Goal: Information Seeking & Learning: Check status

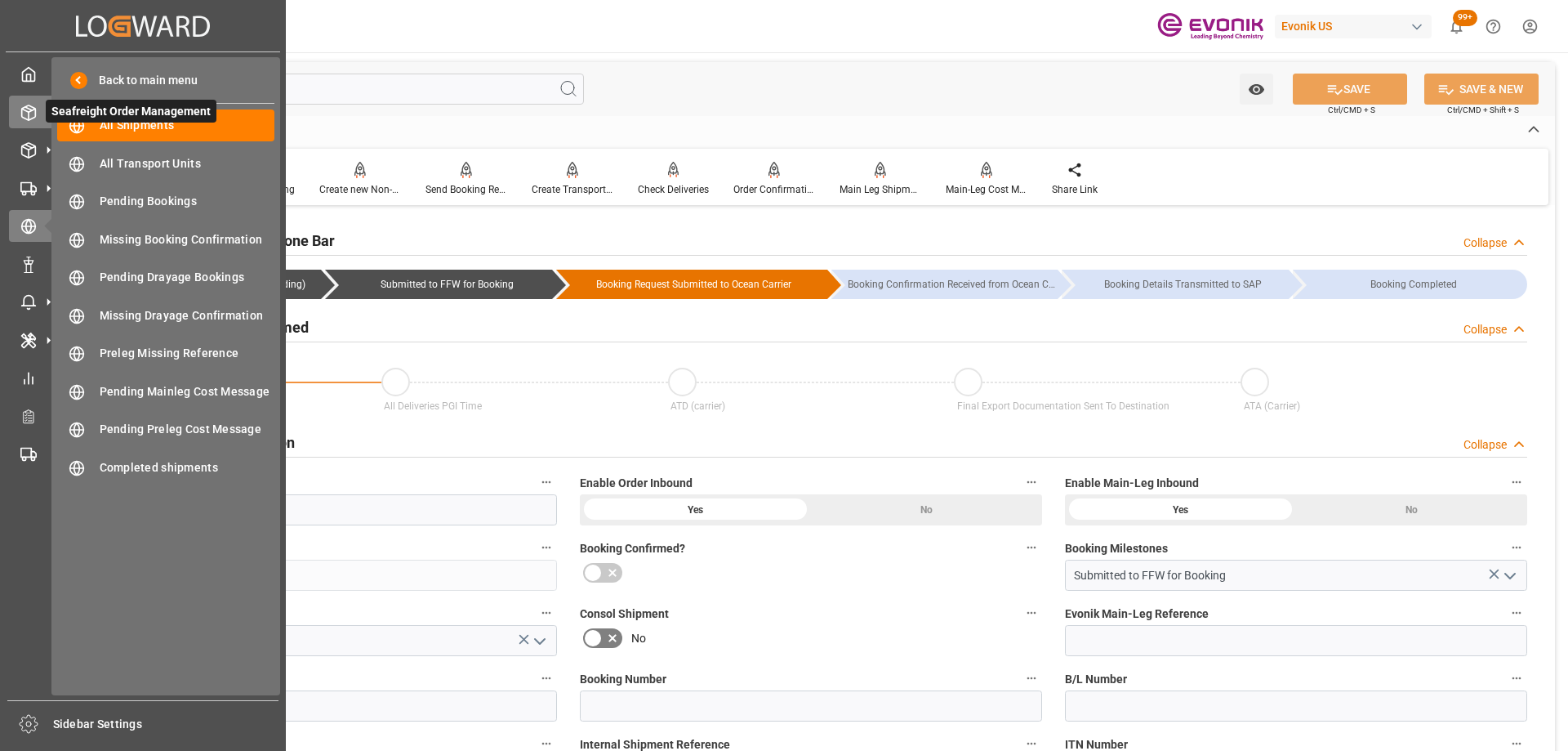
click at [38, 103] on div "Seafreight Order Management Seafreight Order Management" at bounding box center [143, 112] width 268 height 32
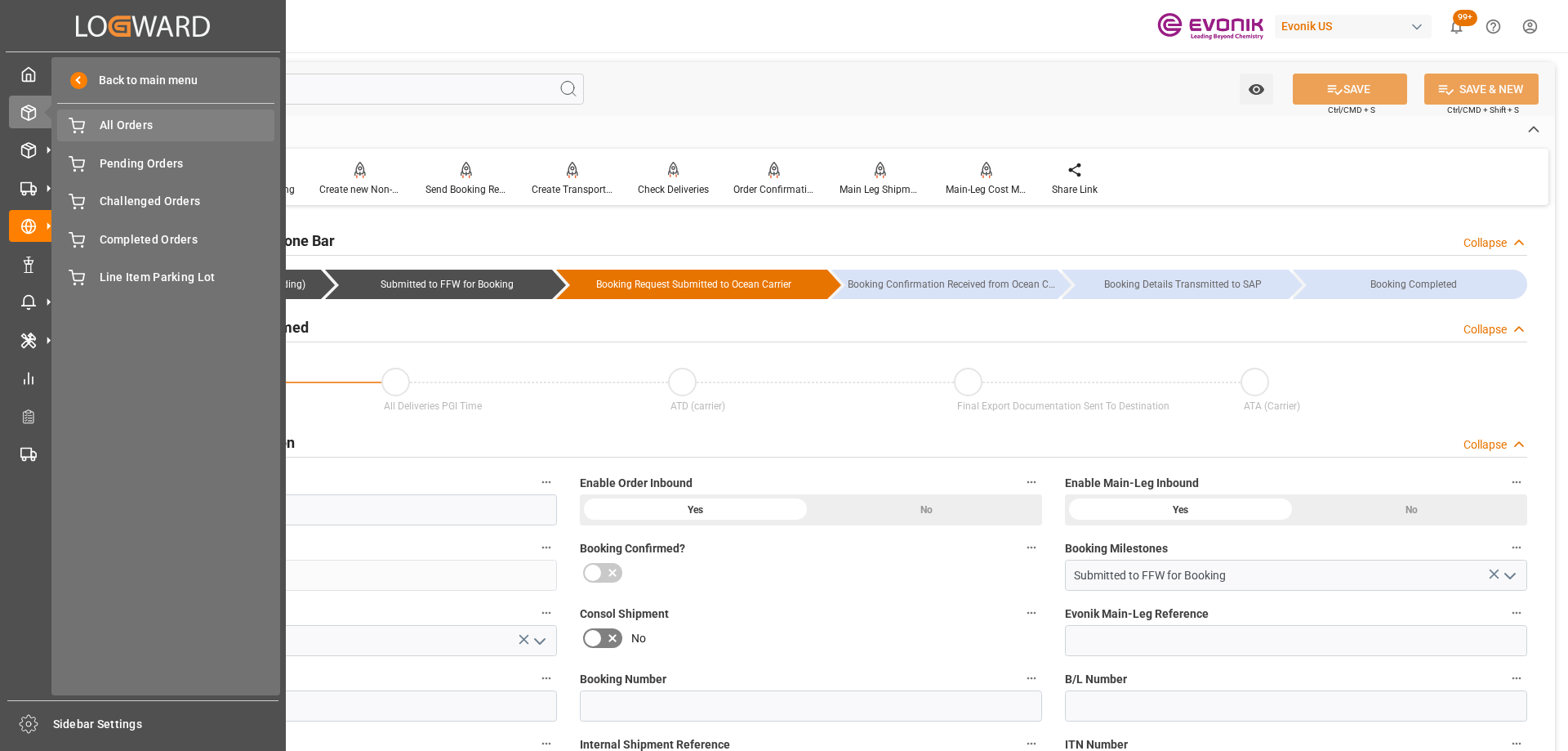
click at [104, 139] on div "All Orders All Orders" at bounding box center [166, 125] width 217 height 32
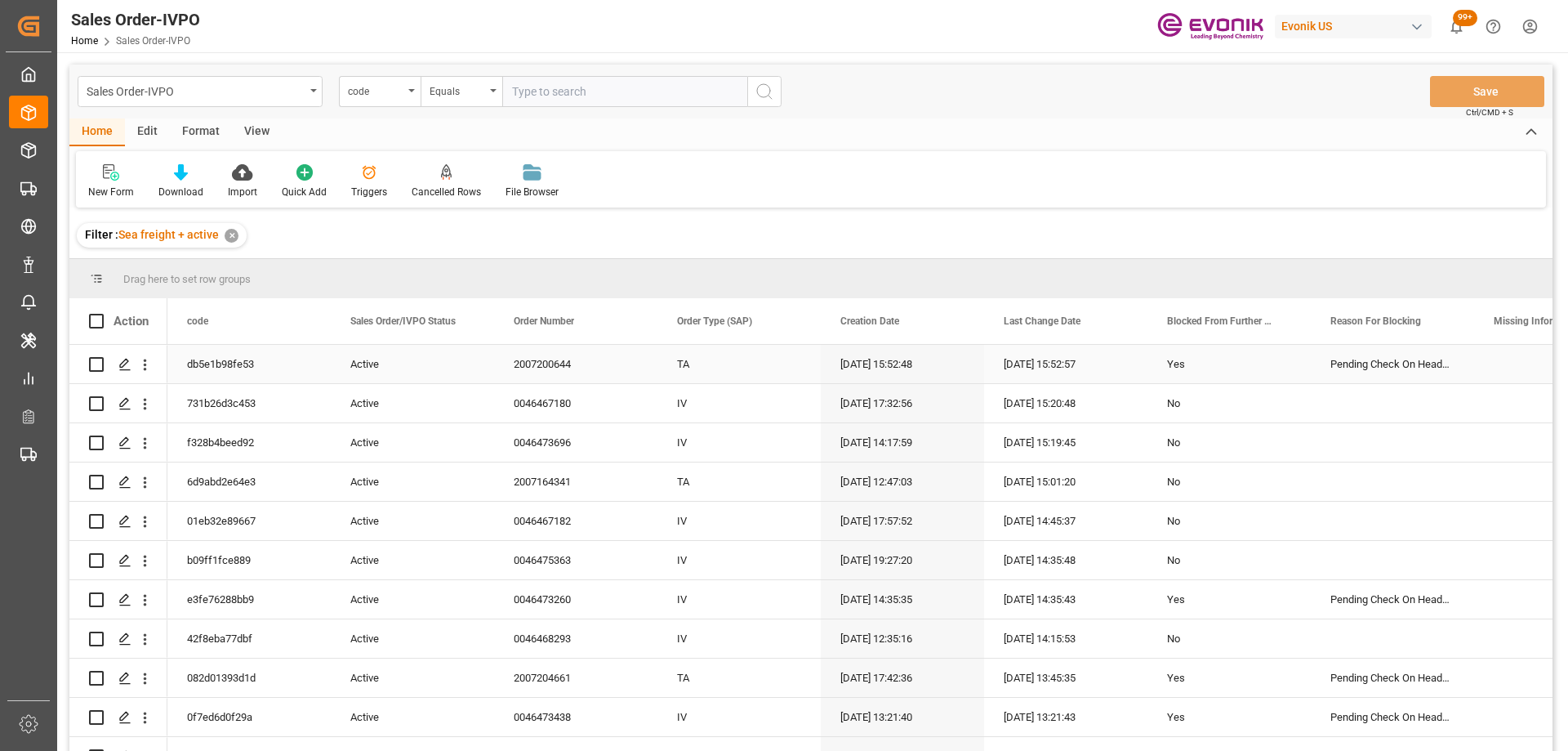
click at [1031, 366] on div "[DATE] 15:52:57" at bounding box center [1065, 363] width 163 height 38
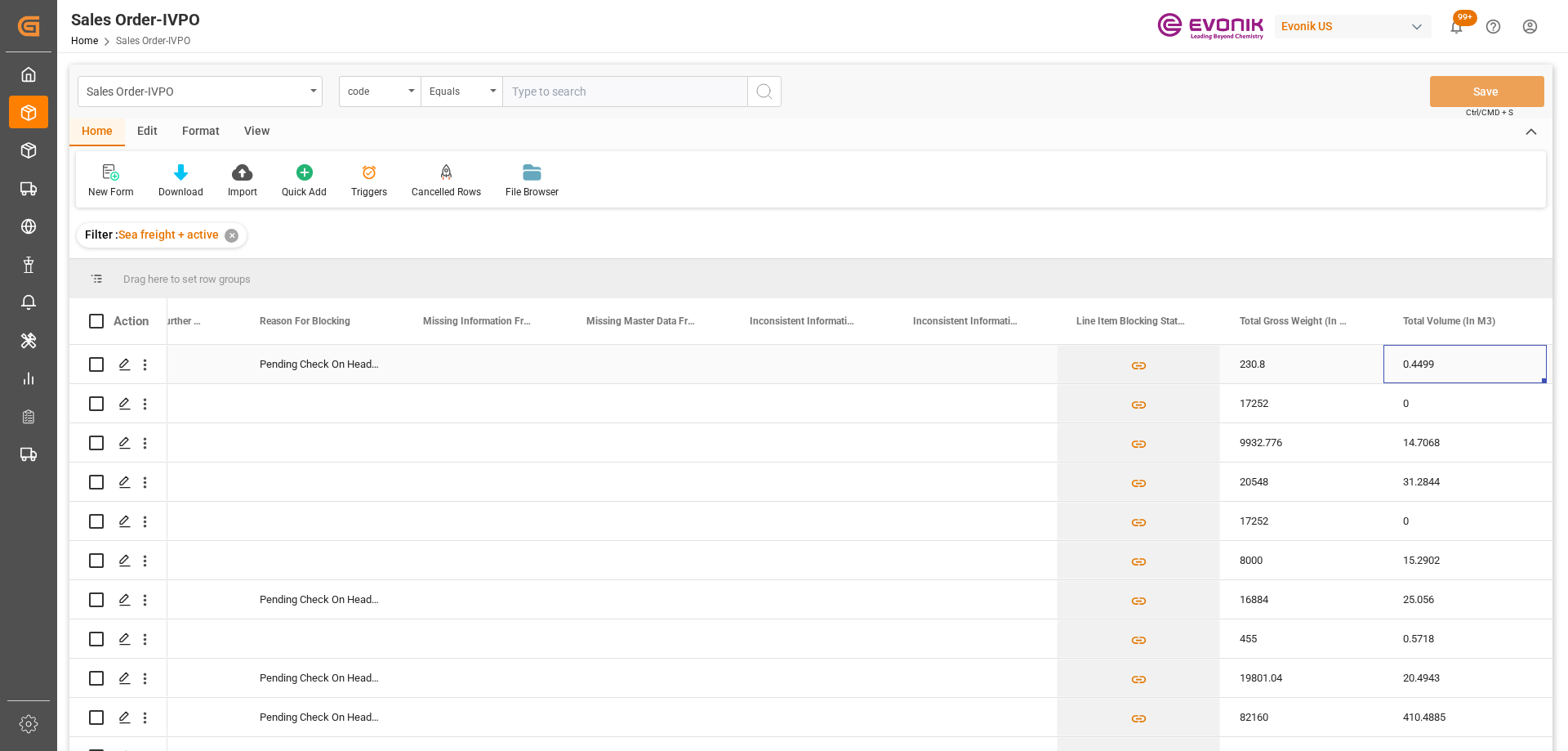
scroll to position [0, 1071]
click at [257, 133] on div "View" at bounding box center [256, 132] width 50 height 28
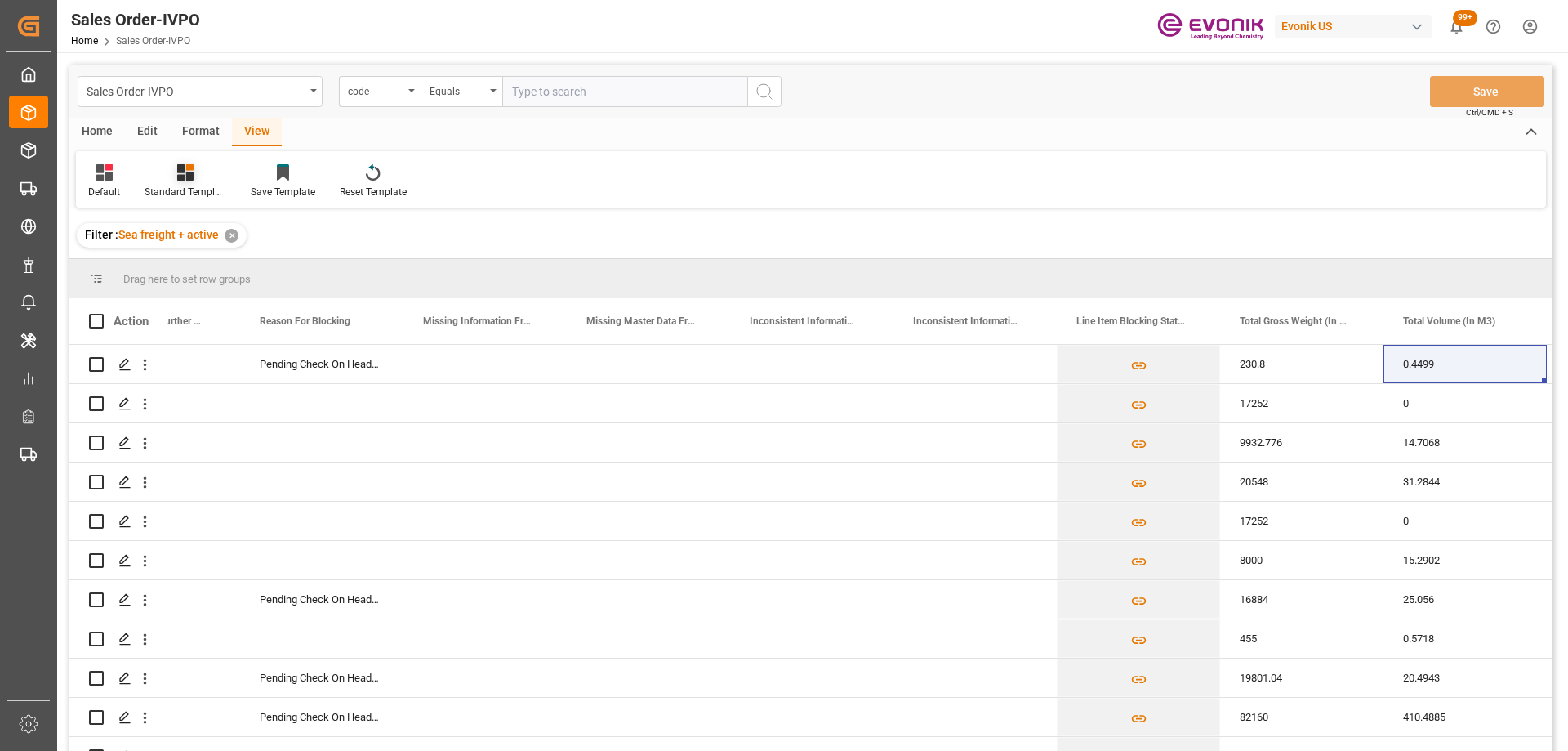
click at [169, 174] on div at bounding box center [185, 172] width 82 height 17
drag, startPoint x: 258, startPoint y: 273, endPoint x: 272, endPoint y: 276, distance: 14.3
click at [272, 276] on div "Sales Order-IVPO Default view" at bounding box center [229, 265] width 159 height 34
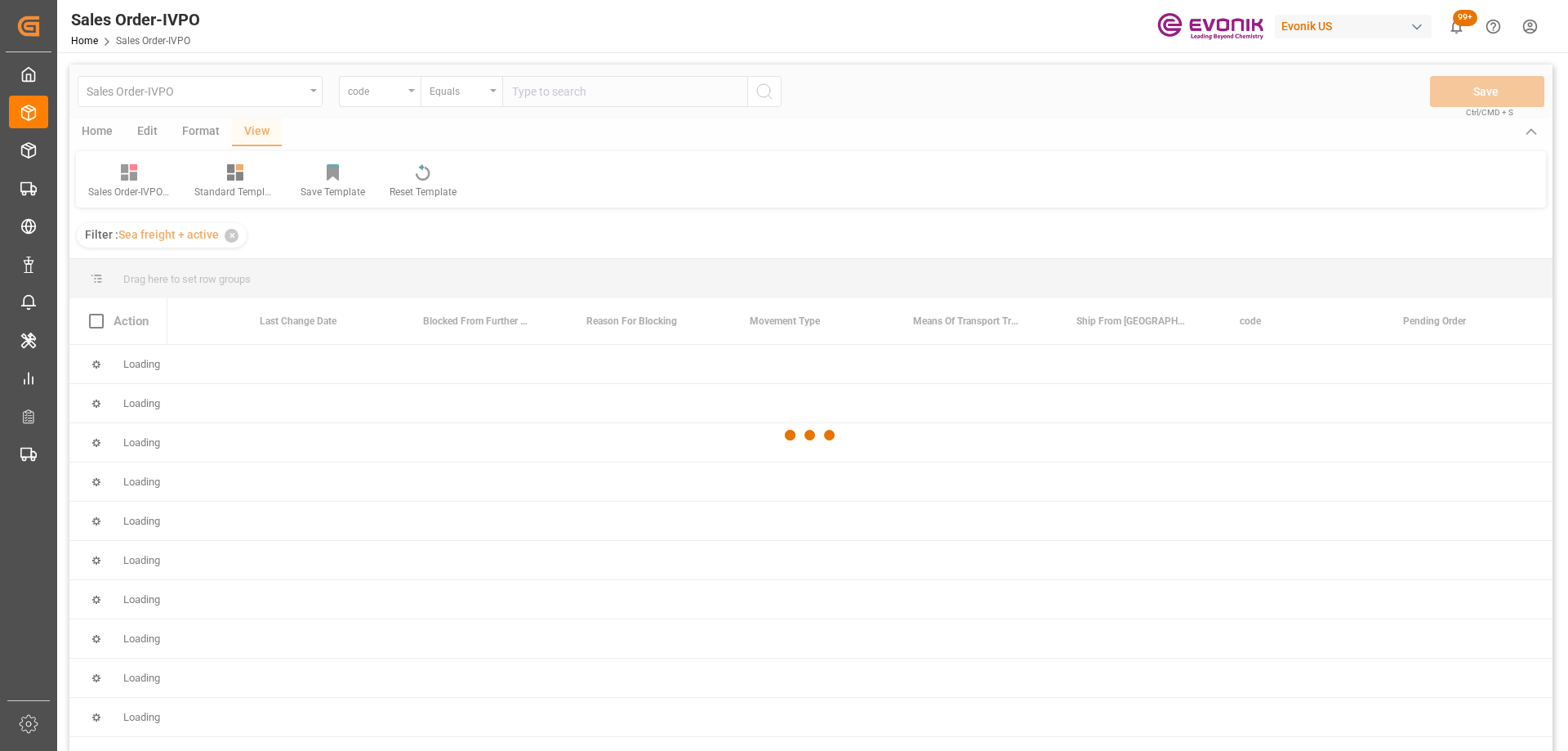
scroll to position [0, 744]
click at [245, 268] on div at bounding box center [811, 435] width 1483 height 742
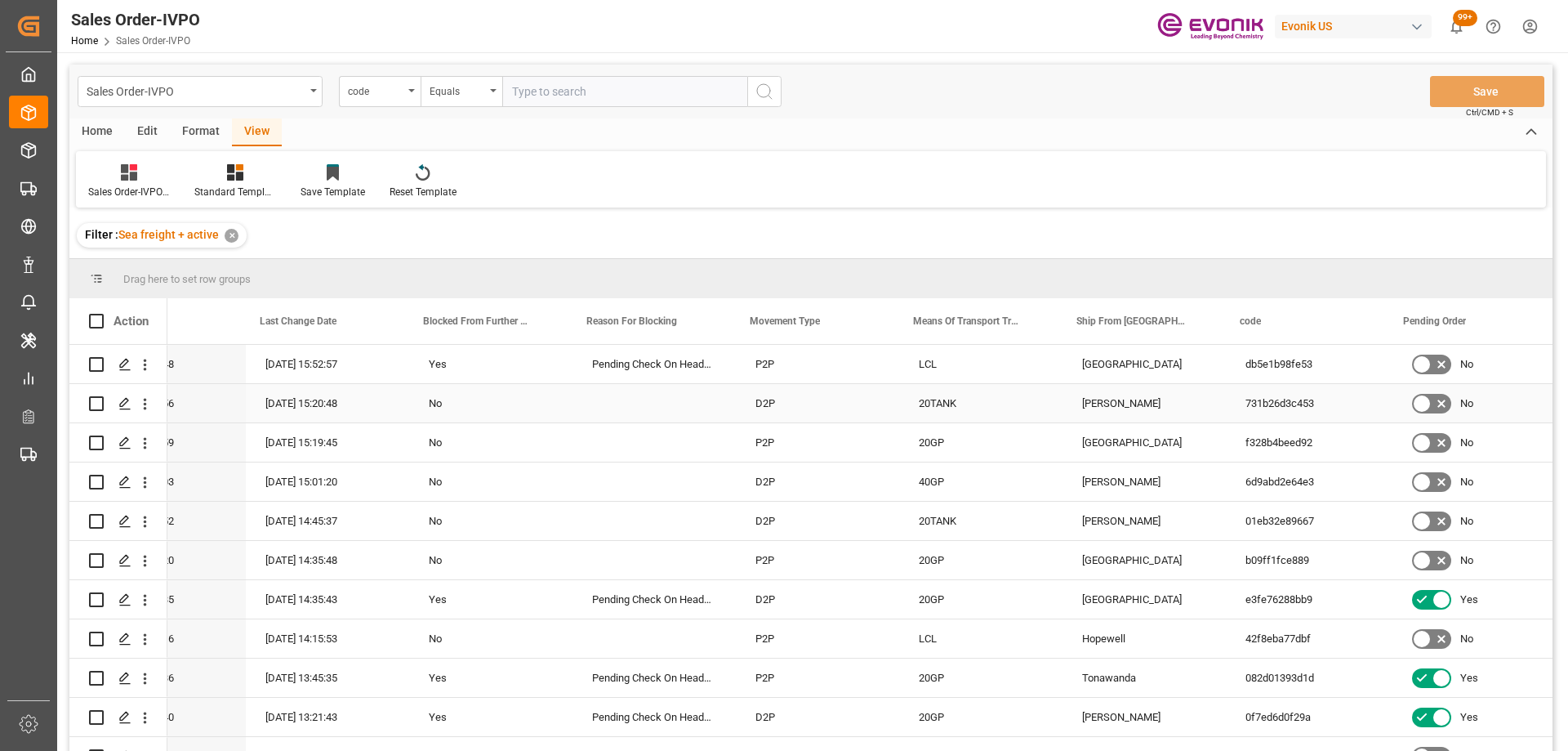
click at [586, 401] on div "Press SPACE to select this row." at bounding box center [654, 403] width 163 height 38
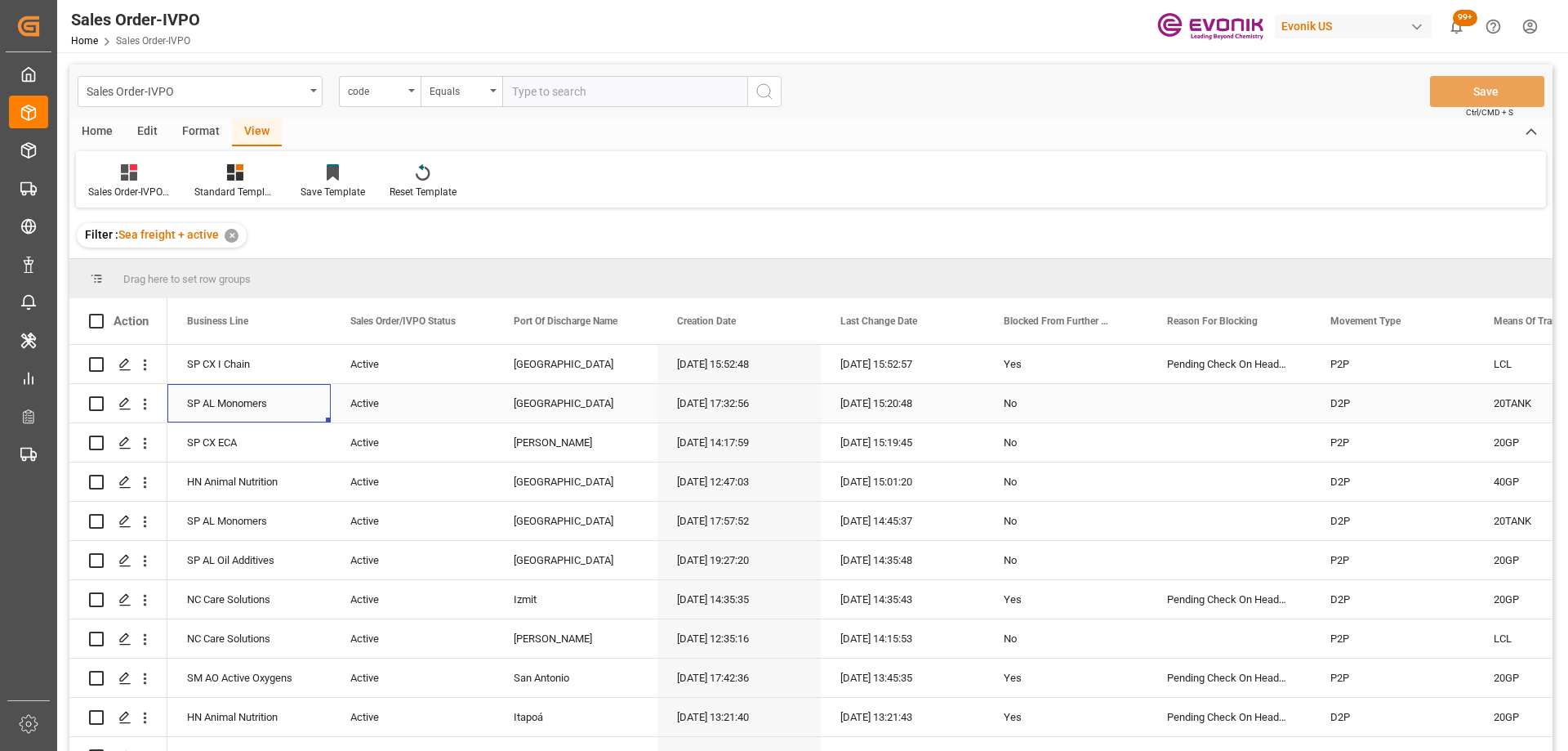
scroll to position [0, 0]
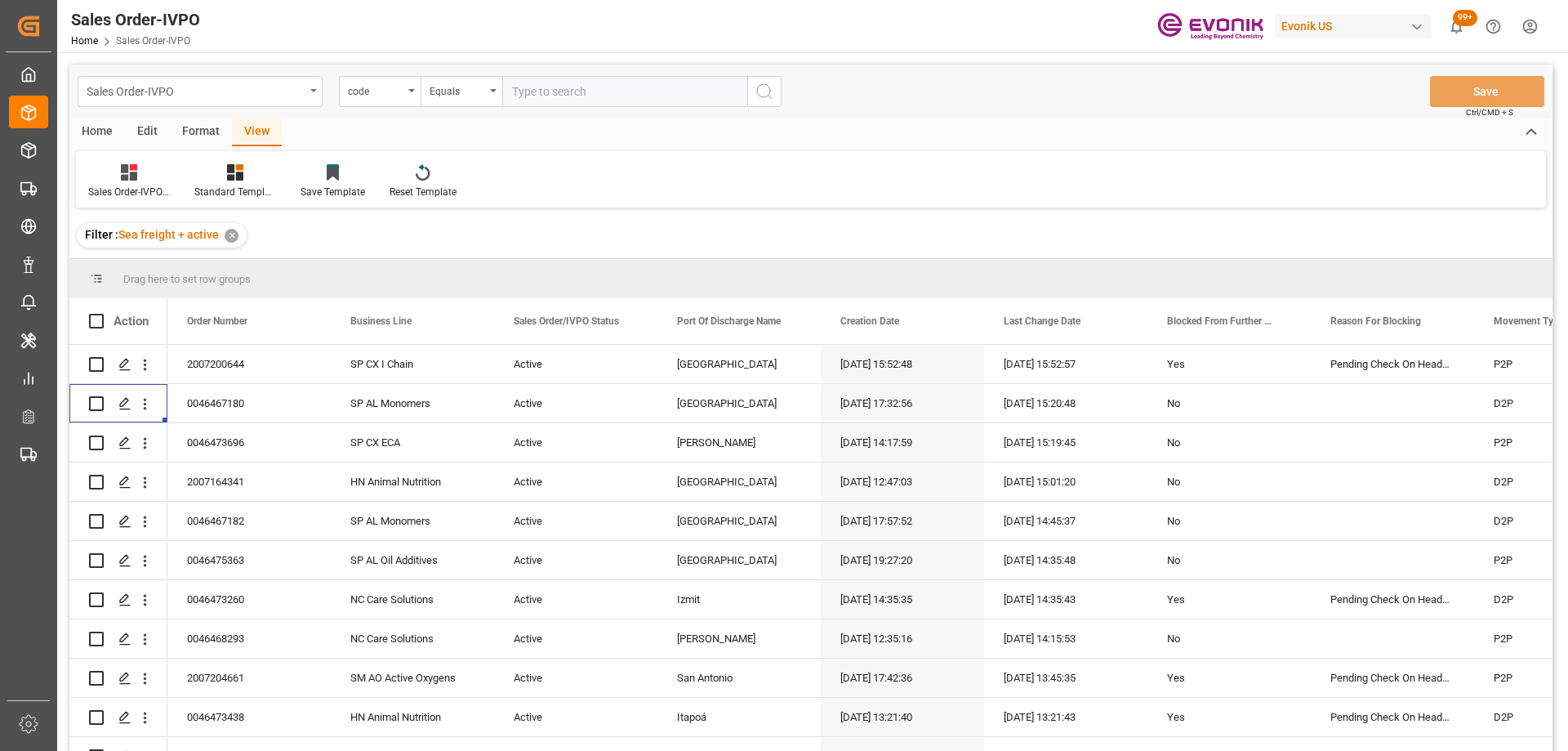
click at [294, 83] on div "Sales Order-IVPO" at bounding box center [195, 91] width 218 height 20
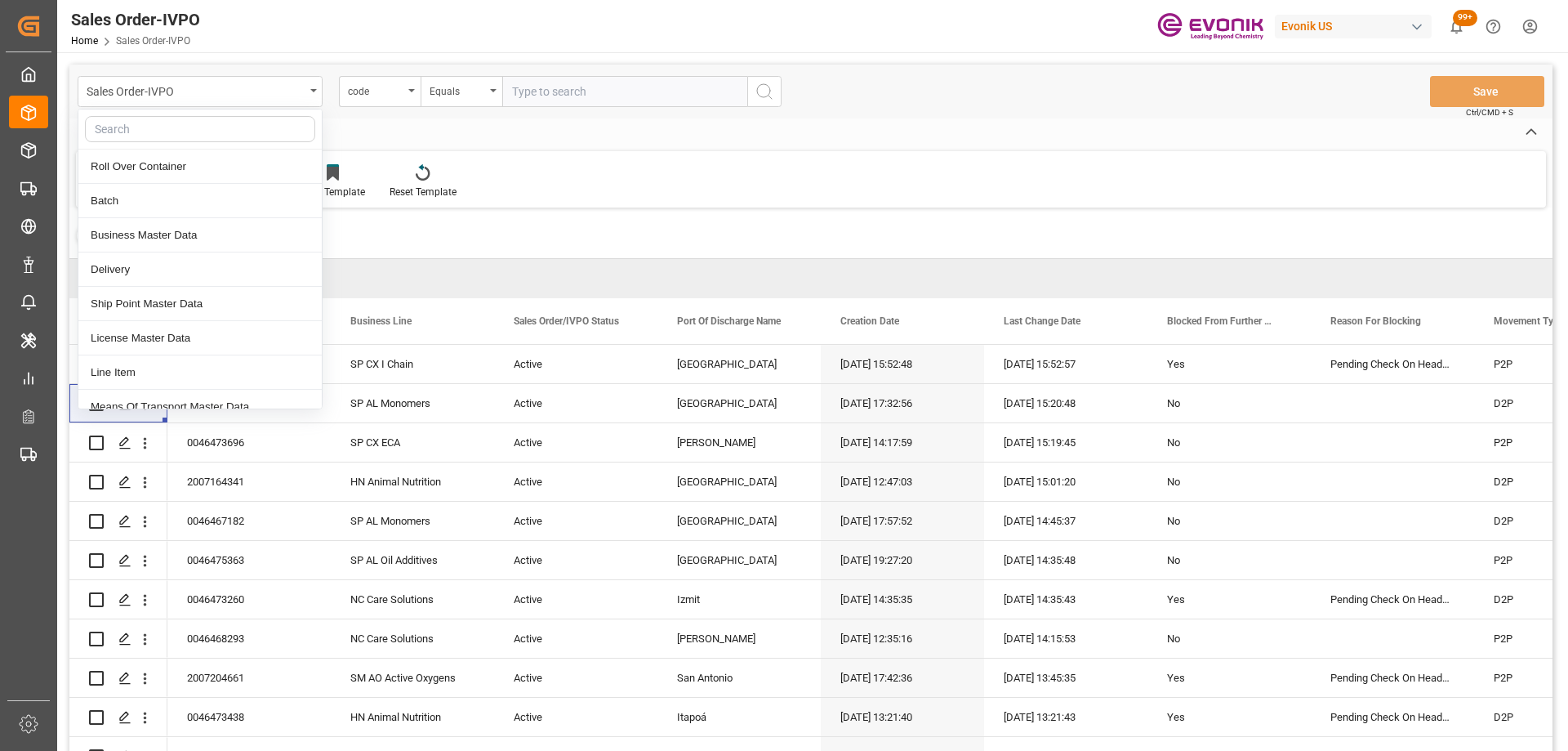
click at [597, 271] on div "Drag here to set row groups" at bounding box center [811, 279] width 1483 height 39
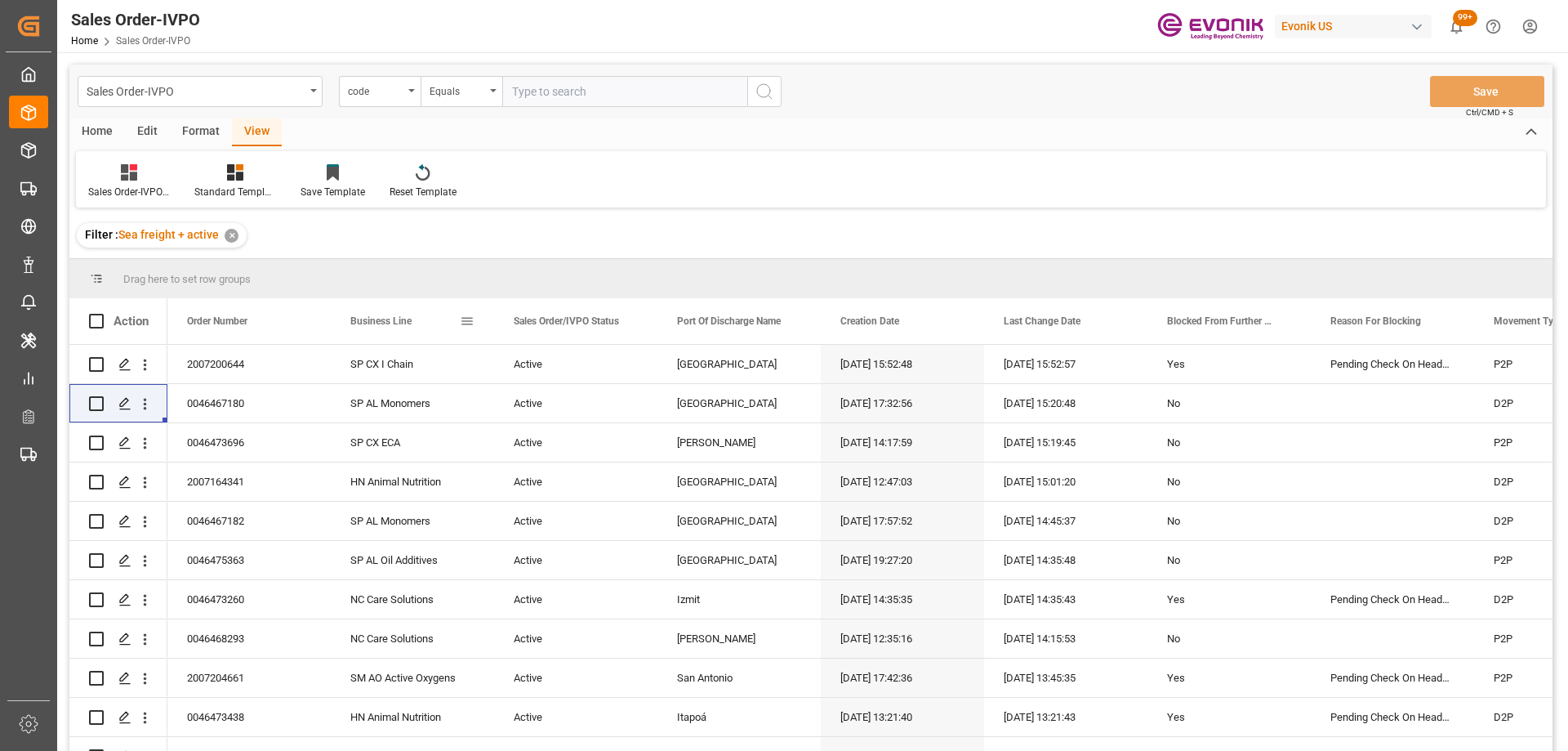
click at [464, 321] on span at bounding box center [466, 321] width 14 height 14
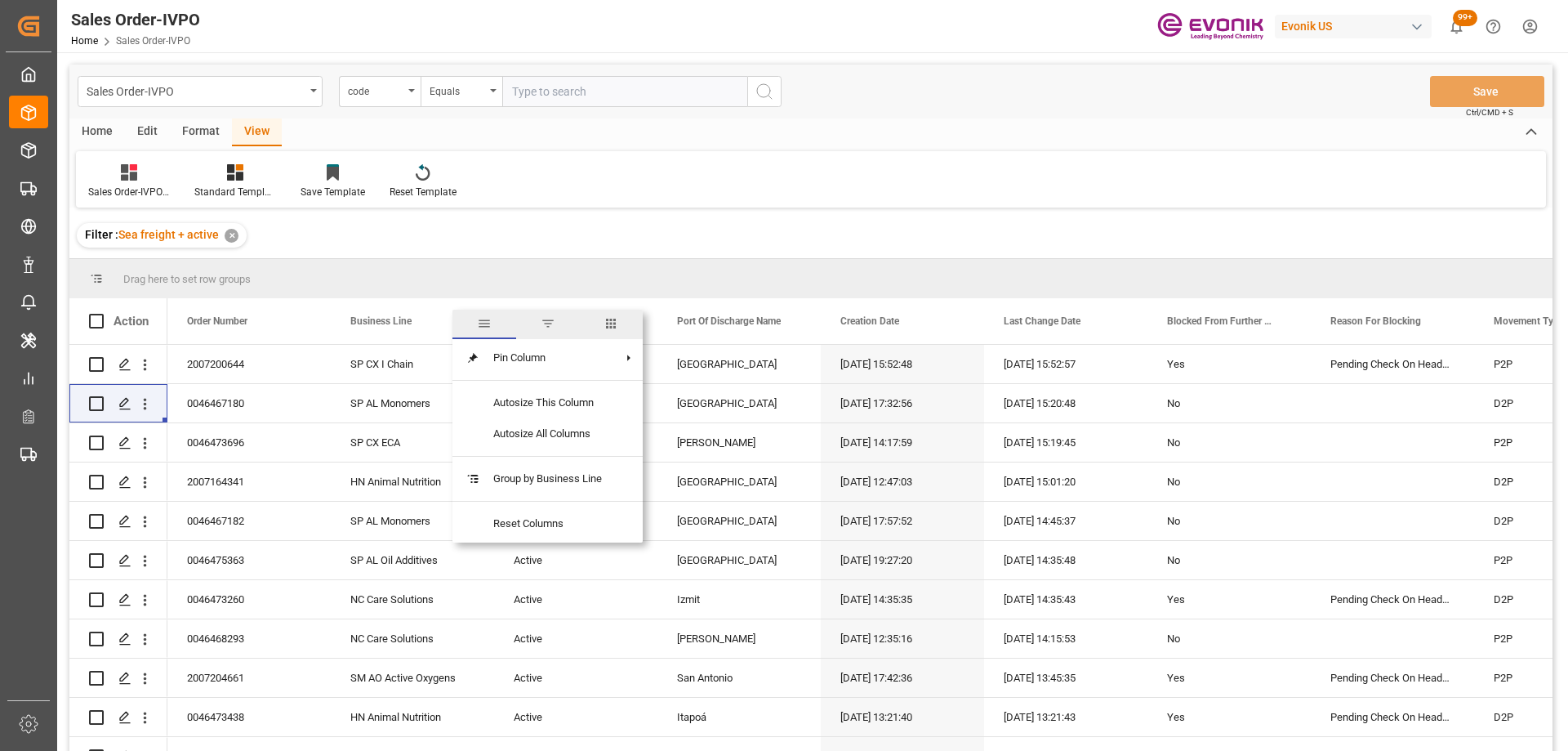
click at [547, 326] on span "filter" at bounding box center [547, 323] width 14 height 14
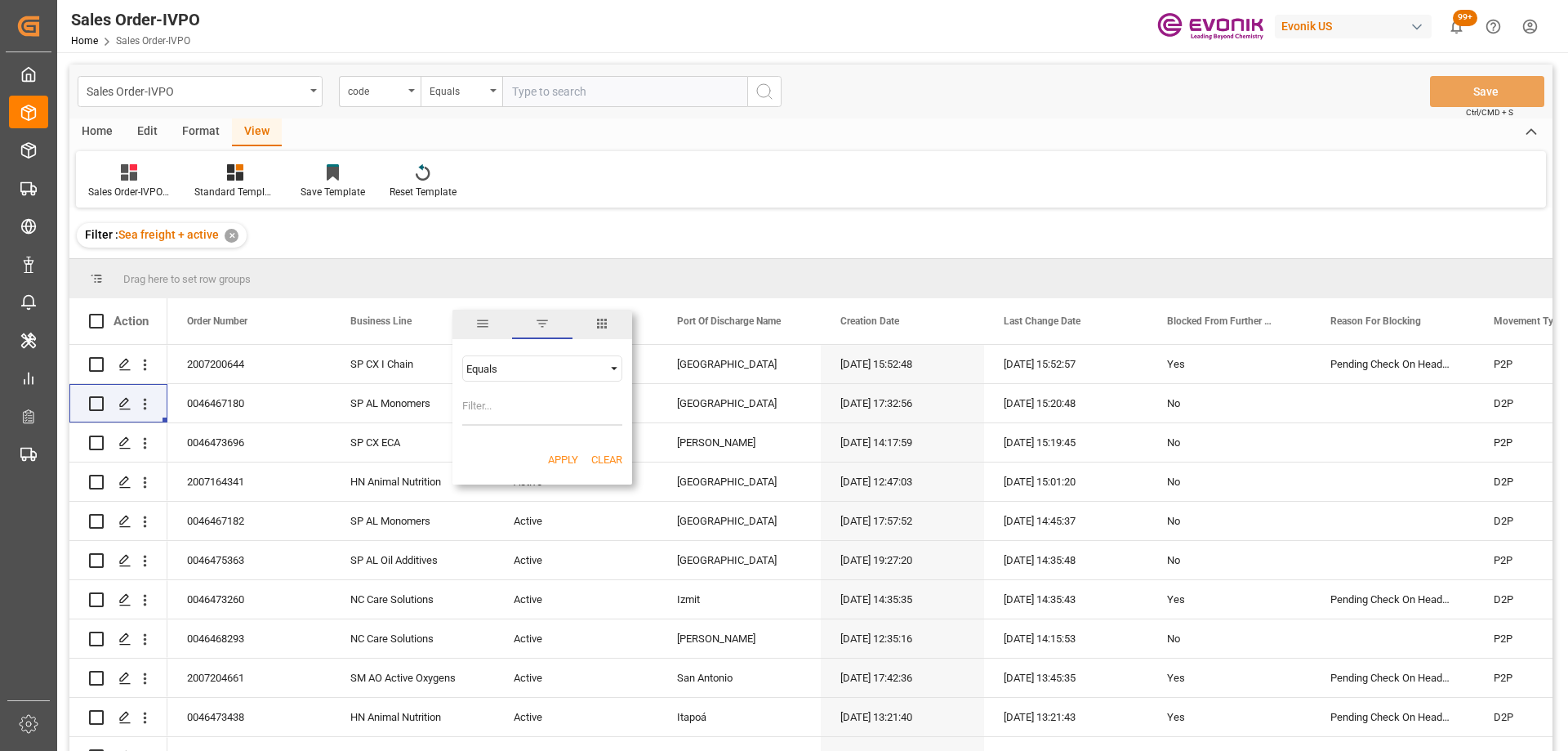
click at [559, 375] on div "Equals" at bounding box center [542, 368] width 160 height 26
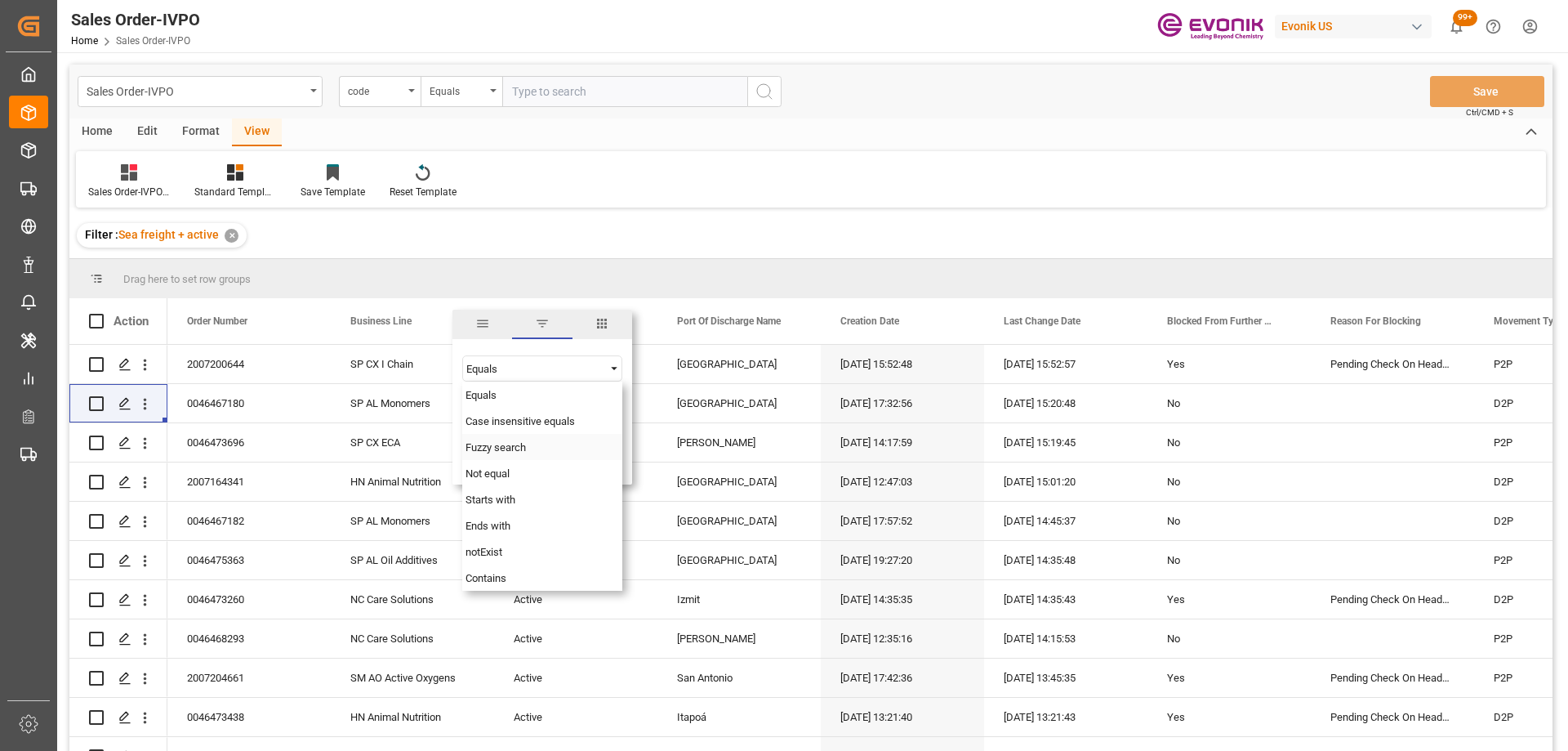
click at [507, 451] on span "Fuzzy search" at bounding box center [495, 447] width 60 height 12
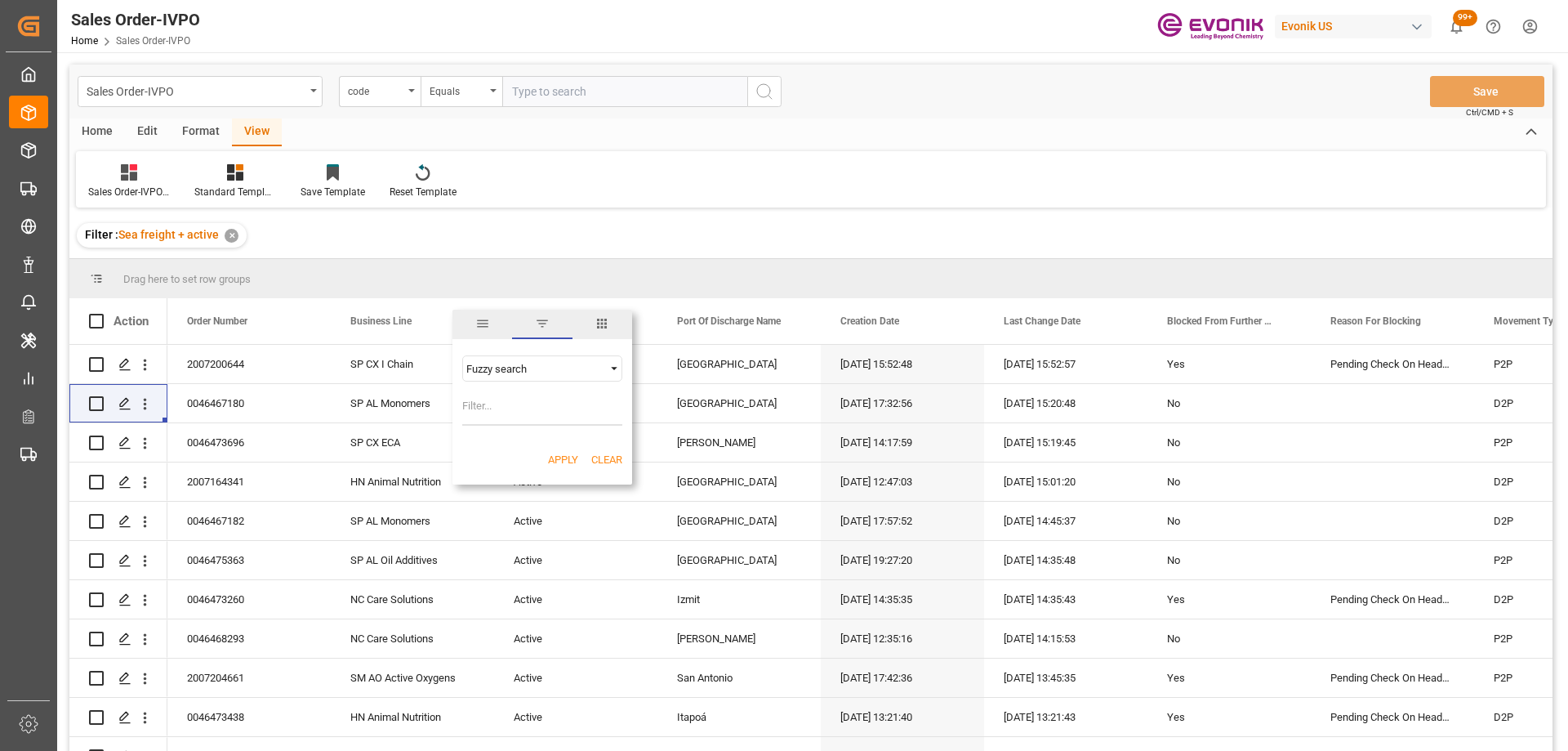
click at [500, 410] on input "Filter Value" at bounding box center [542, 409] width 160 height 33
type input "Animal Nutrition"
click at [565, 460] on button "Apply" at bounding box center [564, 460] width 30 height 16
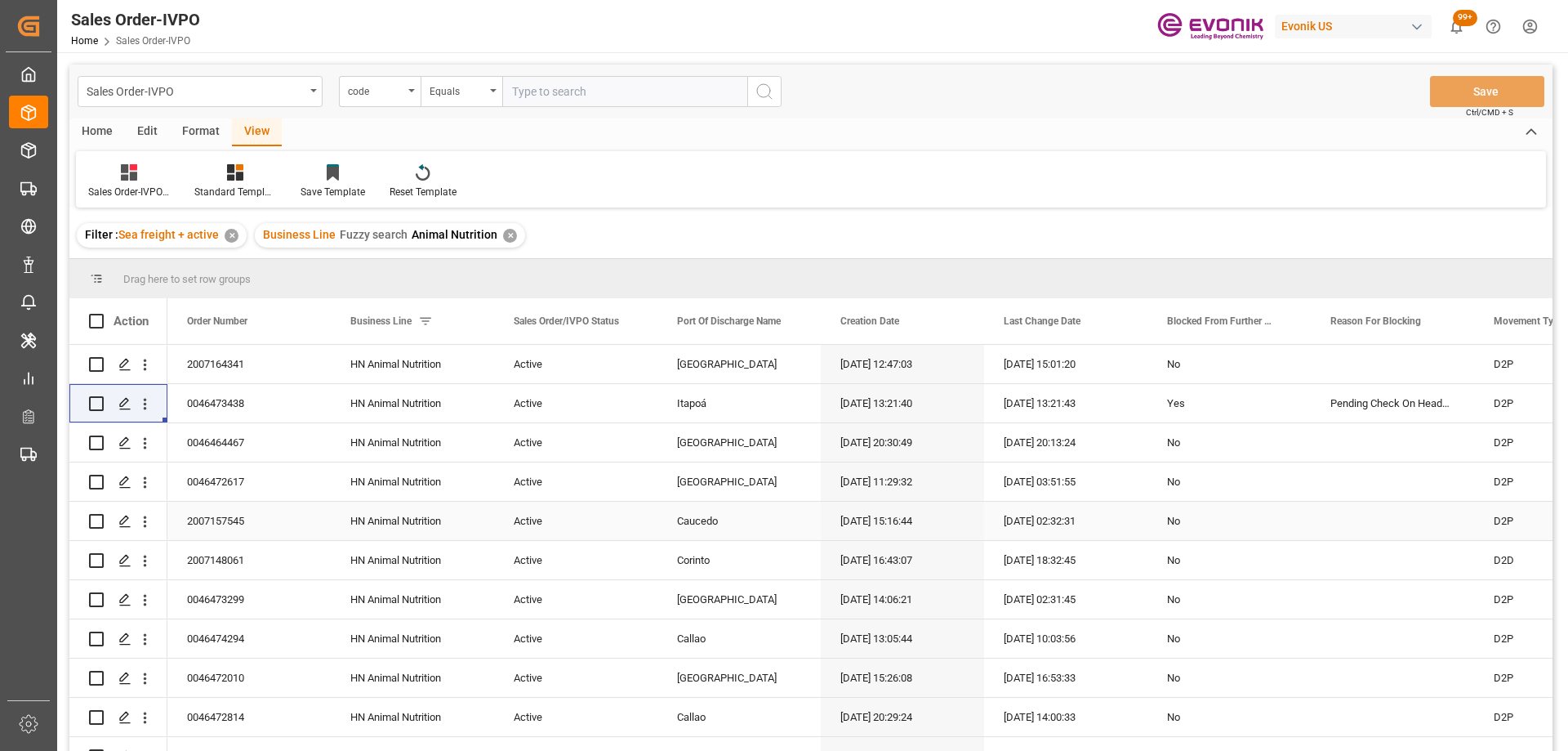
click at [733, 532] on div "Caucedo" at bounding box center [739, 521] width 163 height 38
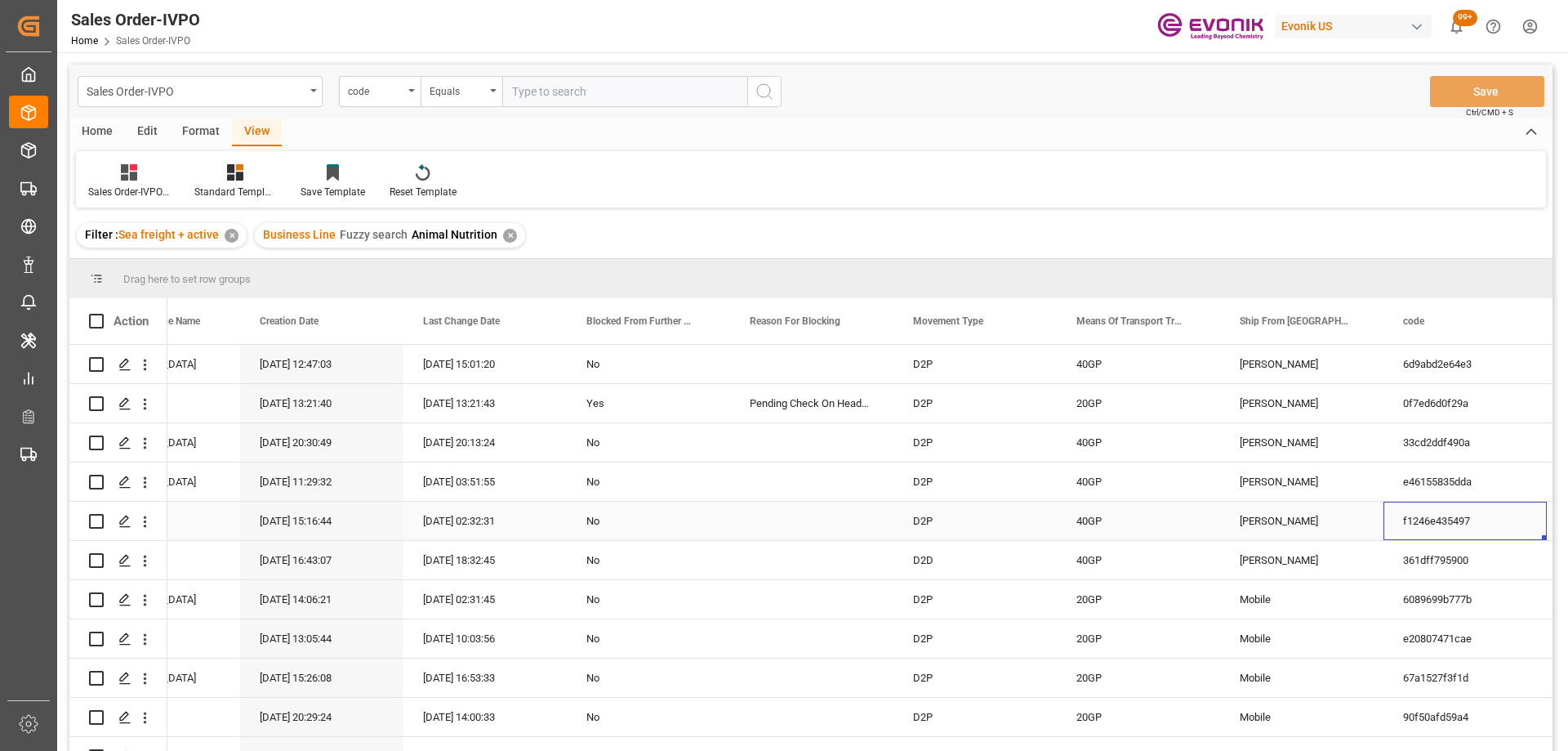
scroll to position [0, 744]
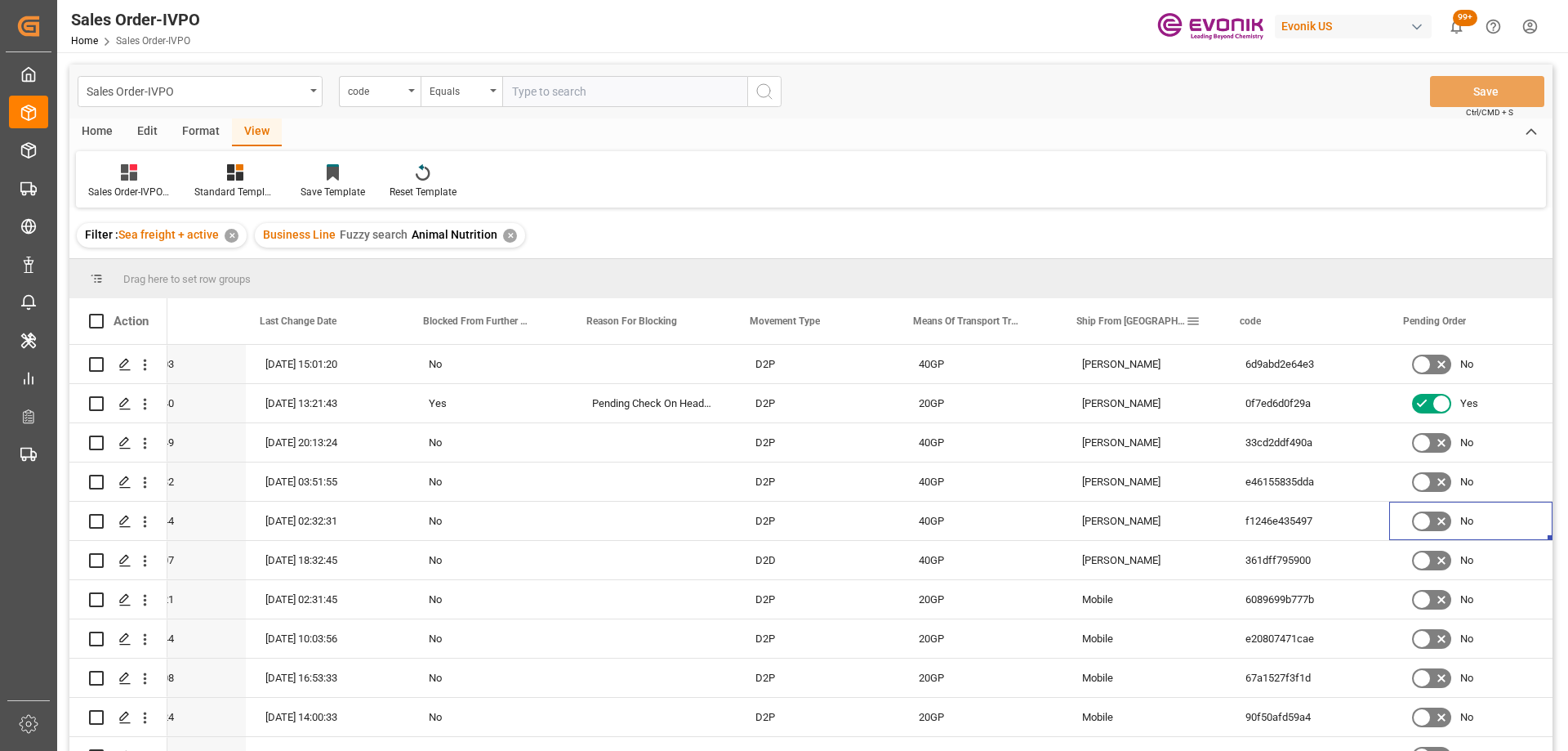
click at [1197, 318] on span at bounding box center [1193, 321] width 14 height 14
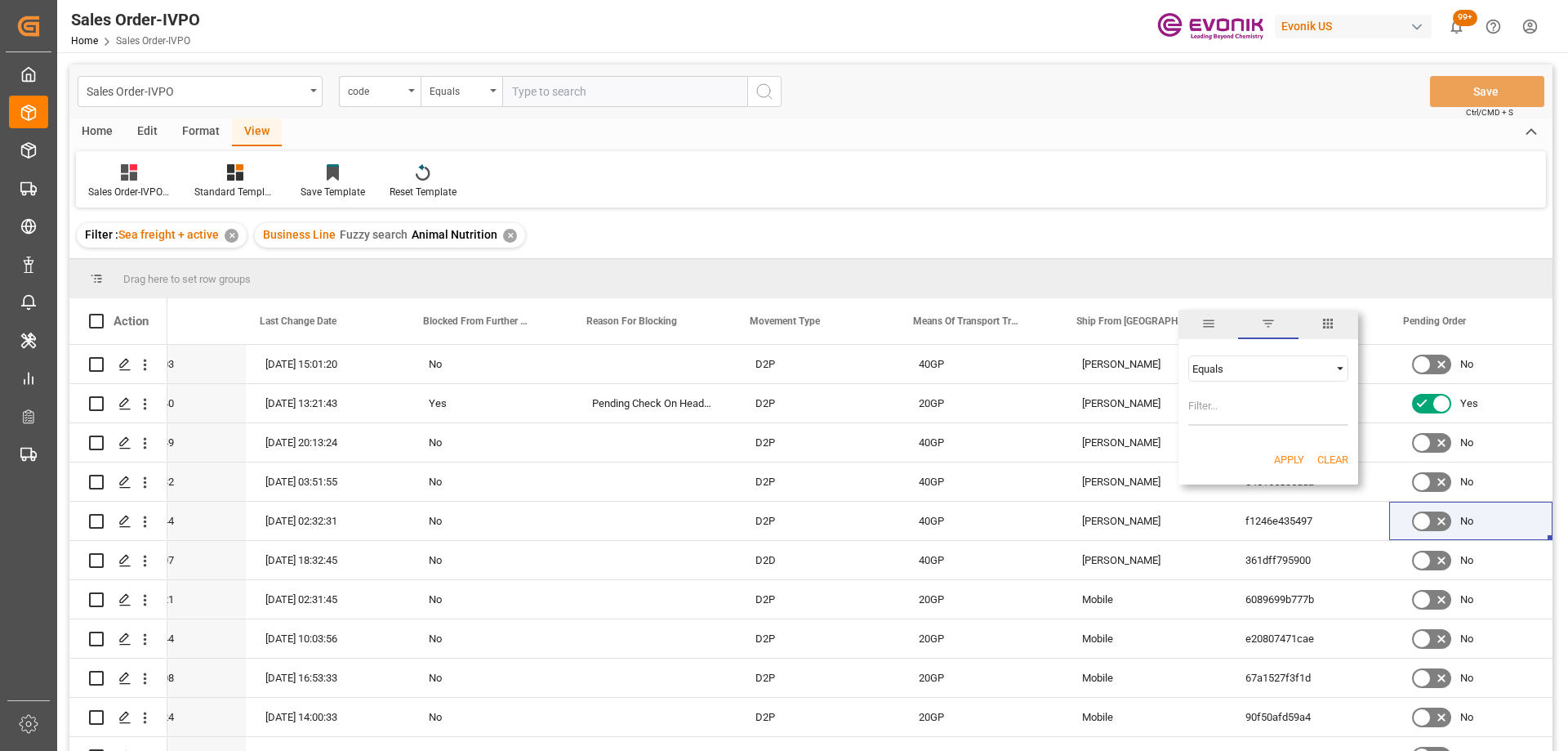
click at [1222, 321] on span "general" at bounding box center [1208, 324] width 59 height 30
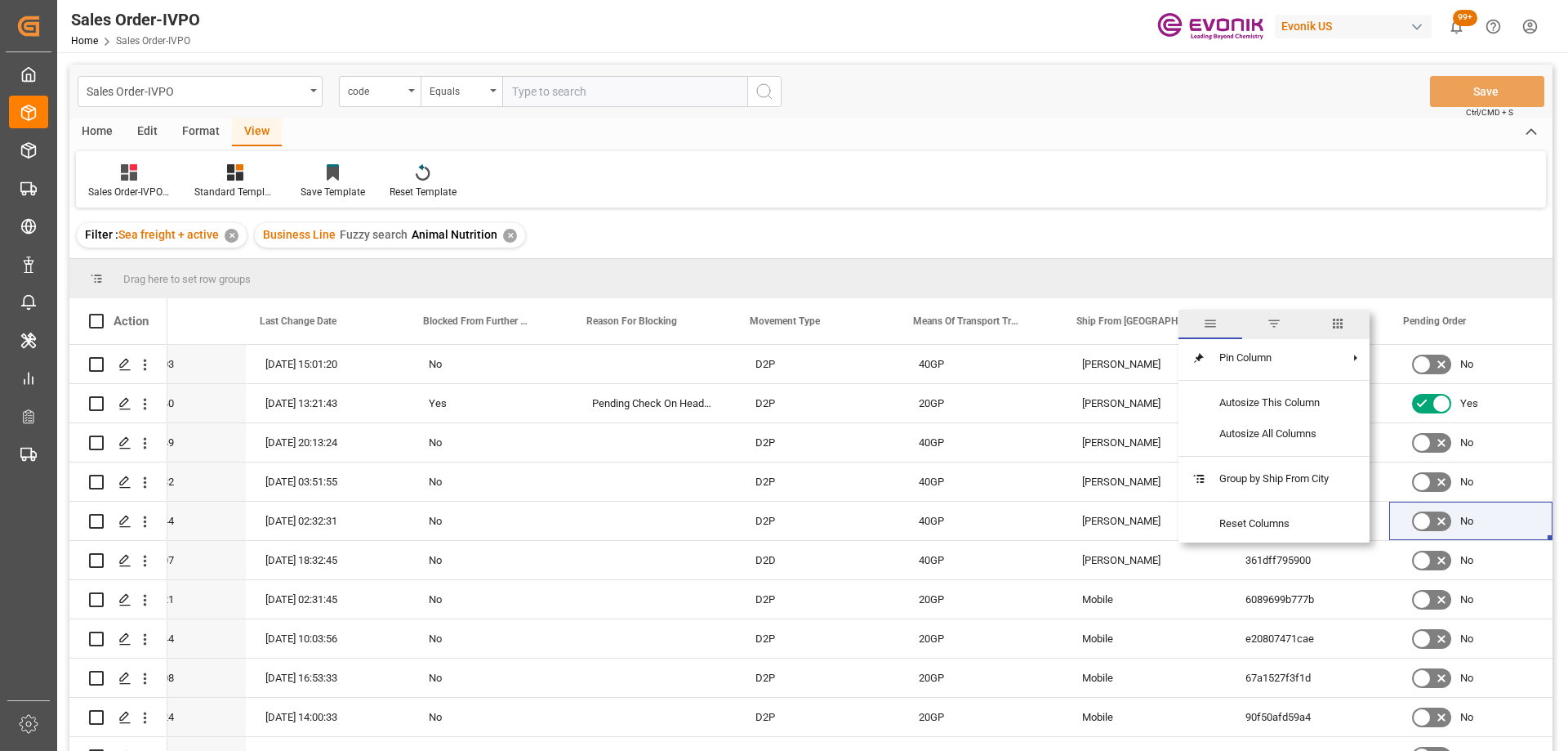
click at [1270, 326] on span "filter" at bounding box center [1274, 323] width 14 height 14
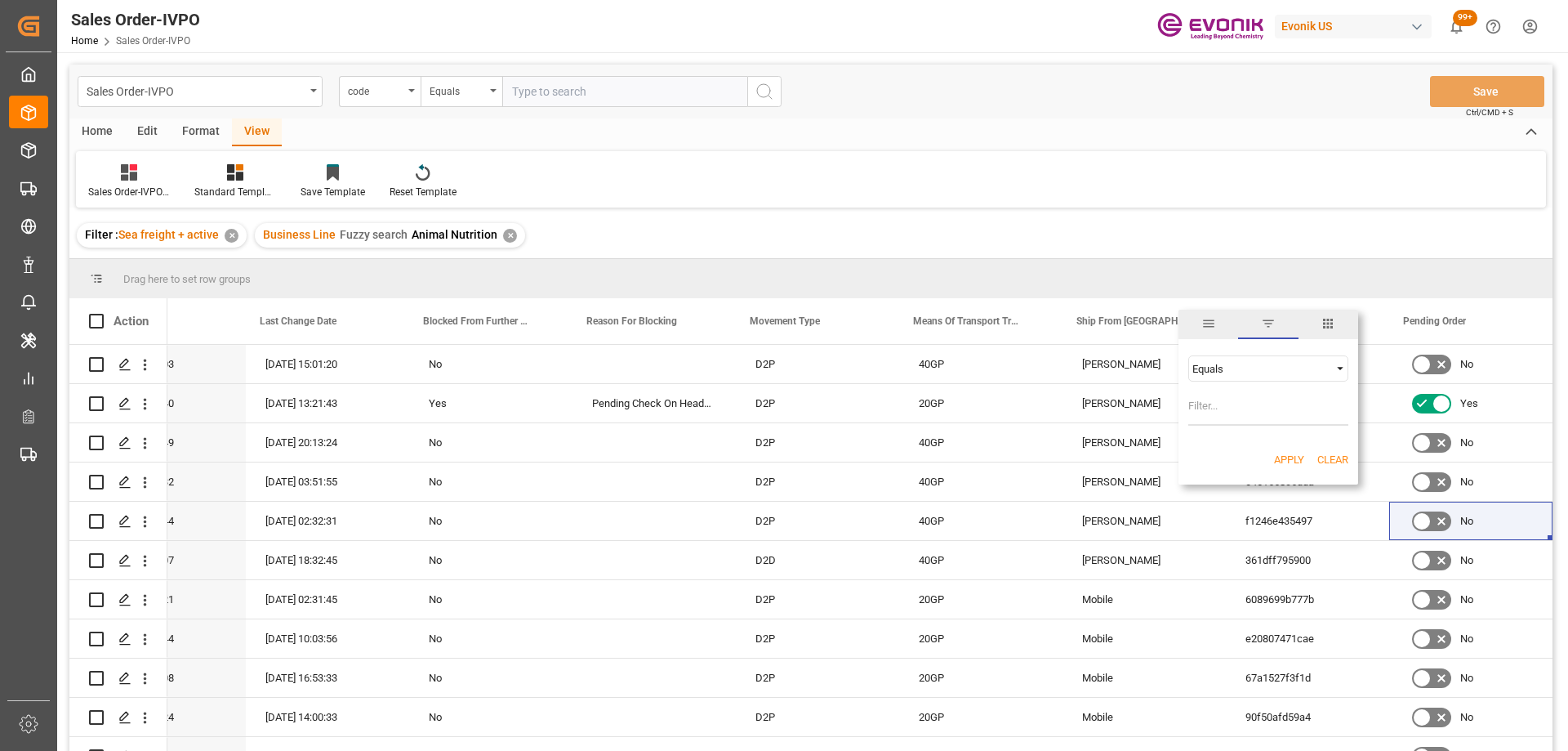
click at [1324, 322] on span "columns" at bounding box center [1328, 323] width 14 height 14
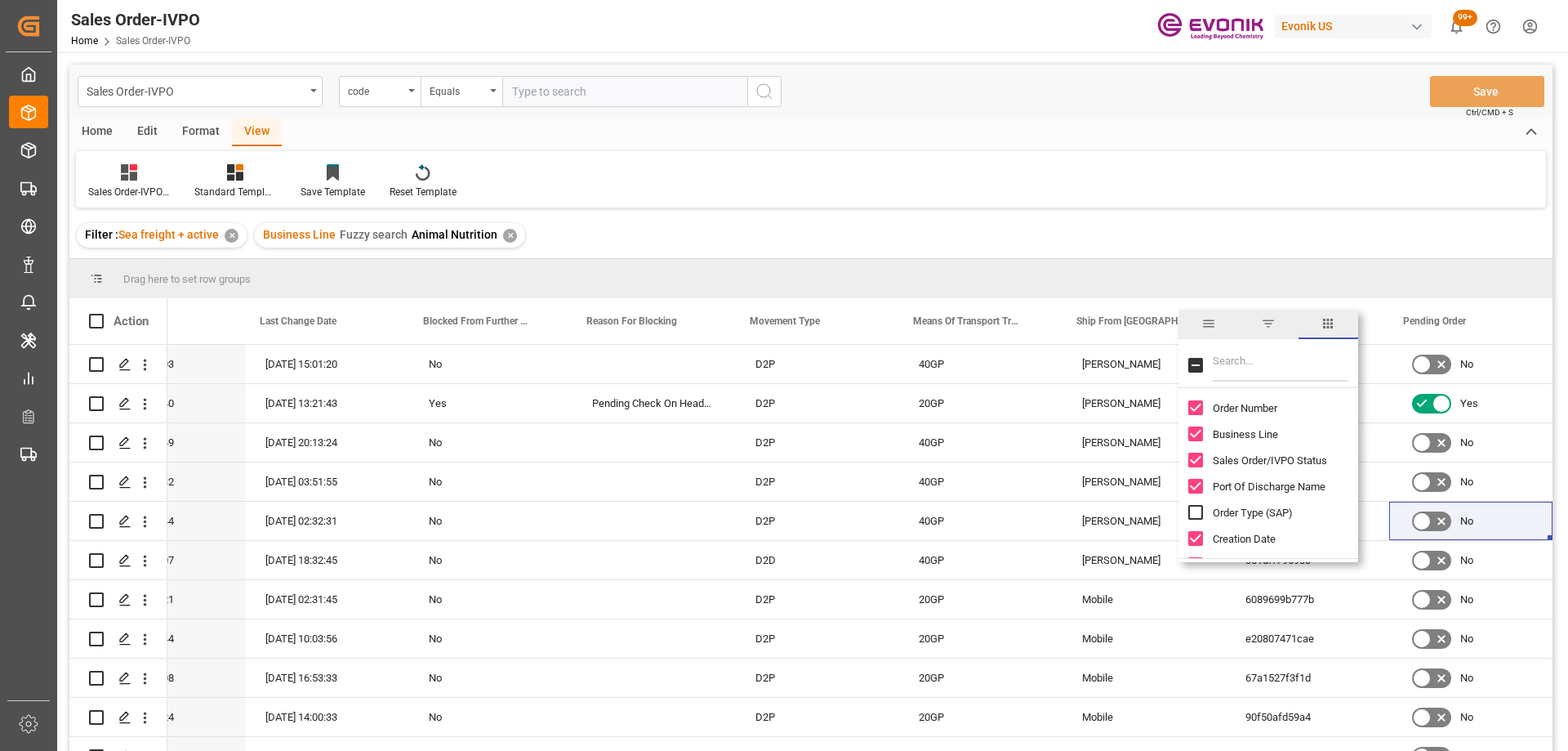
click at [1272, 331] on span "filter" at bounding box center [1268, 323] width 14 height 14
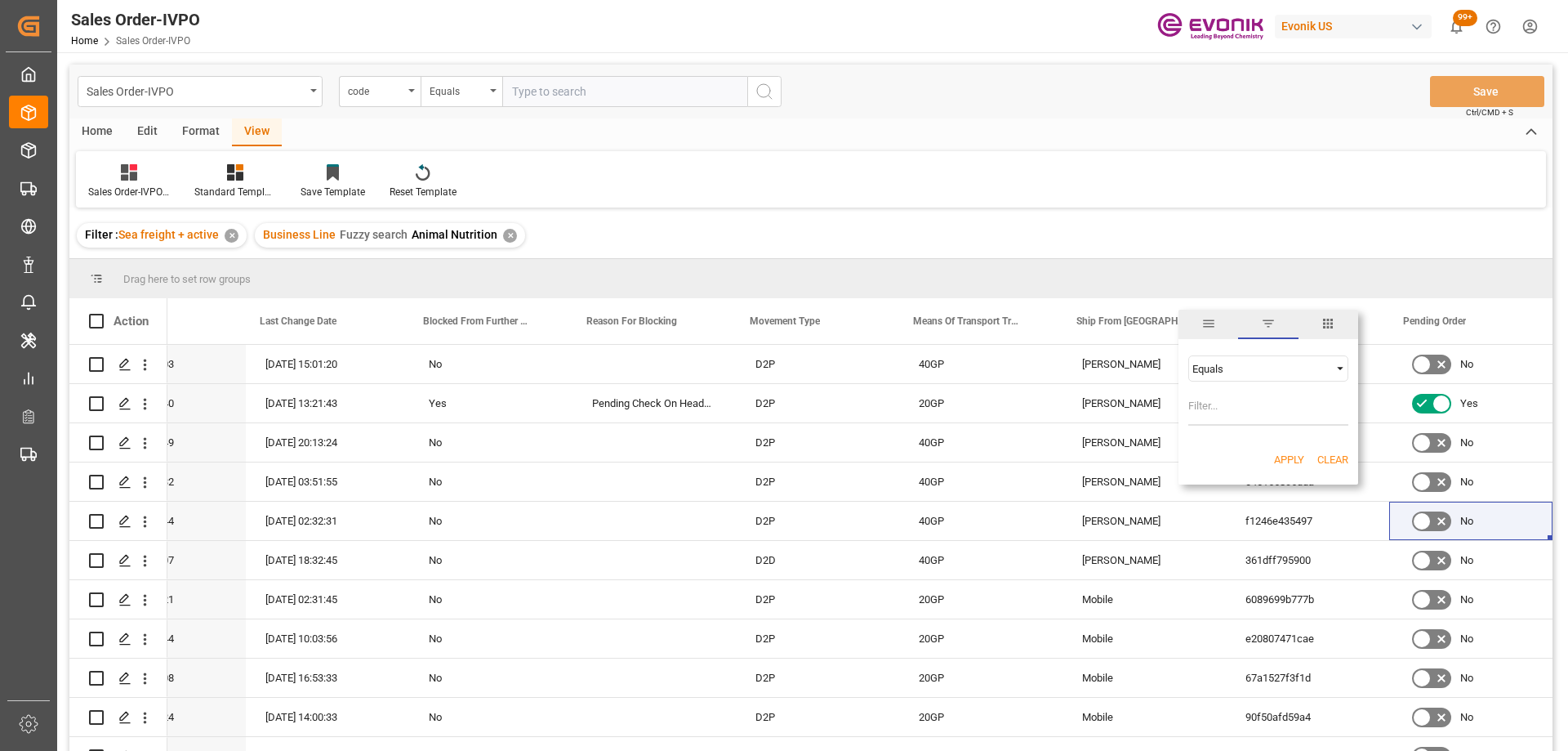
click at [1242, 363] on div "Equals" at bounding box center [1261, 369] width 137 height 12
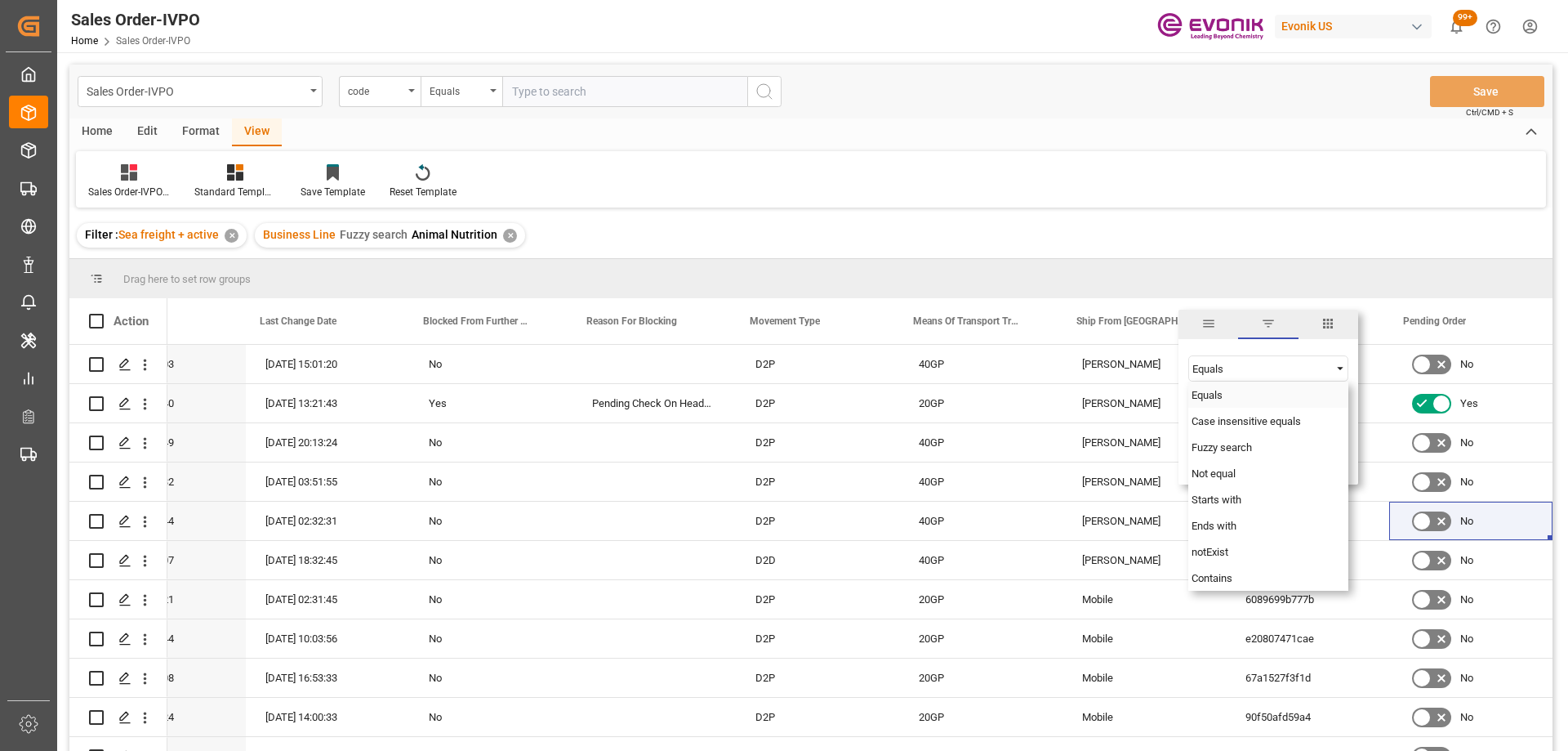
click at [1222, 402] on div "Equals" at bounding box center [1268, 395] width 160 height 26
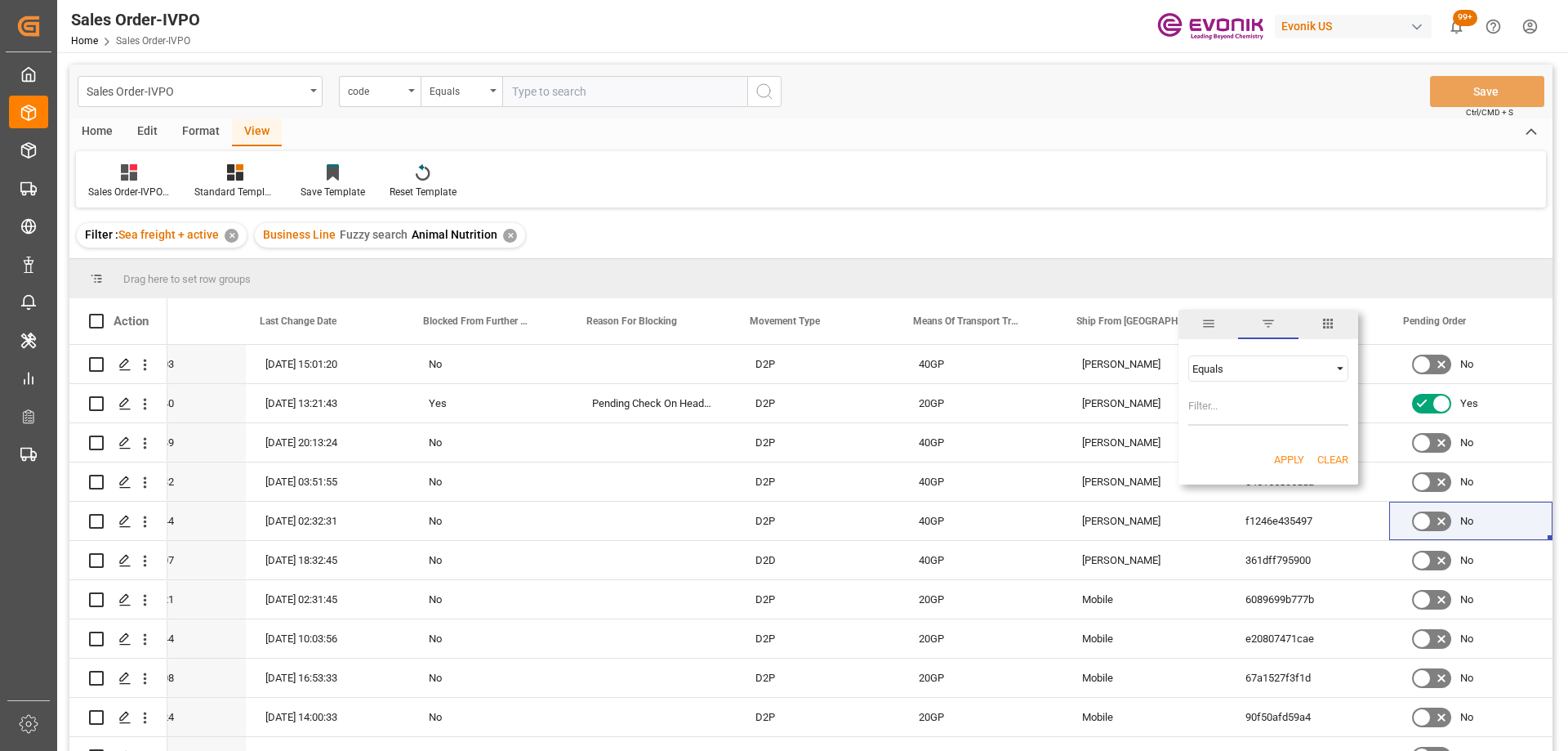
click at [1223, 412] on input "Filter Value" at bounding box center [1268, 409] width 160 height 33
type input "Mobile"
click at [1284, 453] on button "Apply" at bounding box center [1290, 460] width 30 height 16
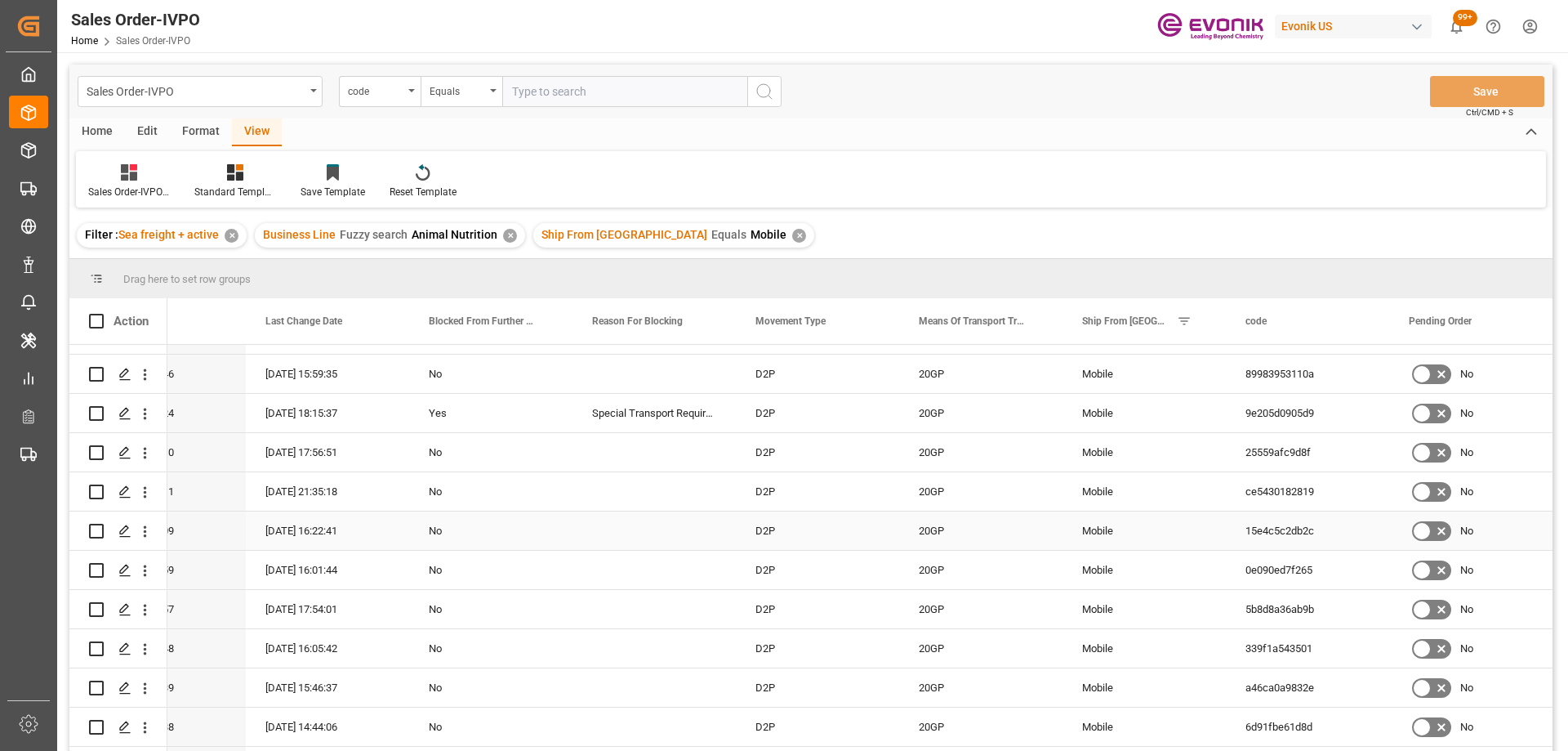
scroll to position [850, 0]
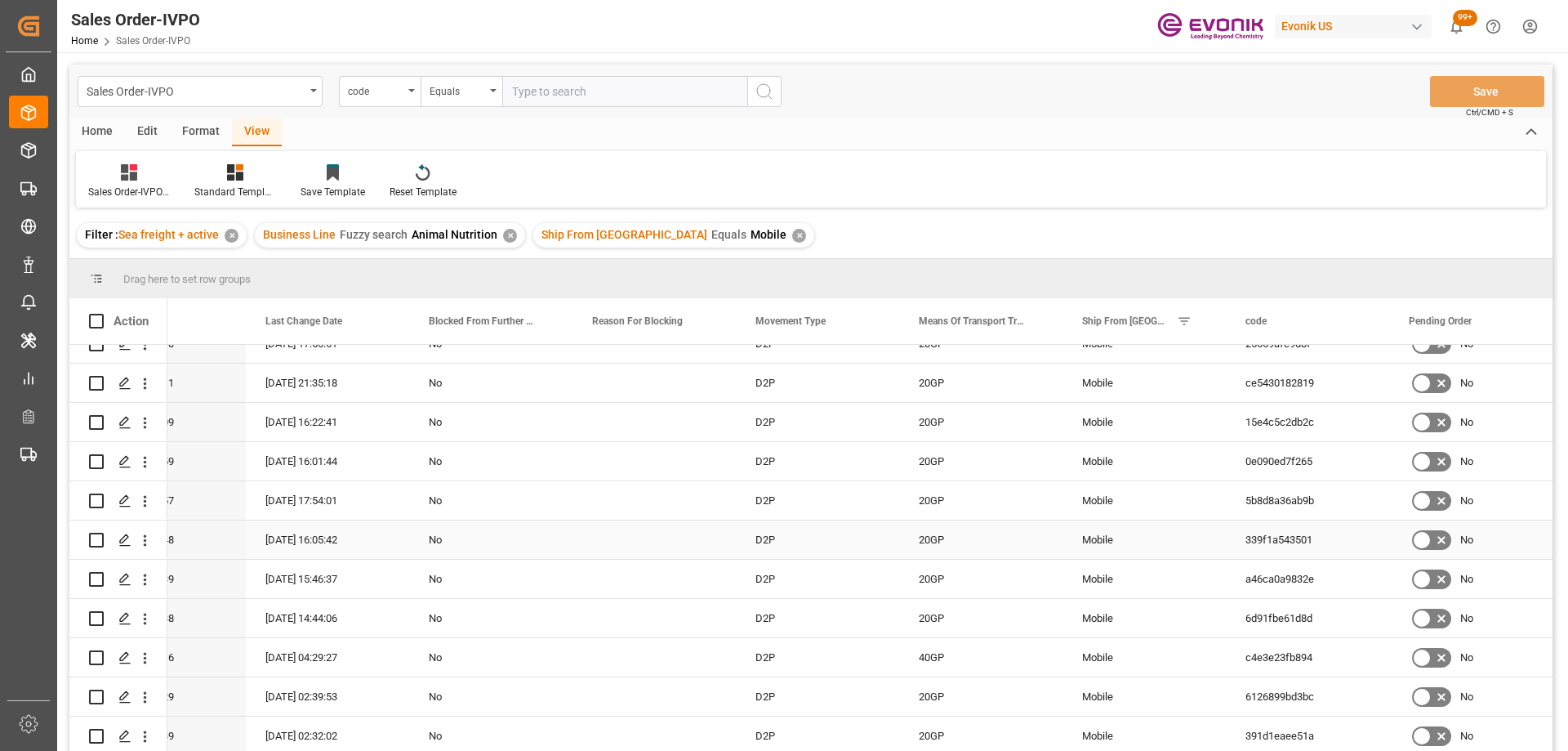
click at [540, 522] on div "No" at bounding box center [491, 540] width 124 height 37
click at [368, 318] on div "Last Change Date" at bounding box center [314, 321] width 109 height 46
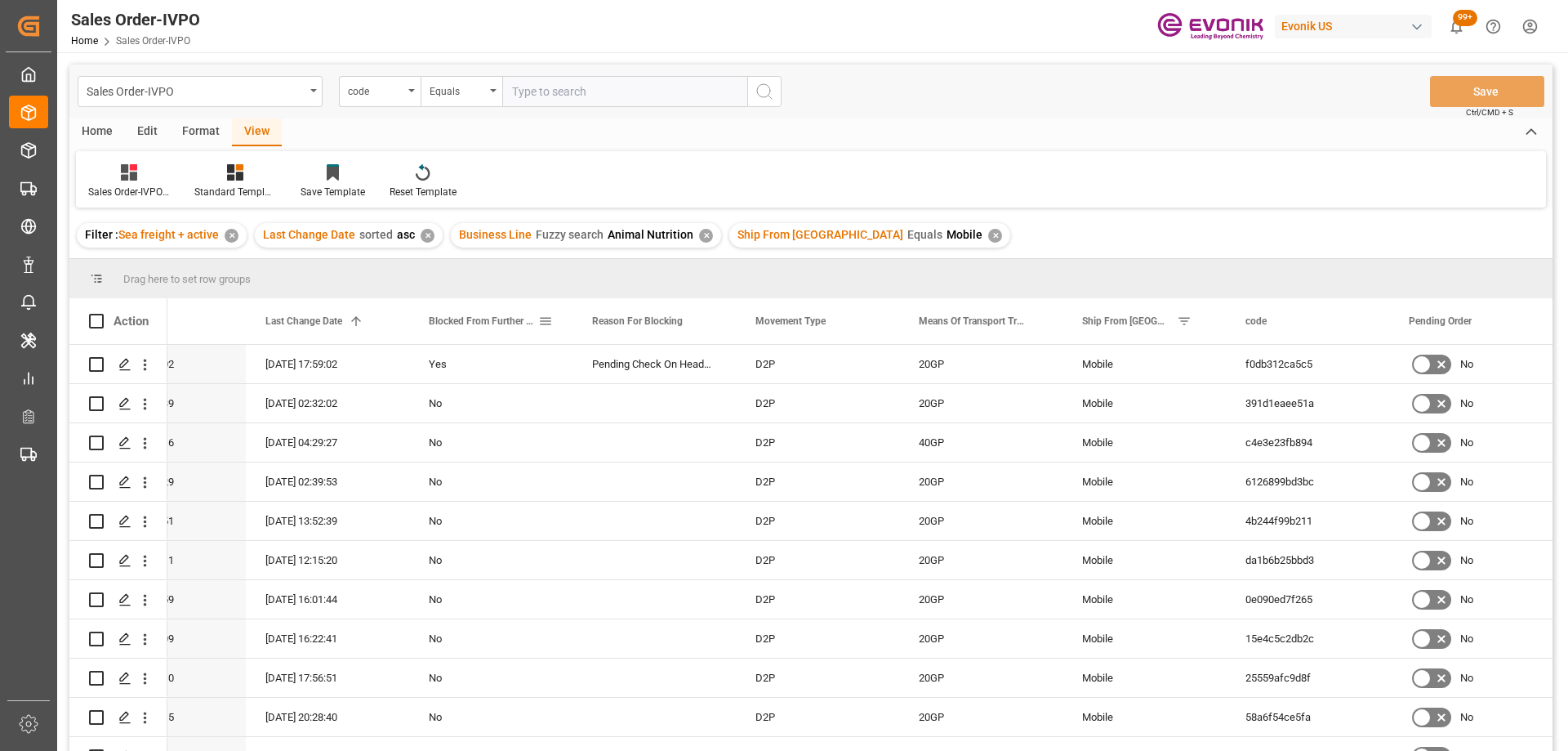
click at [545, 318] on span at bounding box center [545, 321] width 14 height 14
click at [682, 329] on span "columns" at bounding box center [679, 323] width 14 height 14
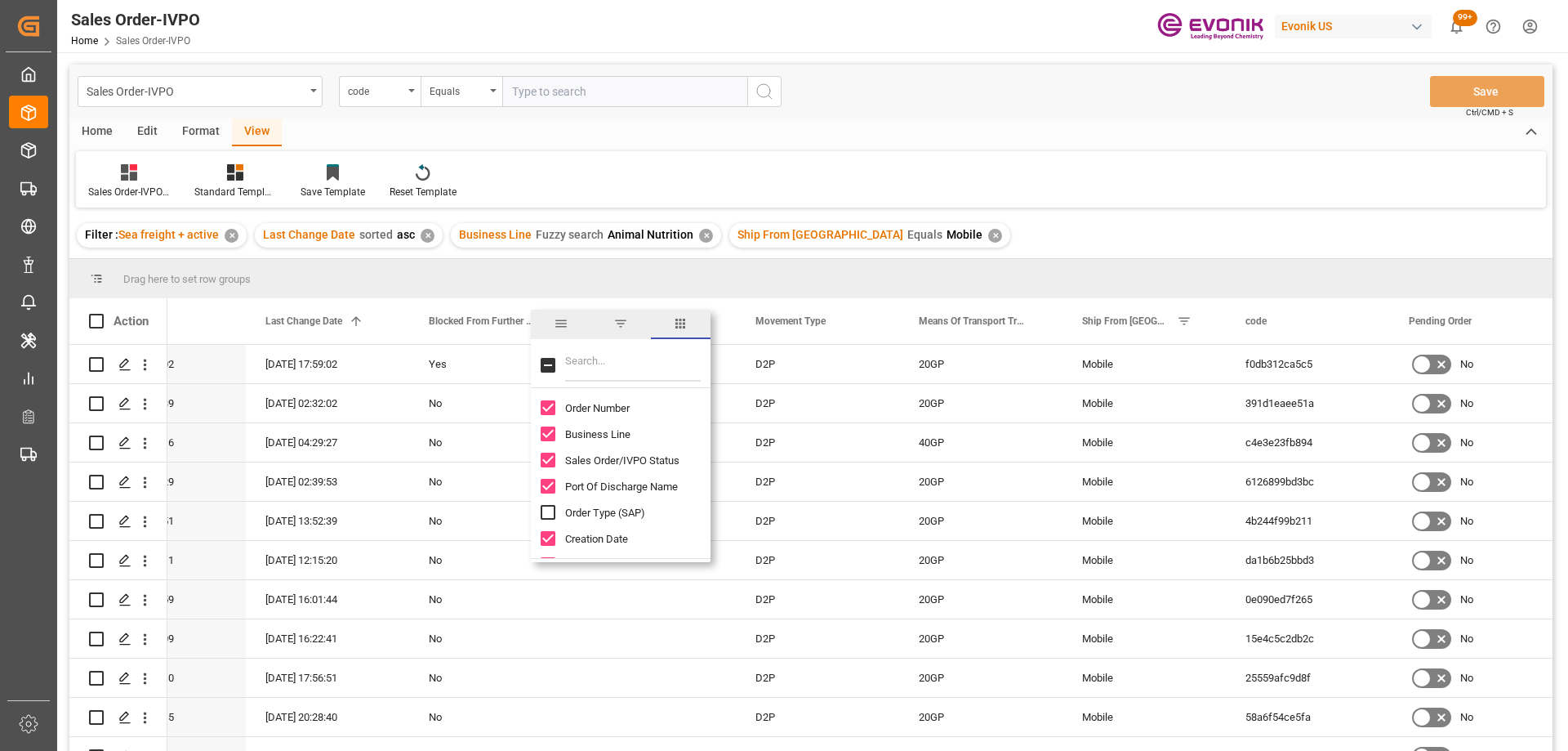
click at [610, 364] on input "Filter Columns Input" at bounding box center [633, 365] width 135 height 33
type input "wei"
click at [553, 410] on input "Total Gross Weight (In KG) column toggle visibility (hidden)" at bounding box center [547, 407] width 14 height 14
checkbox input "true"
checkbox input "false"
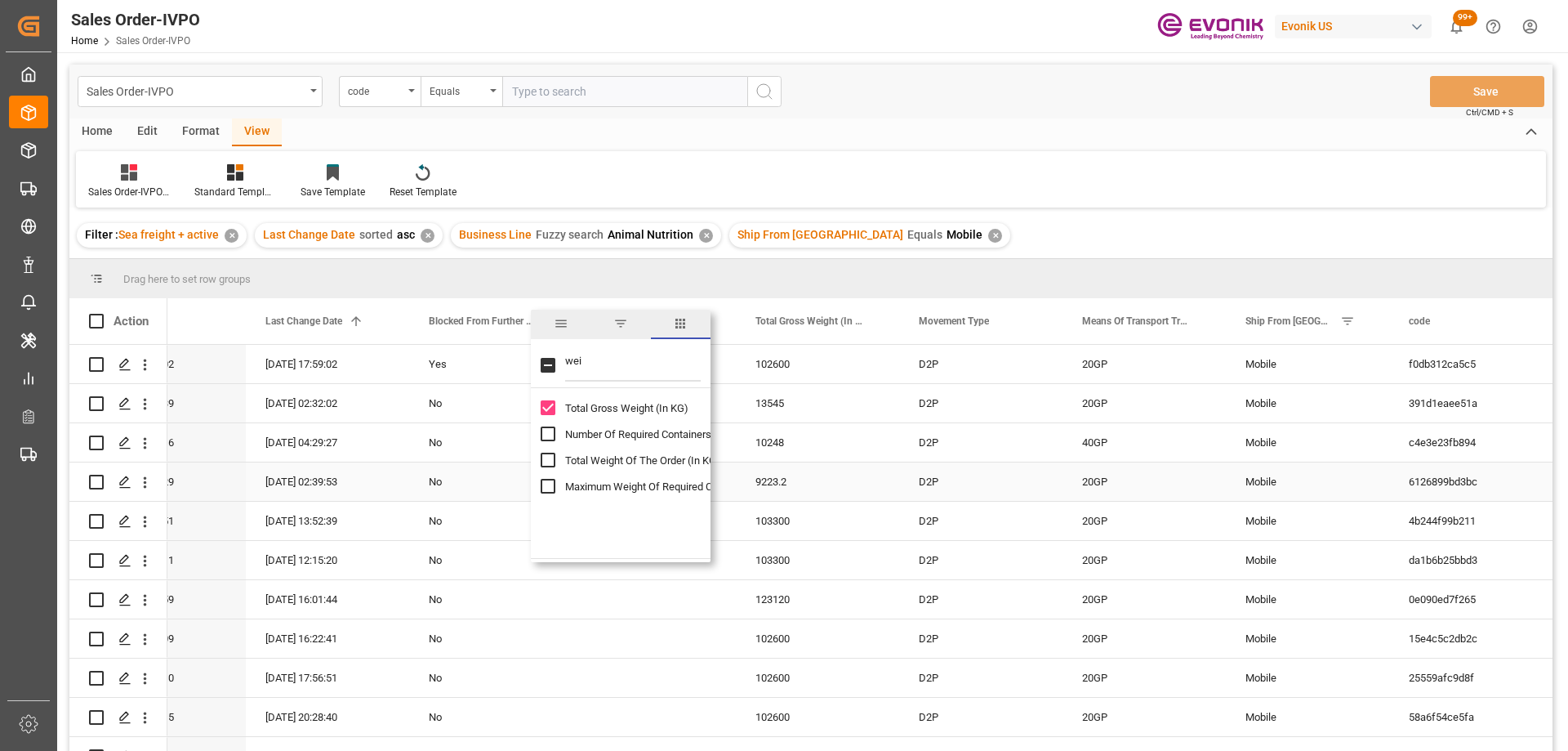
click at [1058, 493] on div "D2P" at bounding box center [981, 481] width 163 height 38
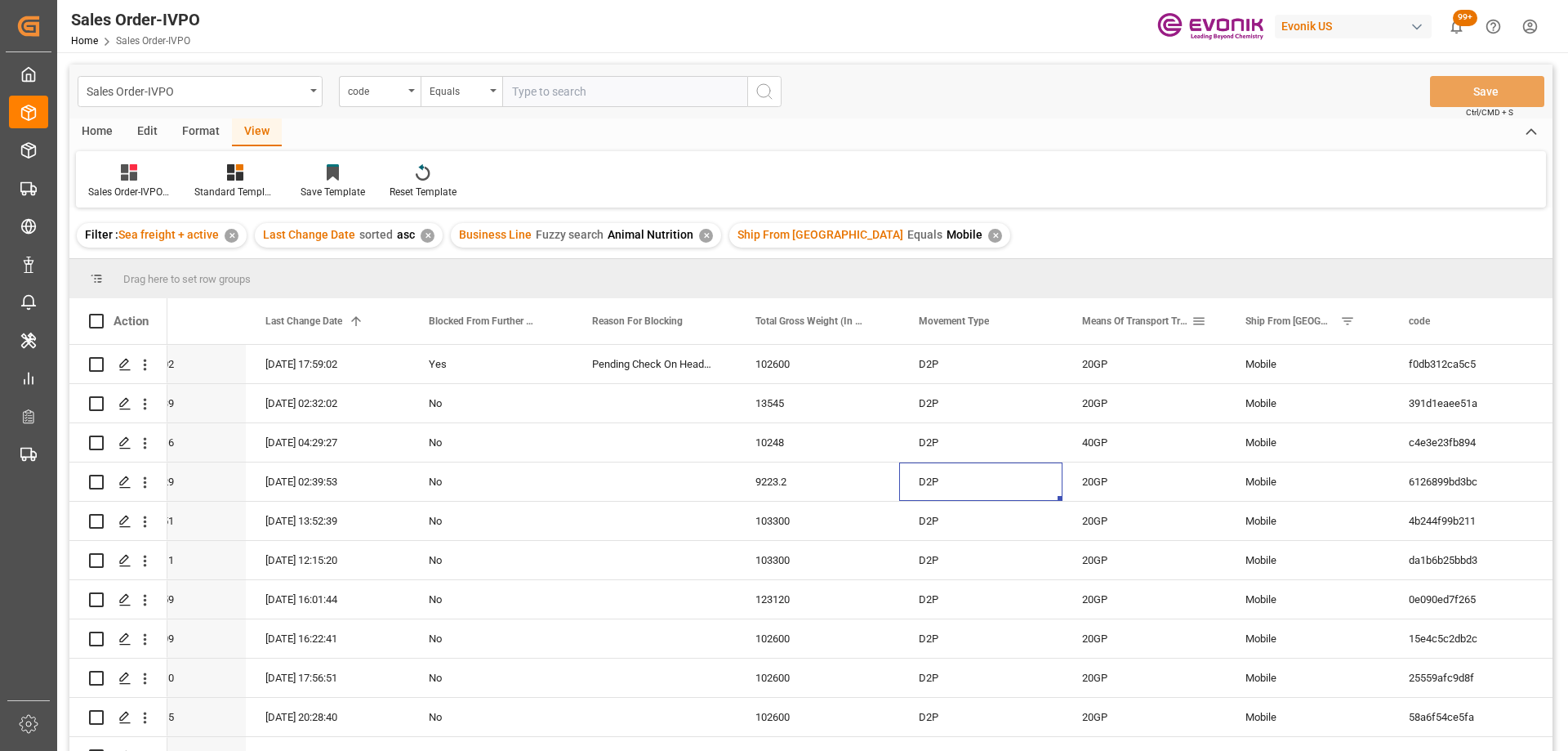
click at [1199, 319] on span at bounding box center [1198, 321] width 14 height 14
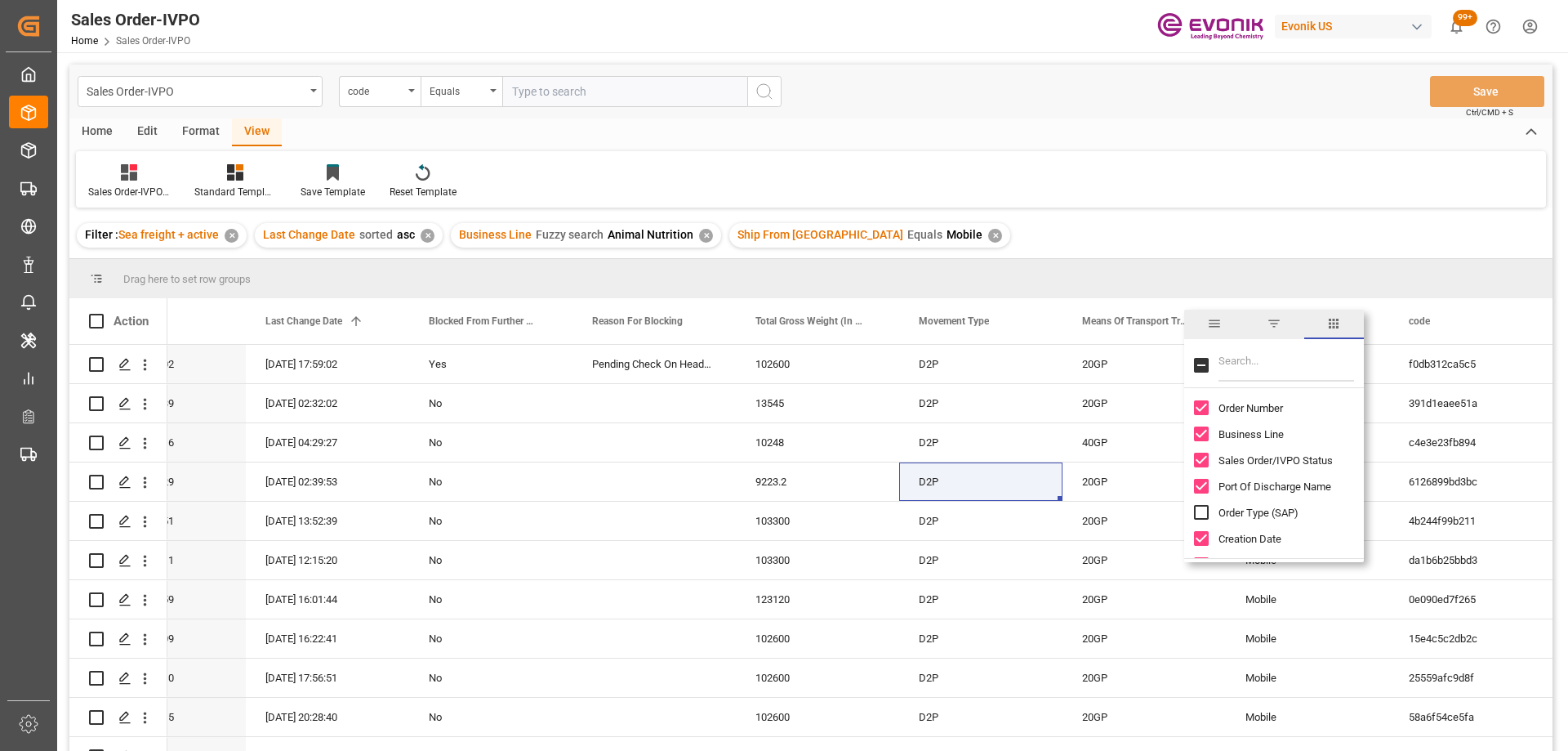
click at [1213, 329] on span "general" at bounding box center [1214, 323] width 14 height 14
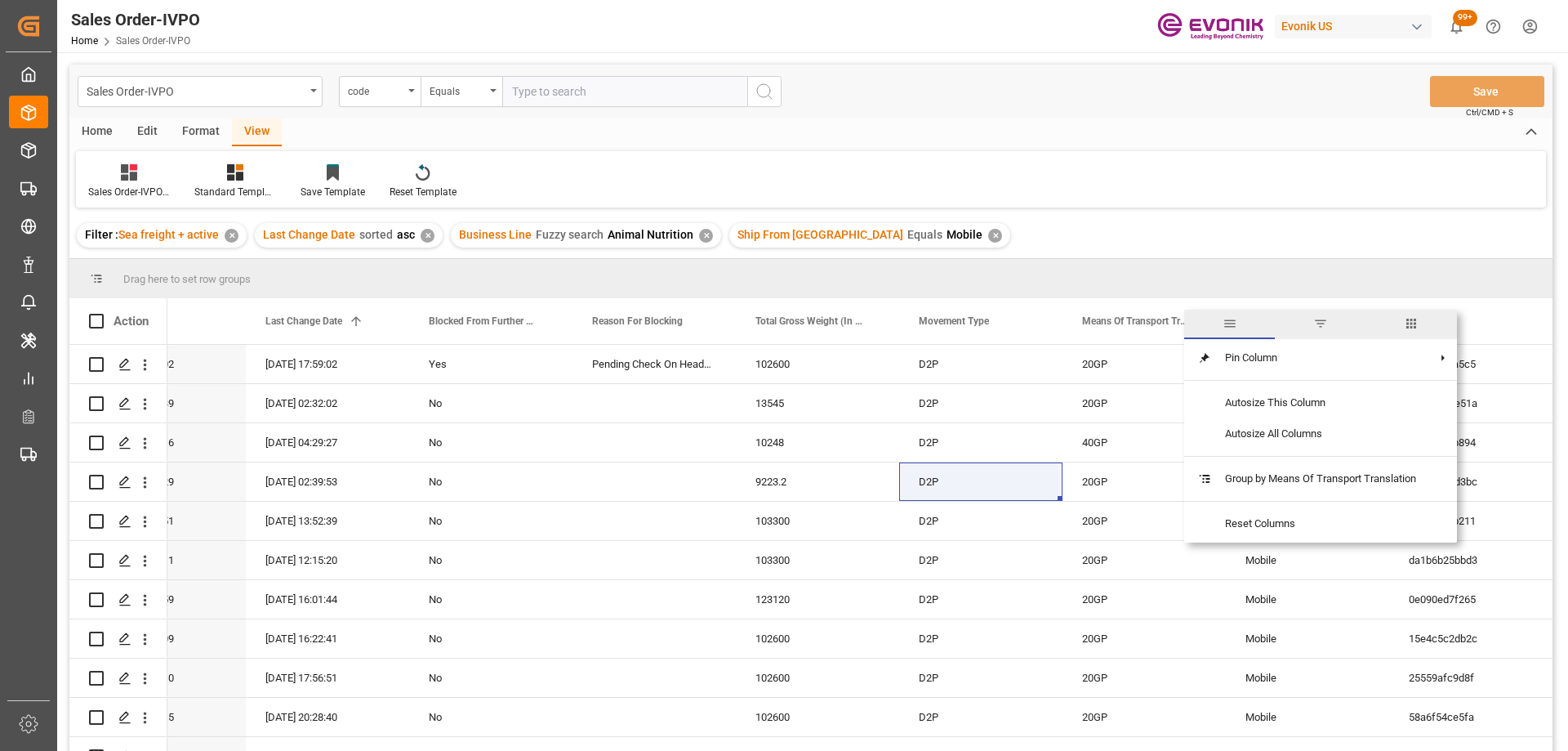
click at [1409, 323] on span "columns" at bounding box center [1411, 323] width 14 height 14
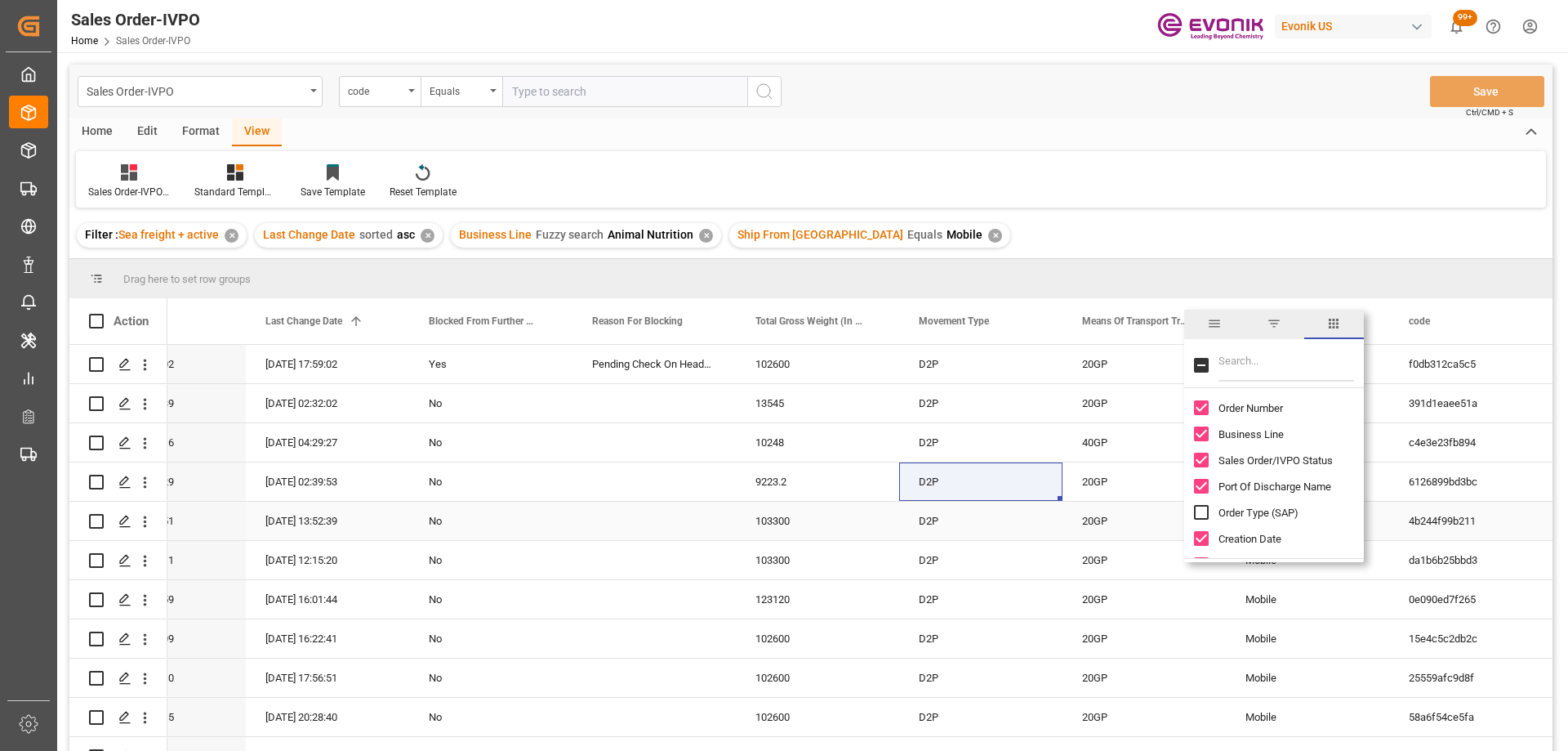
scroll to position [82, 0]
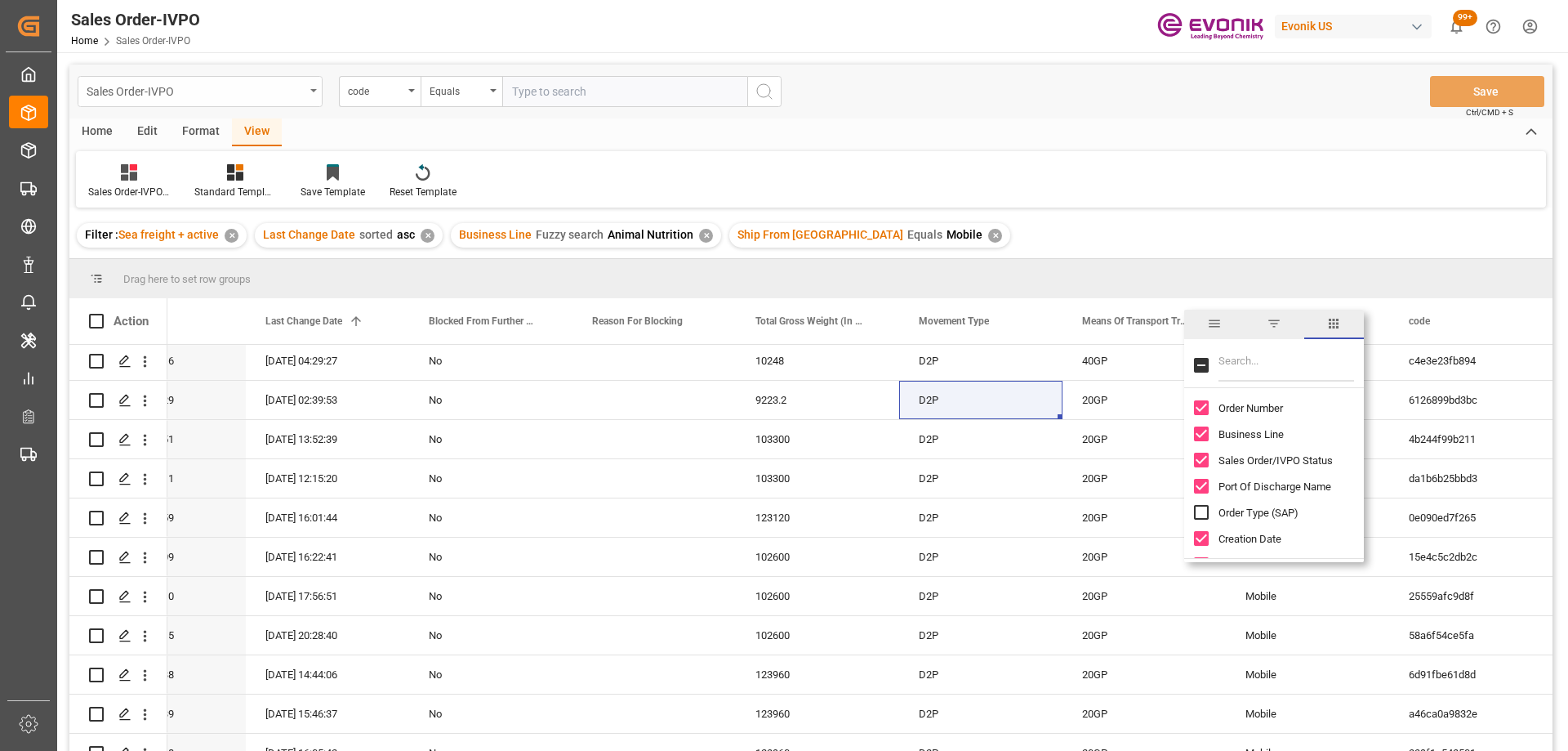
click at [274, 98] on div "Sales Order-IVPO" at bounding box center [195, 91] width 218 height 20
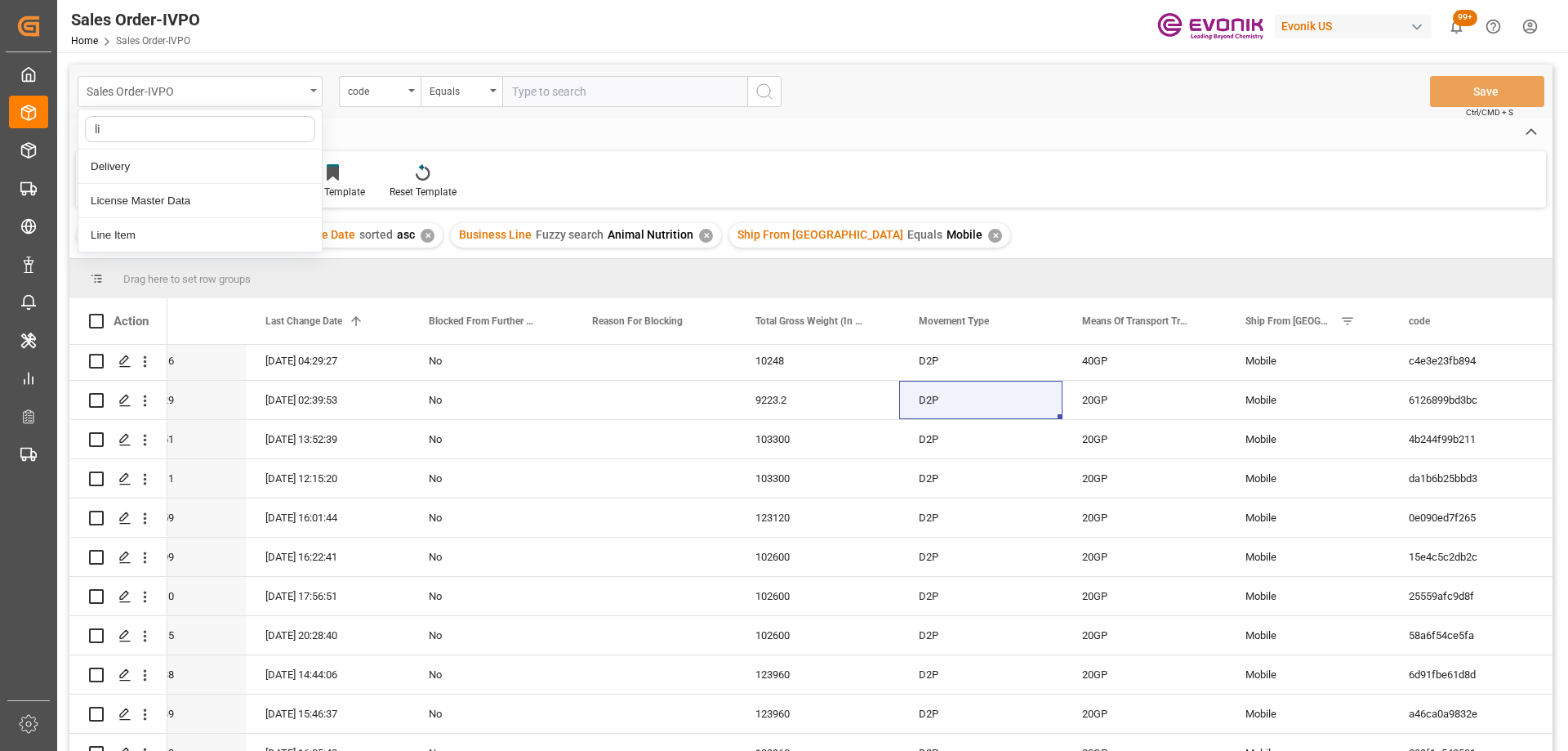
type input "lin"
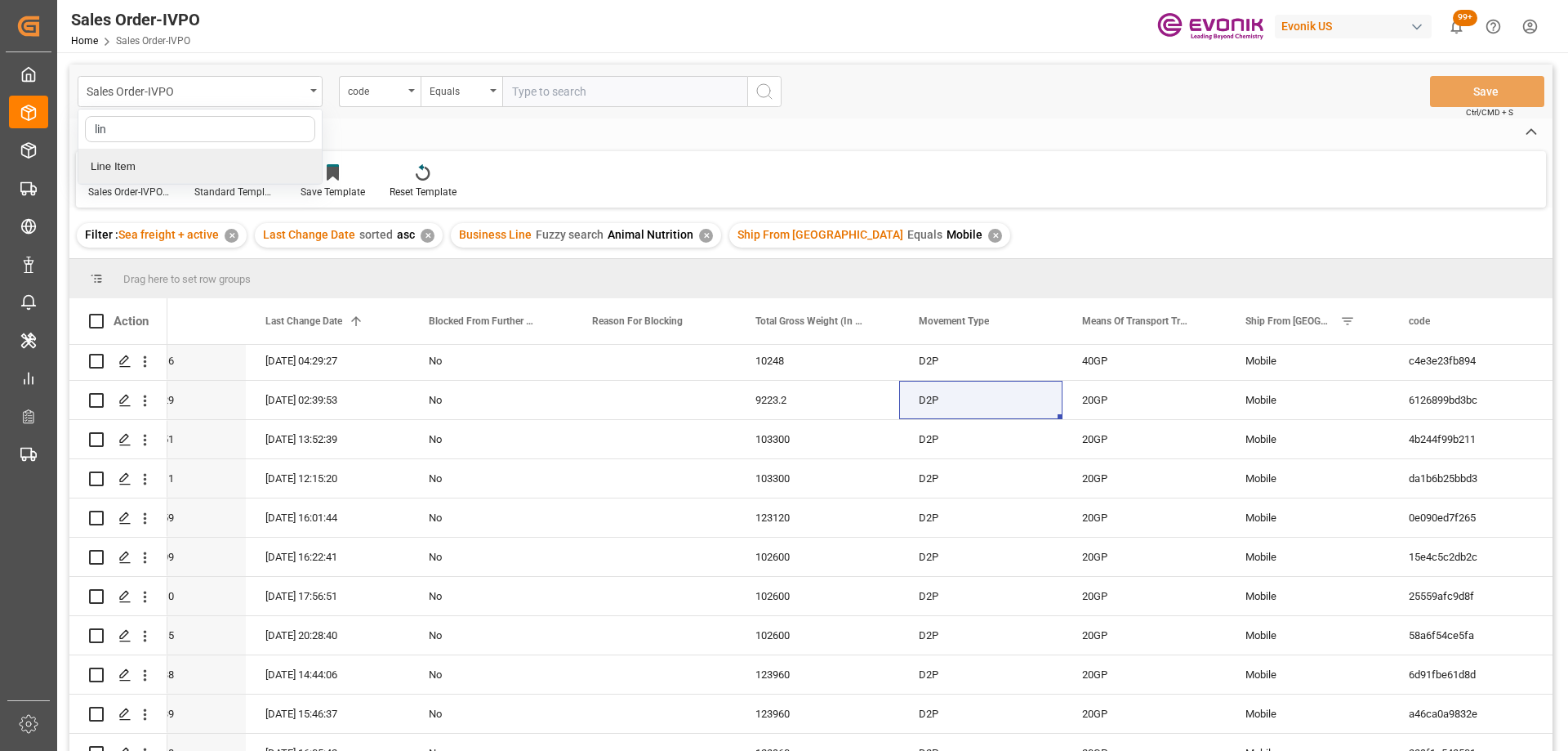
click at [162, 153] on div "Line Item" at bounding box center [201, 167] width 244 height 35
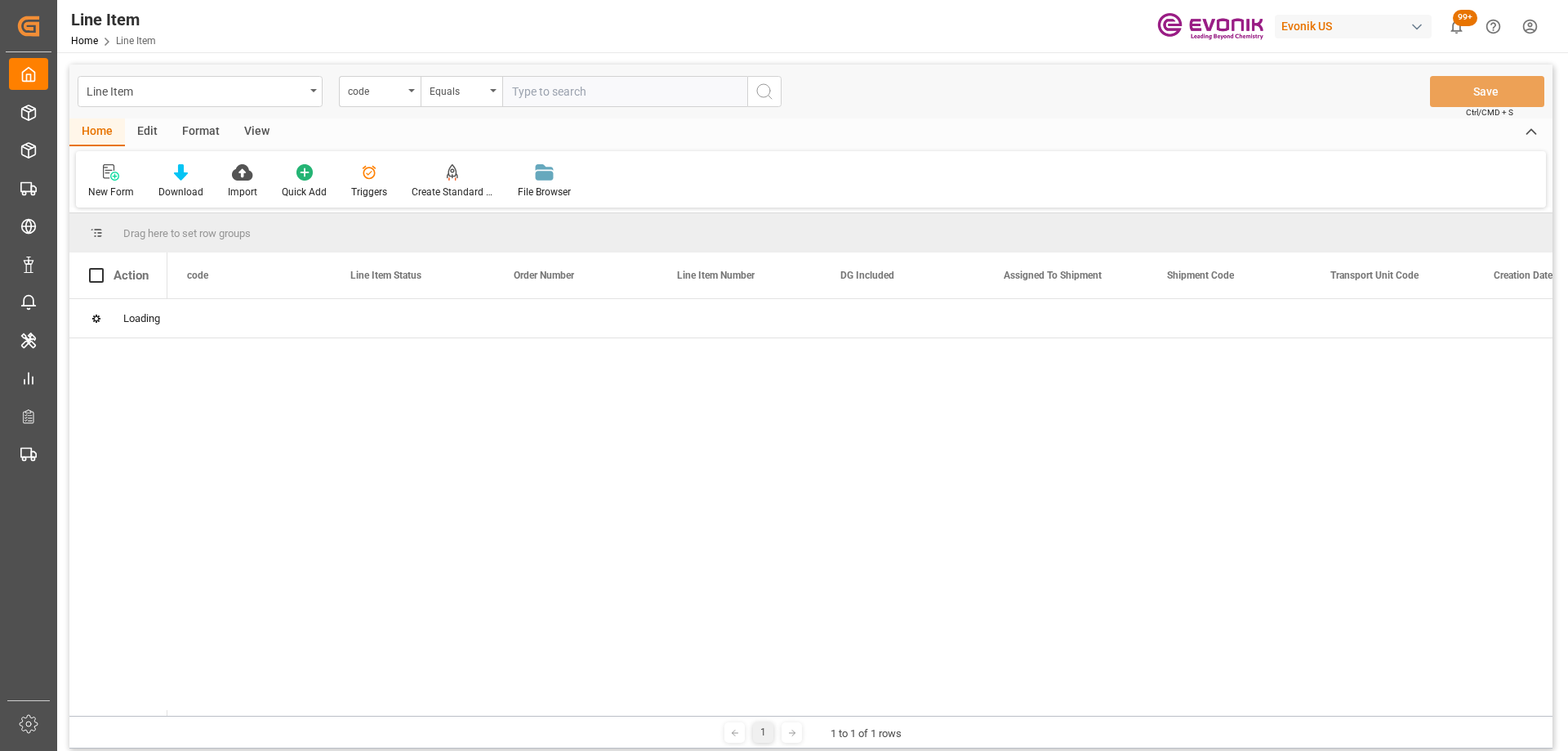
click at [250, 130] on div "View" at bounding box center [256, 132] width 50 height 28
click at [179, 179] on icon at bounding box center [184, 172] width 16 height 16
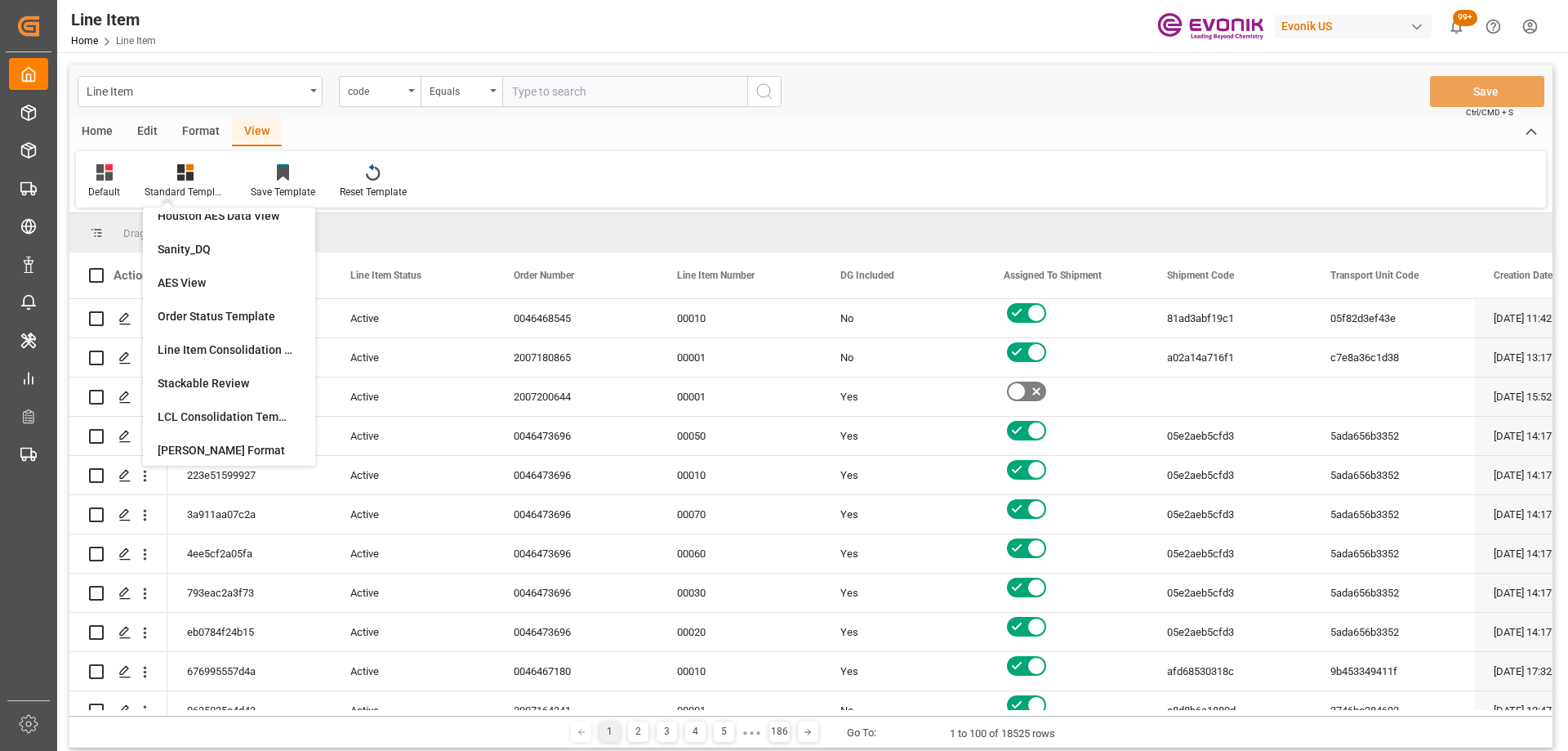
scroll to position [246, 0]
click at [240, 360] on div "Evonik Export Volume Report" at bounding box center [228, 354] width 143 height 17
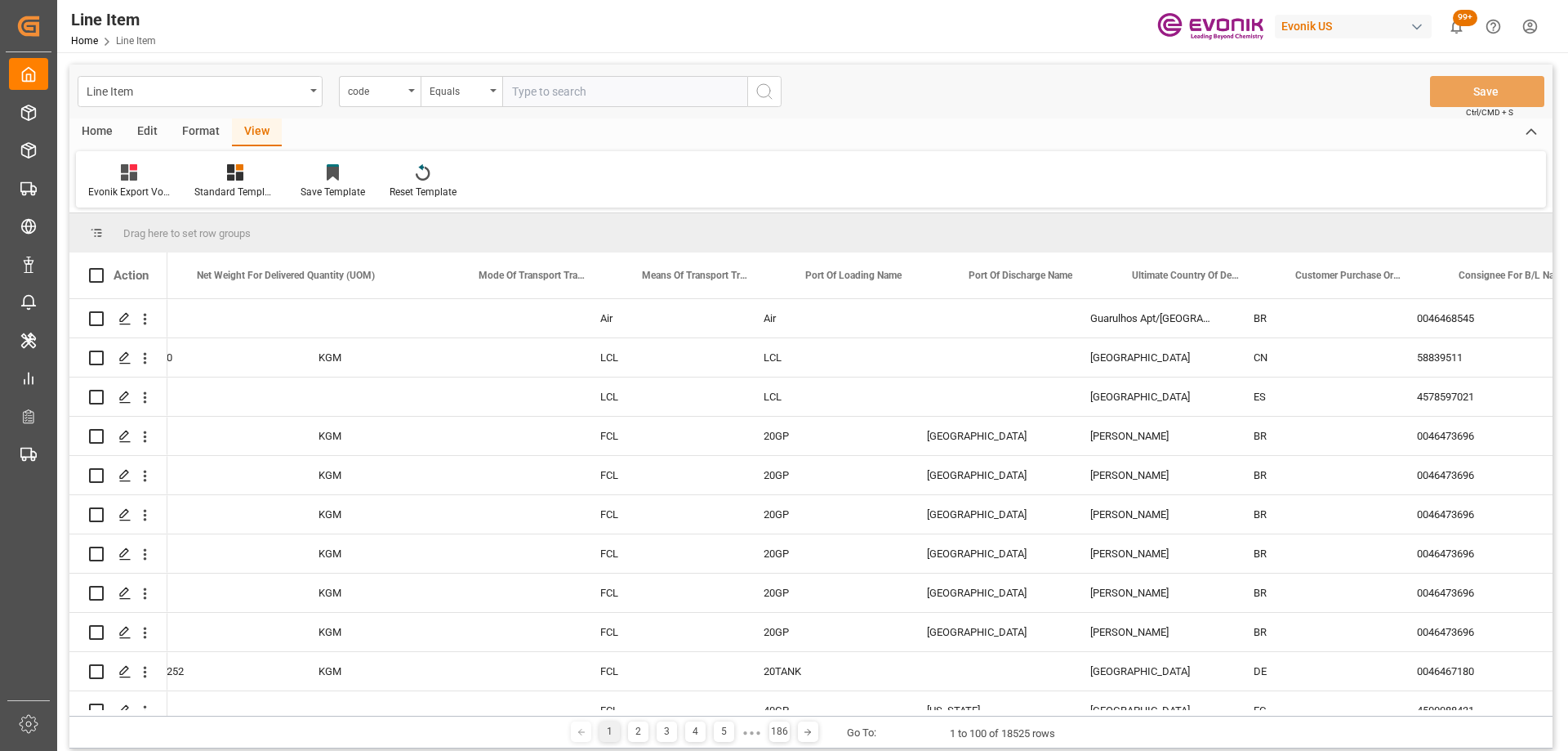
scroll to position [0, 2114]
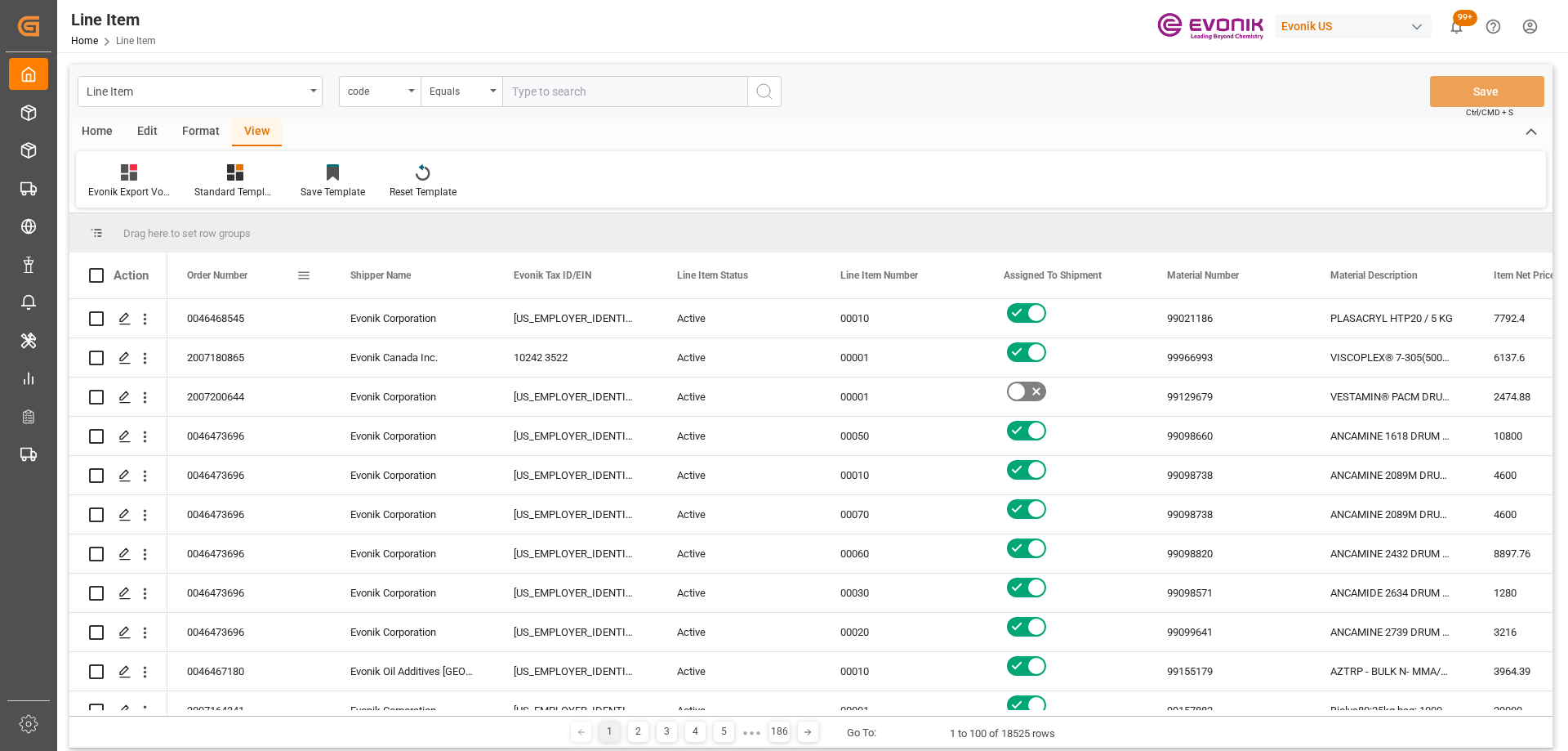
click at [305, 271] on span at bounding box center [303, 275] width 14 height 14
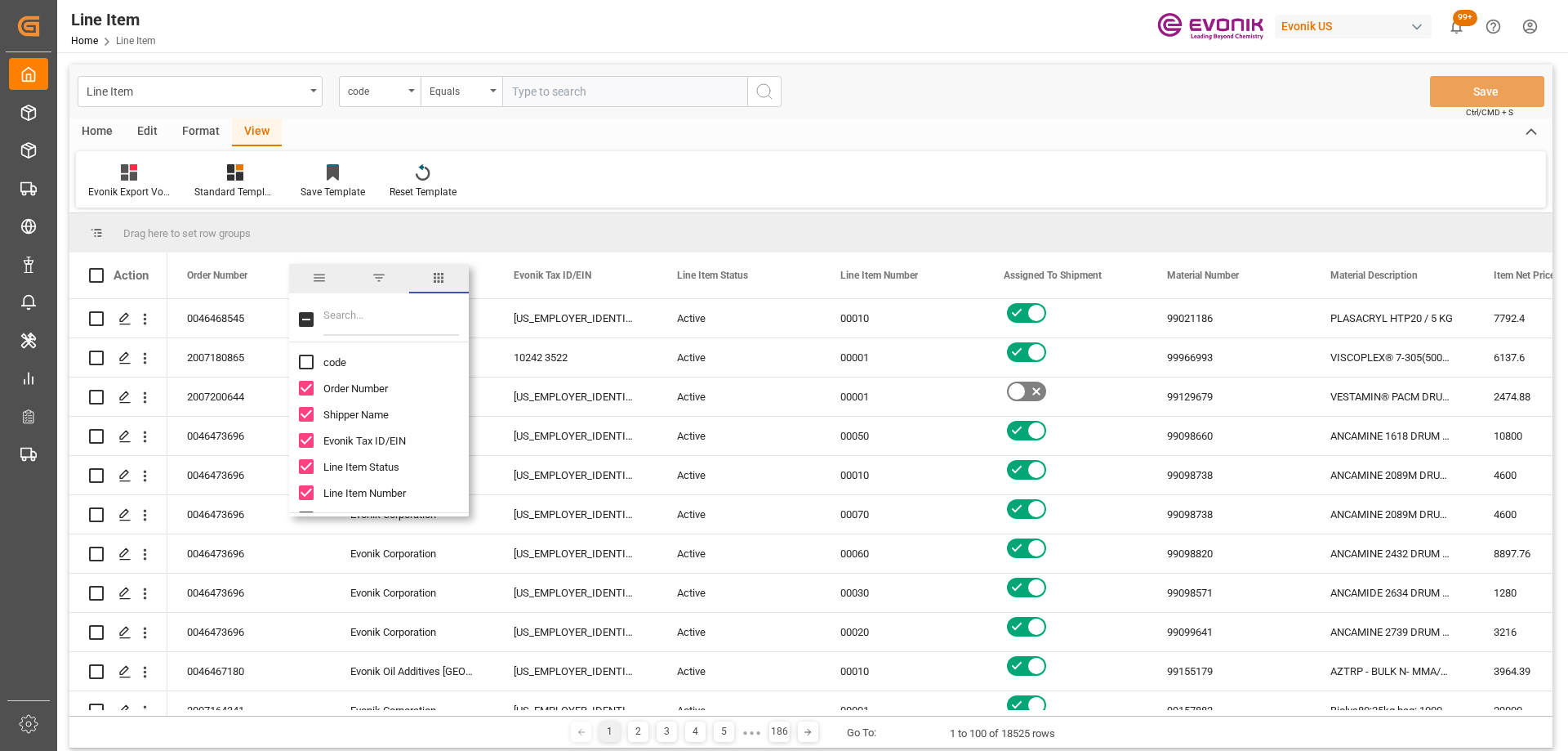
click at [366, 323] on input "Filter Columns Input" at bounding box center [391, 319] width 135 height 33
type input "bus"
click at [308, 384] on input "Business Line column toggle visibility (hidden)" at bounding box center [305, 388] width 14 height 14
checkbox input "true"
checkbox input "false"
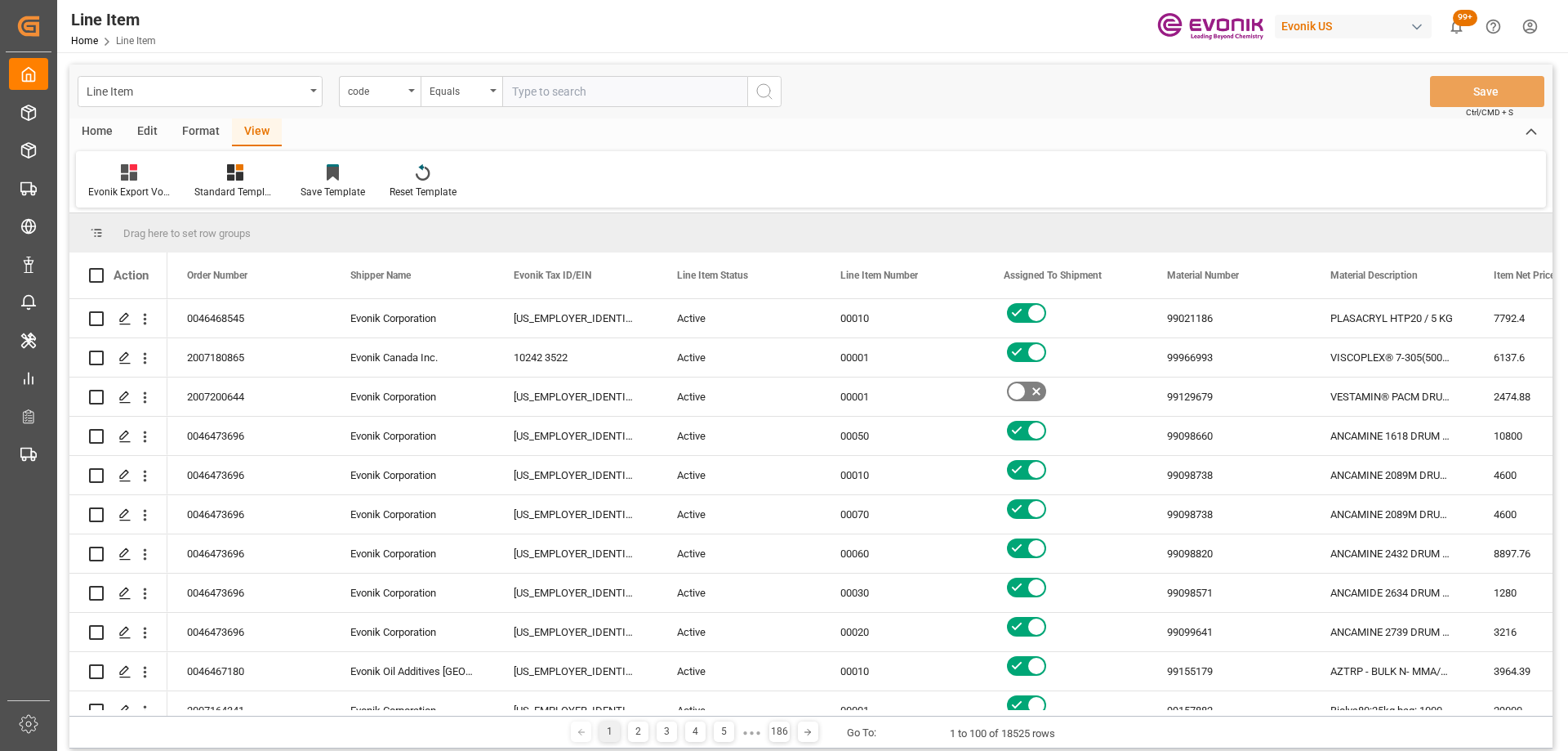
click at [544, 215] on div "Drag here to set row groups" at bounding box center [811, 233] width 1483 height 39
click at [461, 276] on span at bounding box center [466, 275] width 14 height 14
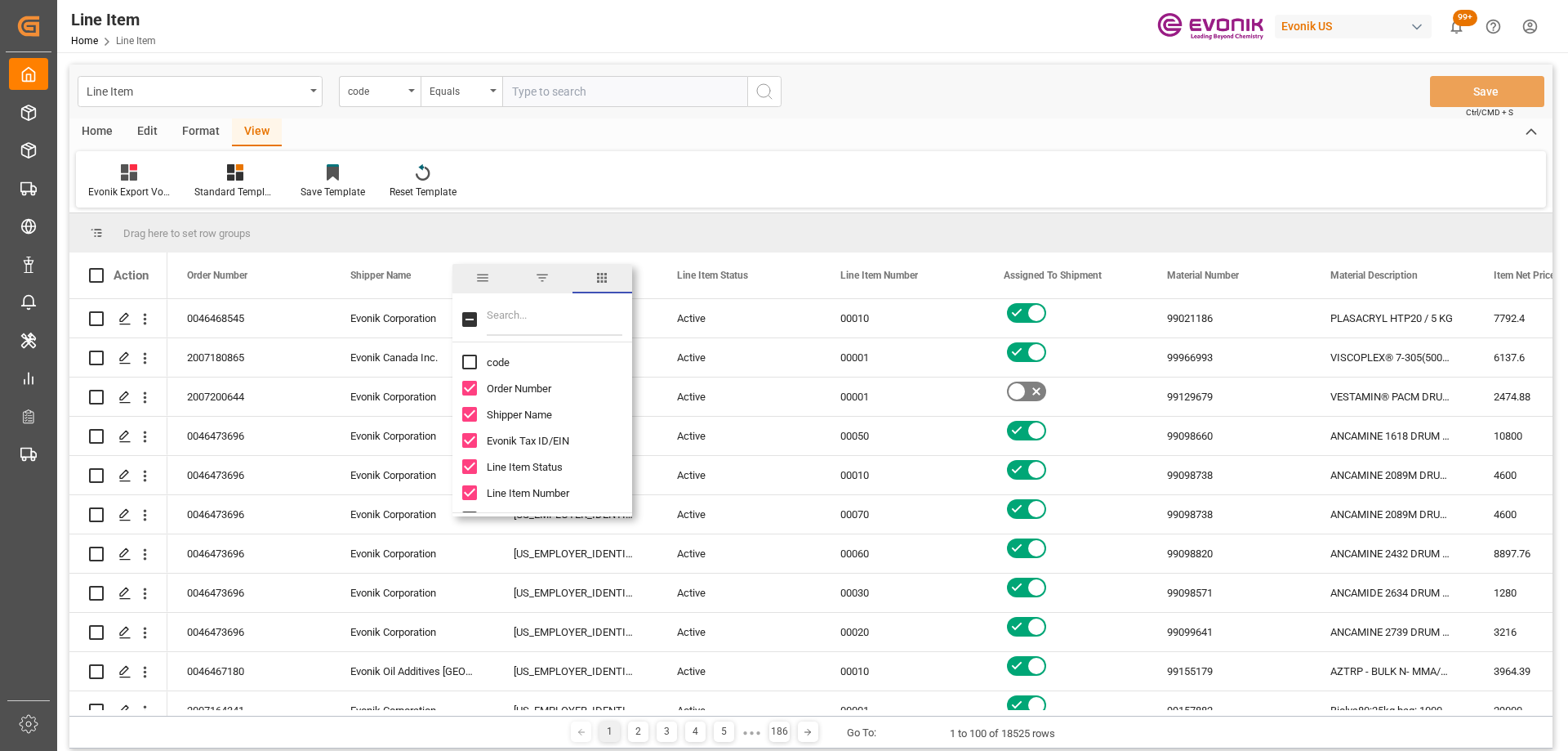
click at [500, 325] on input "Filter Columns Input" at bounding box center [554, 319] width 135 height 33
type input "bu"
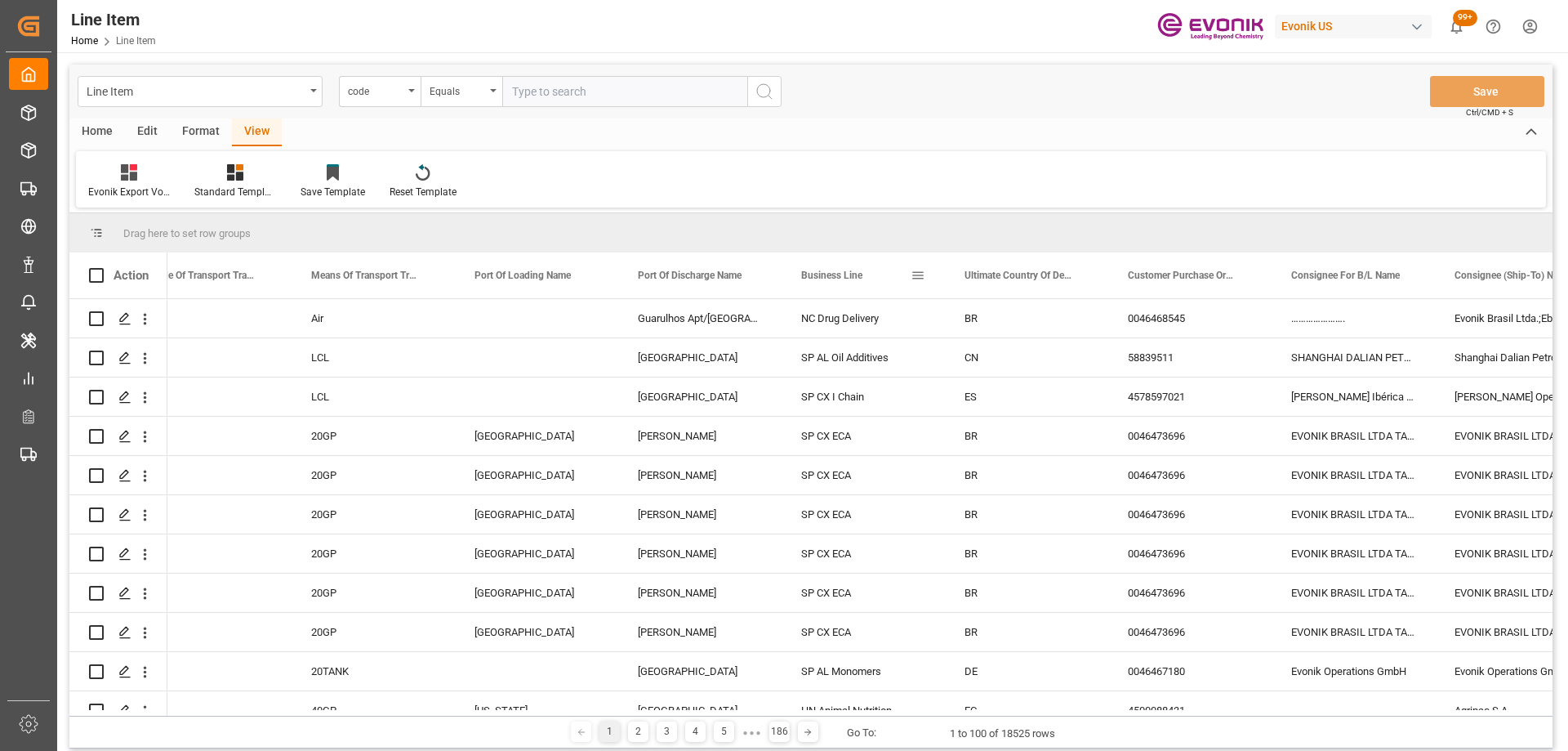
click at [915, 278] on span at bounding box center [917, 275] width 14 height 14
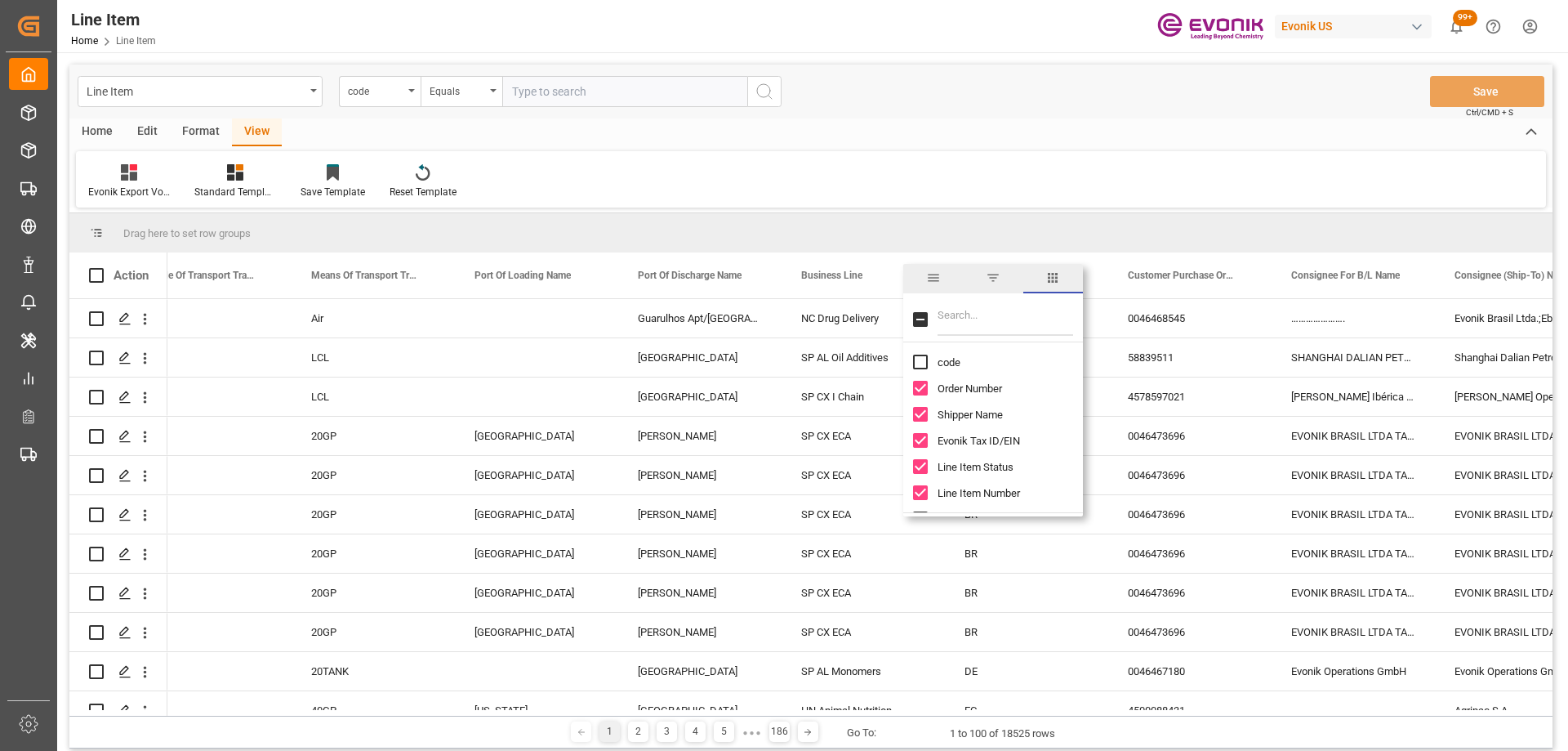
click at [930, 282] on span "general" at bounding box center [933, 278] width 14 height 14
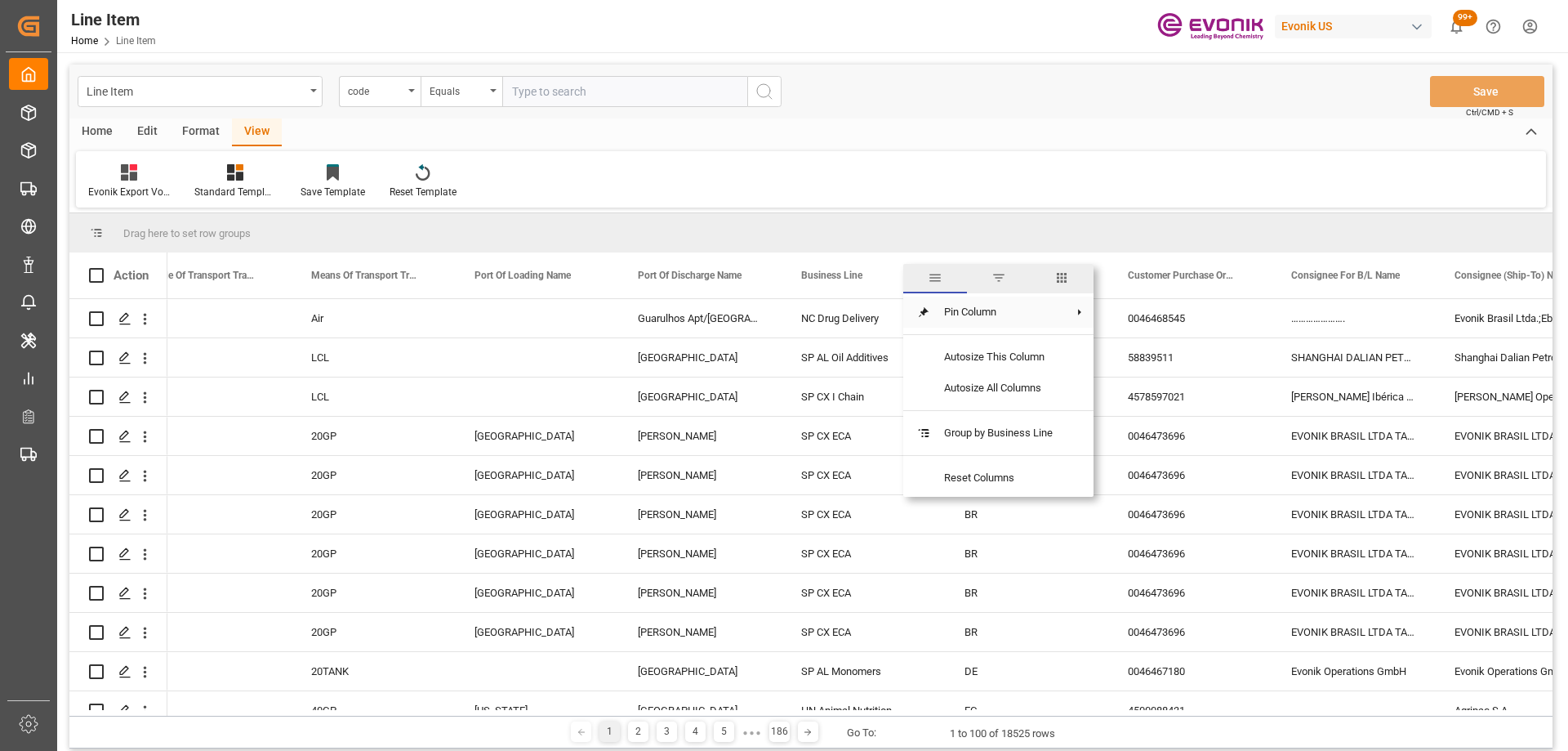
click at [997, 283] on span "filter" at bounding box center [999, 278] width 14 height 14
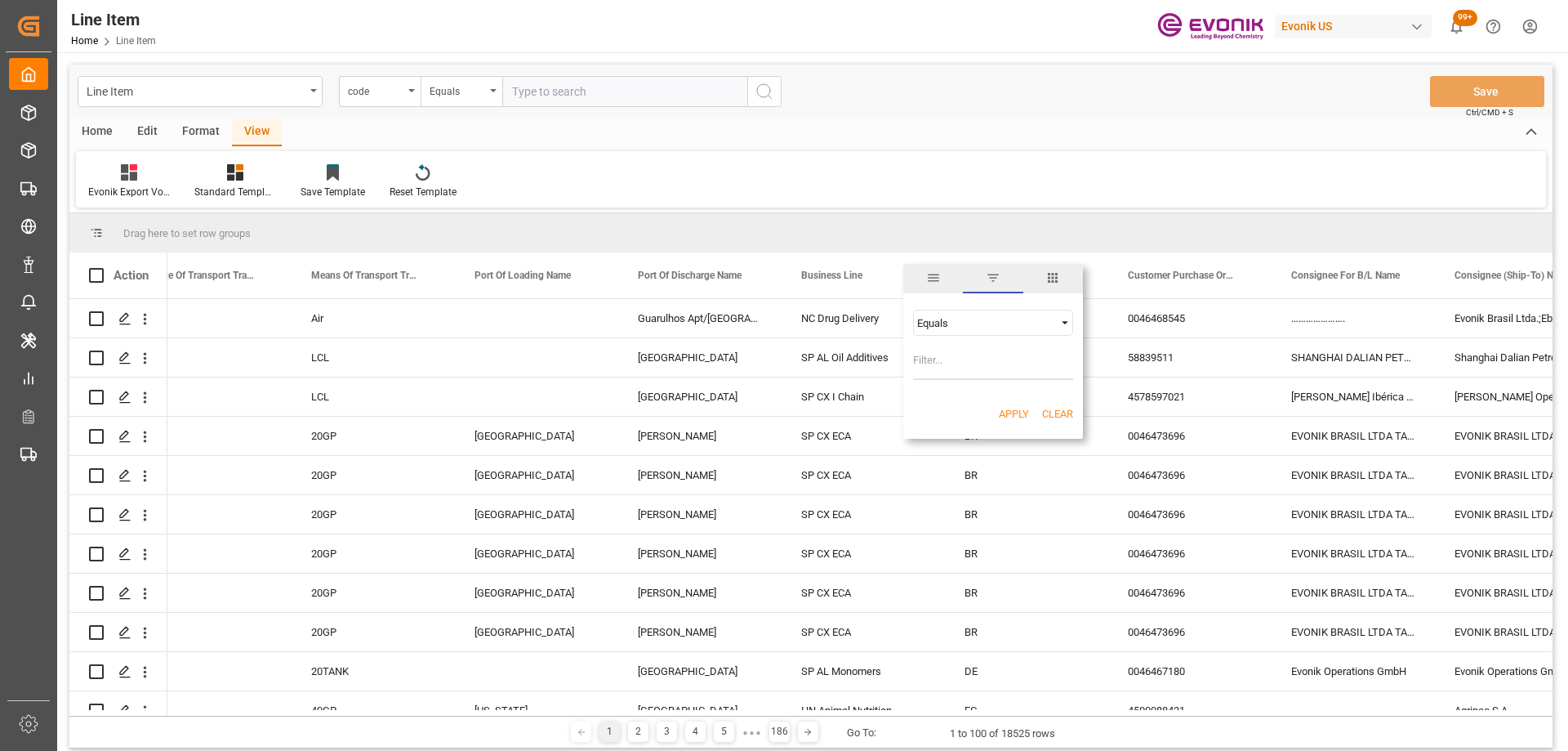
click at [940, 321] on div "Equals" at bounding box center [986, 323] width 137 height 12
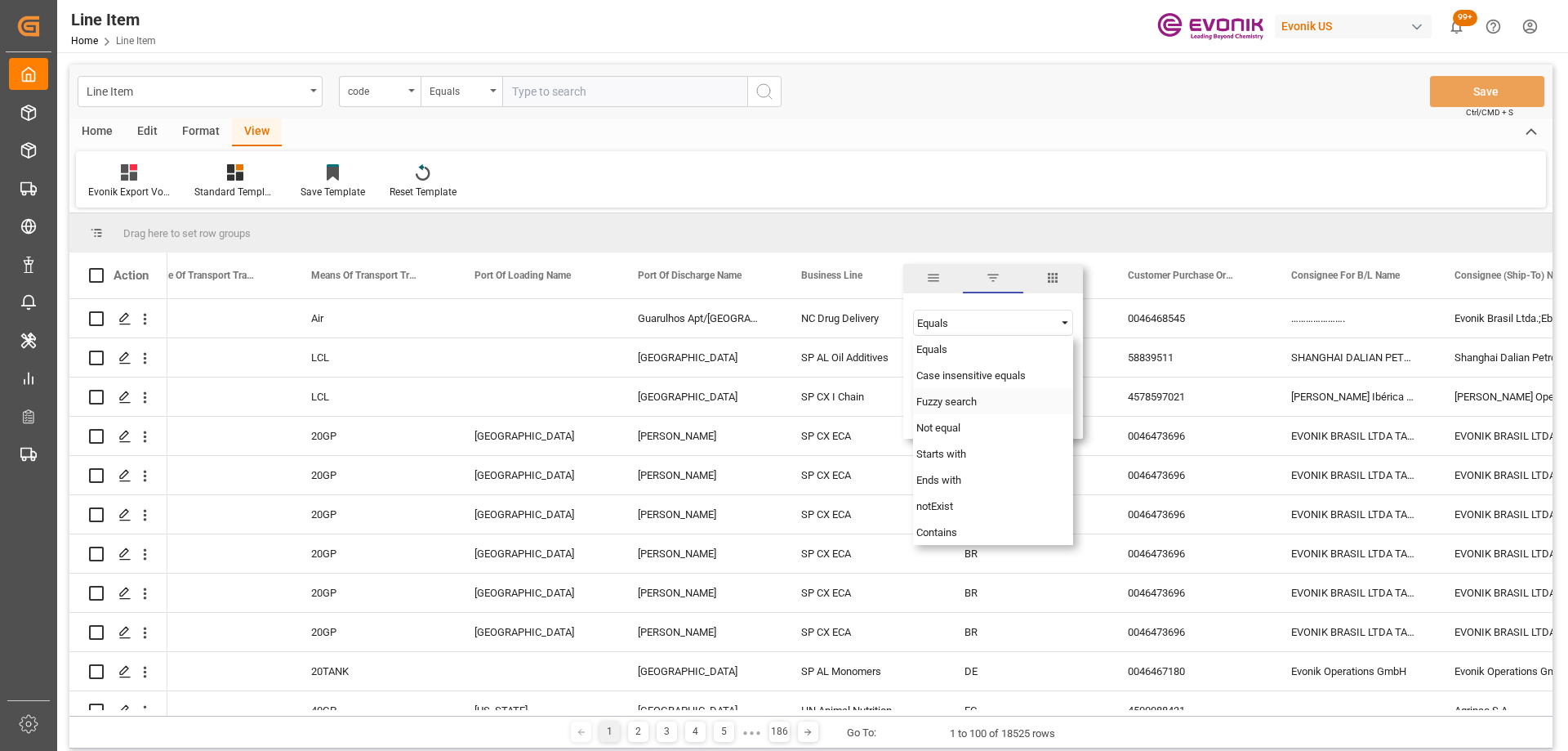
click at [953, 401] on span "Fuzzy search" at bounding box center [946, 401] width 60 height 12
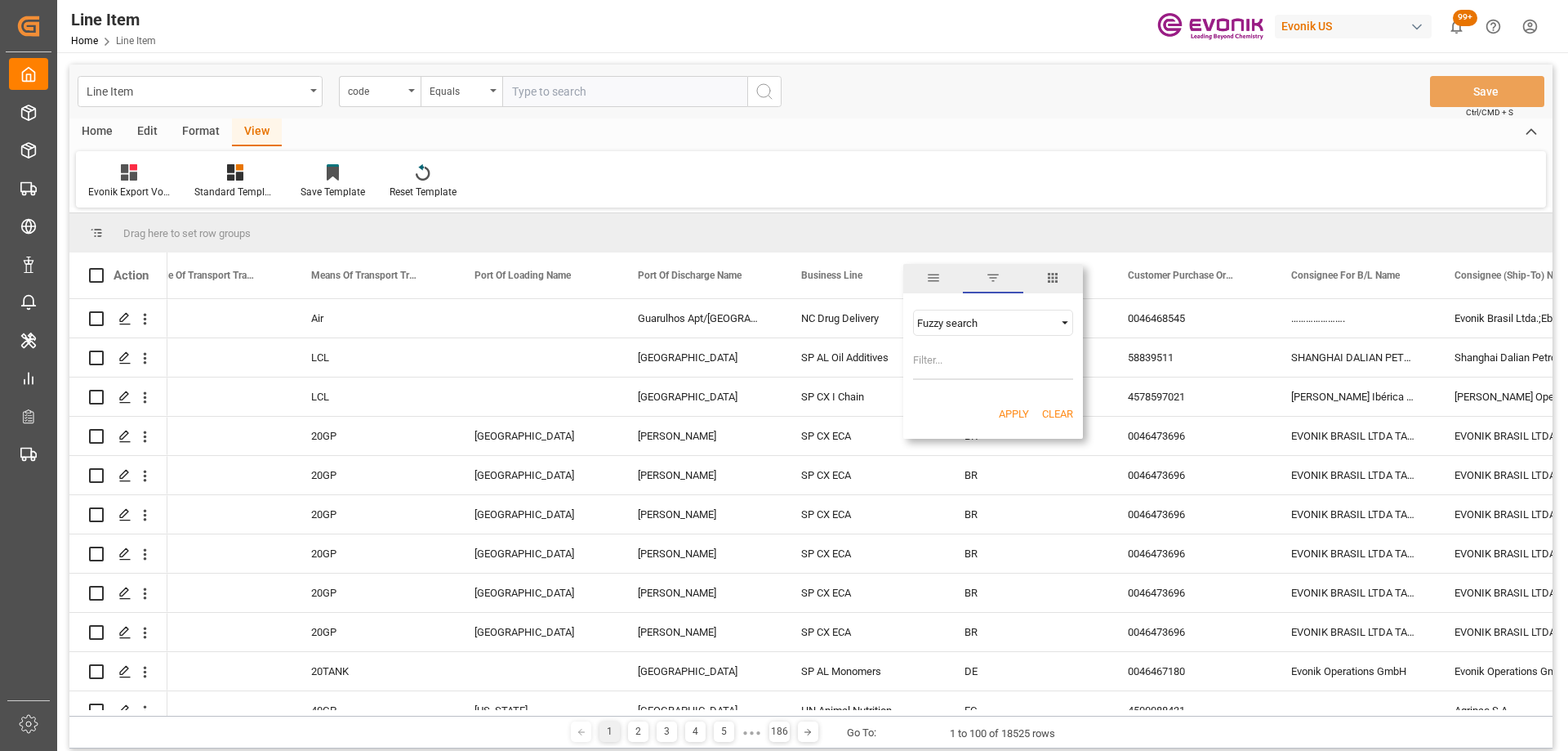
click at [941, 356] on input "Filter Value" at bounding box center [993, 363] width 160 height 33
type input "Animal Nutrition"
click at [1017, 418] on button "Apply" at bounding box center [1015, 414] width 30 height 16
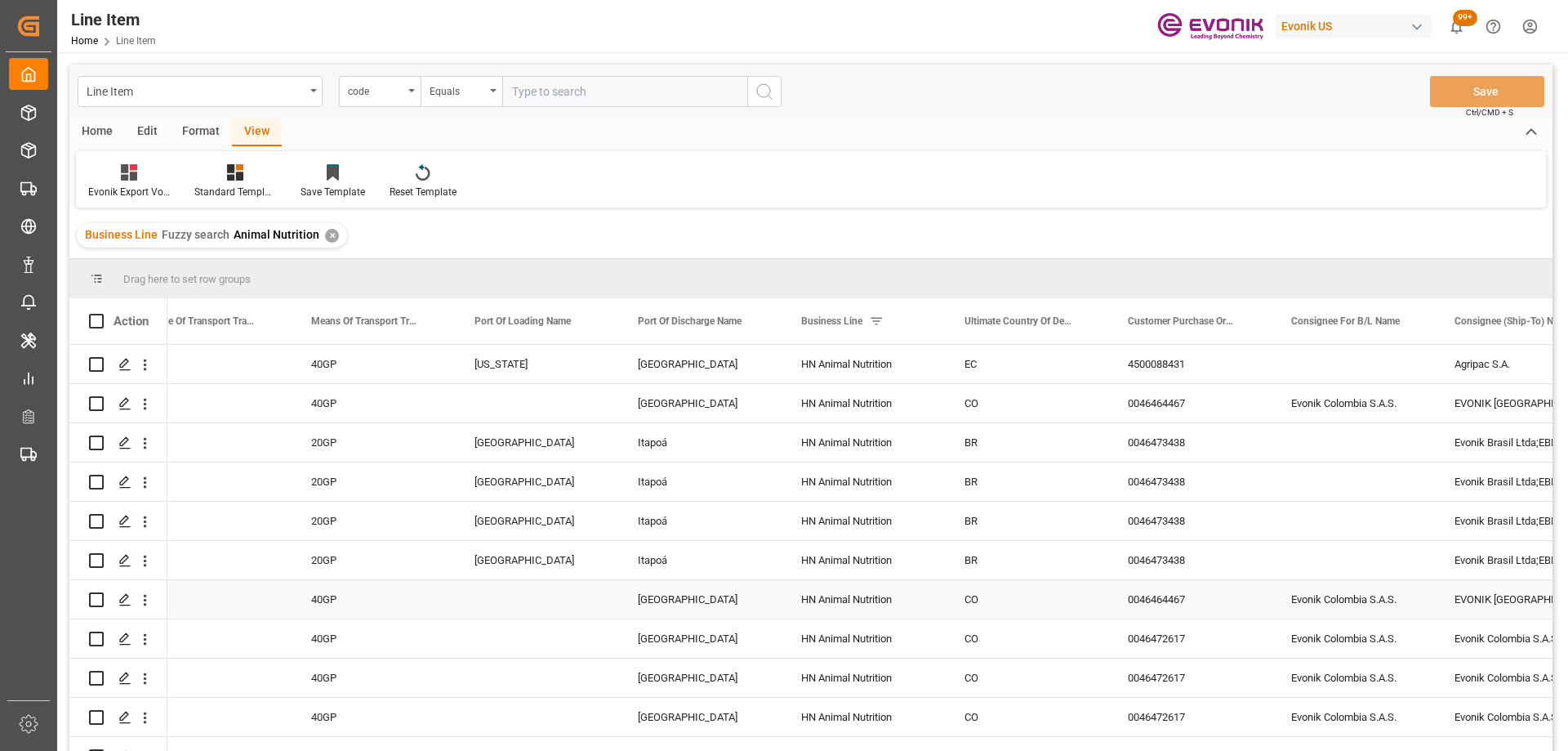
click at [850, 598] on div "HN Animal Nutrition" at bounding box center [863, 599] width 163 height 38
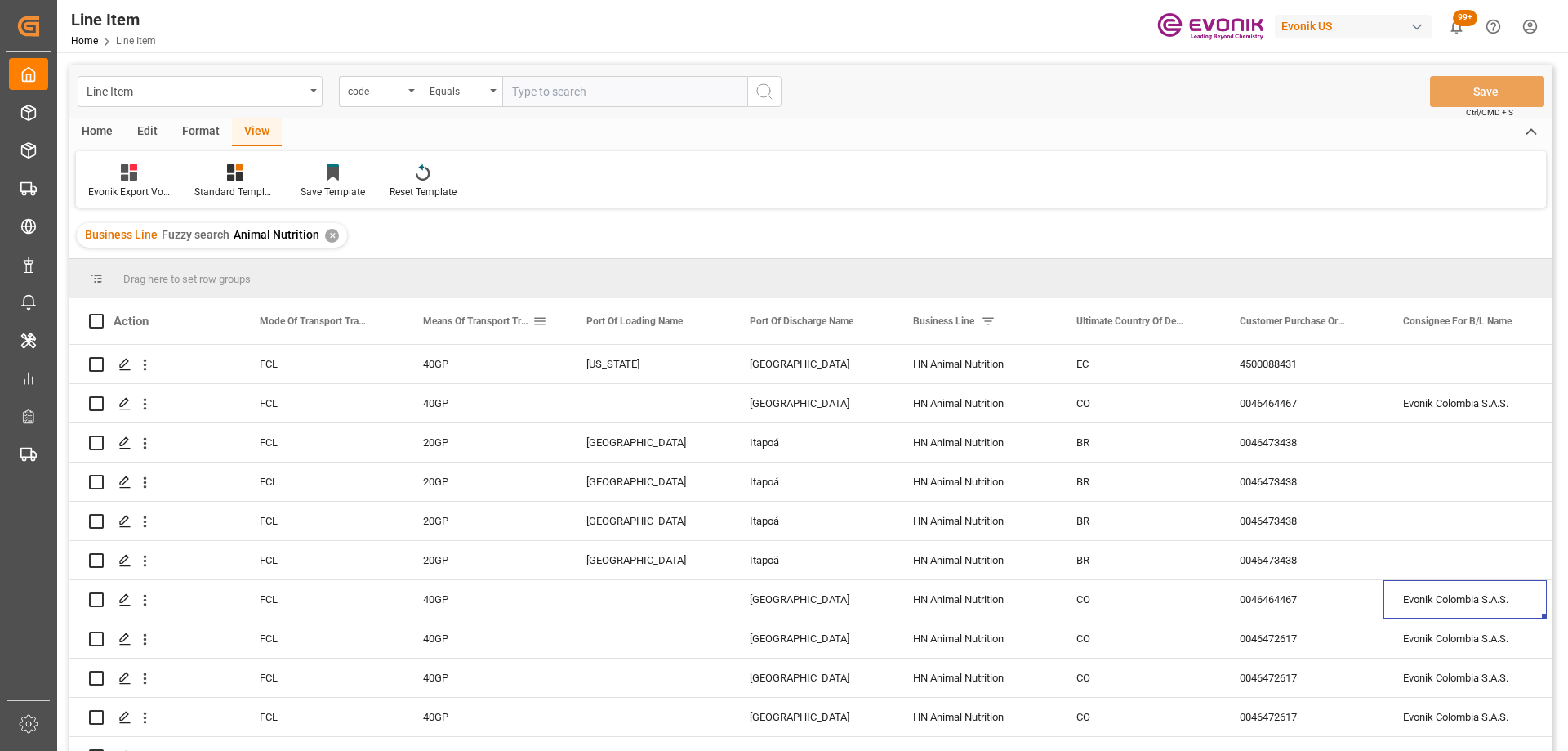
click at [542, 322] on span at bounding box center [539, 321] width 14 height 14
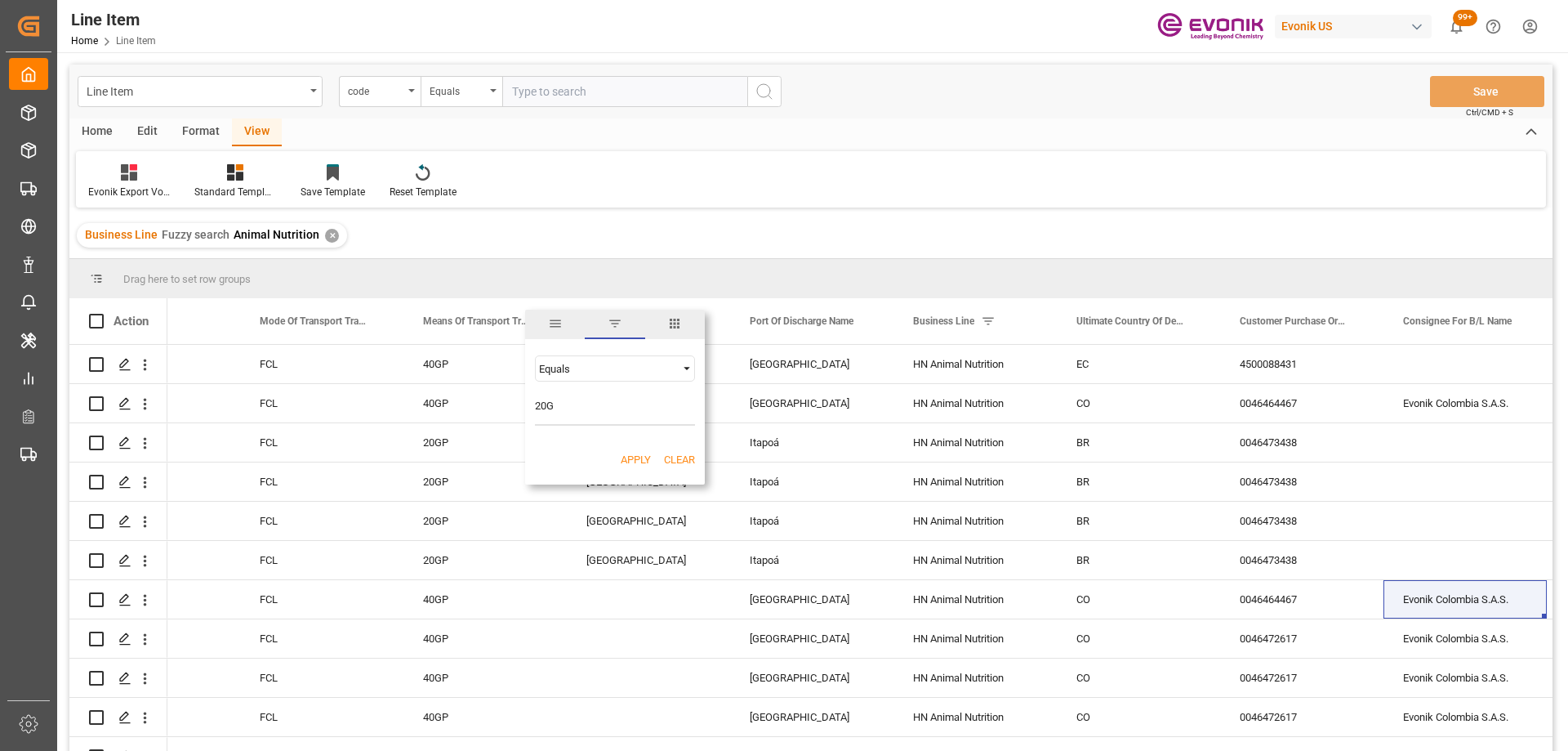
type input "20GP"
click at [634, 456] on button "Apply" at bounding box center [636, 460] width 30 height 16
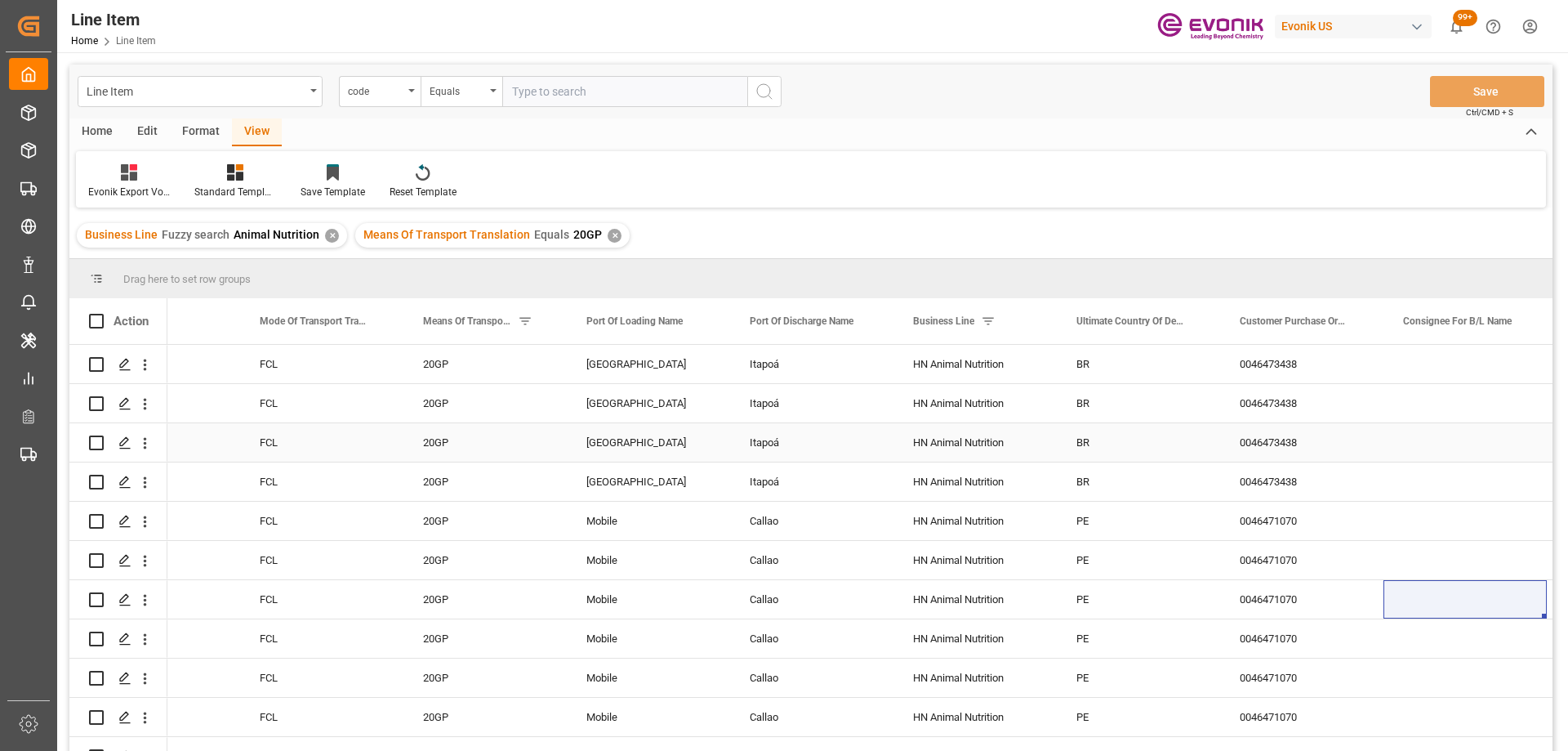
click at [641, 423] on div "[GEOGRAPHIC_DATA]" at bounding box center [648, 442] width 163 height 38
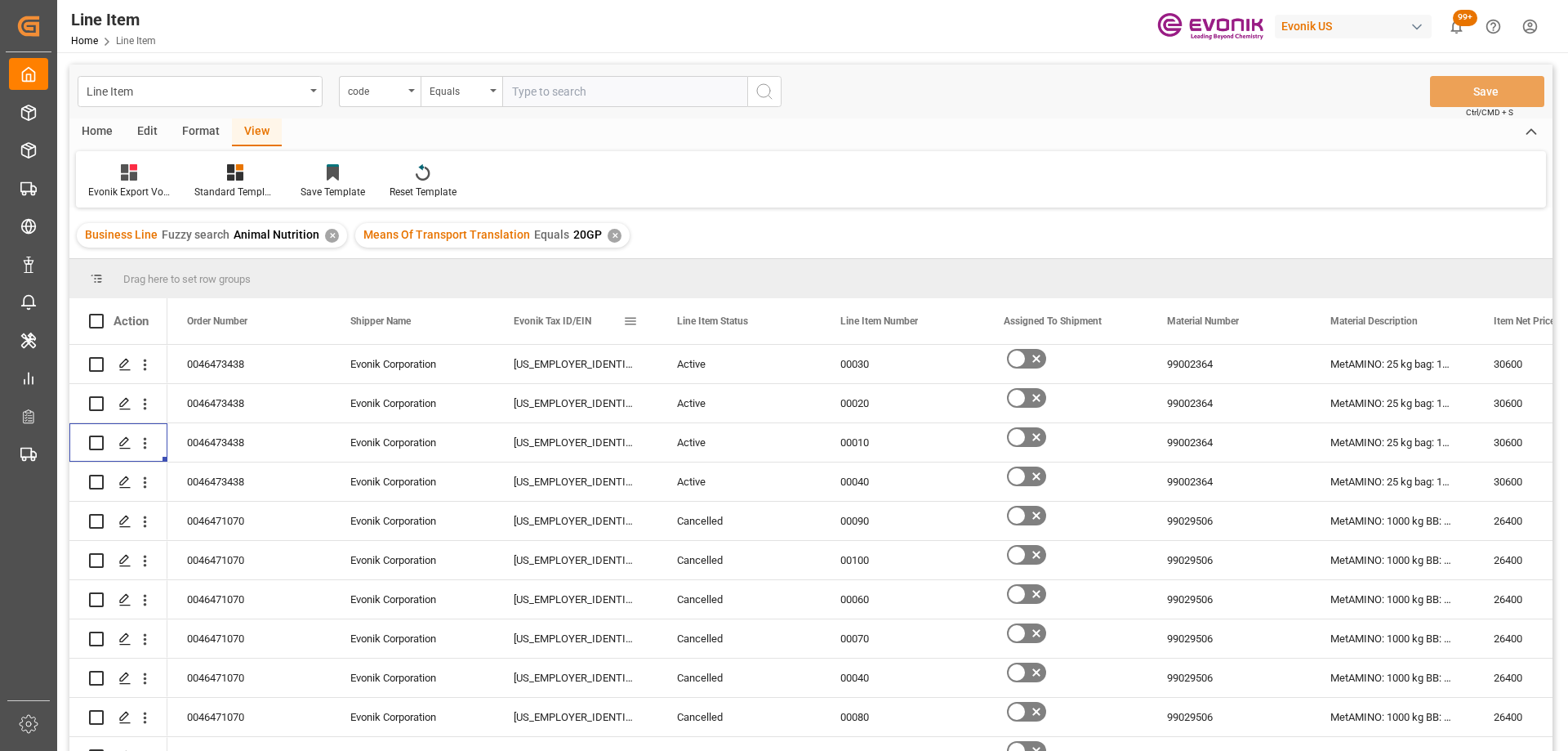
click at [630, 319] on span at bounding box center [630, 321] width 14 height 14
click at [762, 336] on span "columns" at bounding box center [766, 324] width 59 height 30
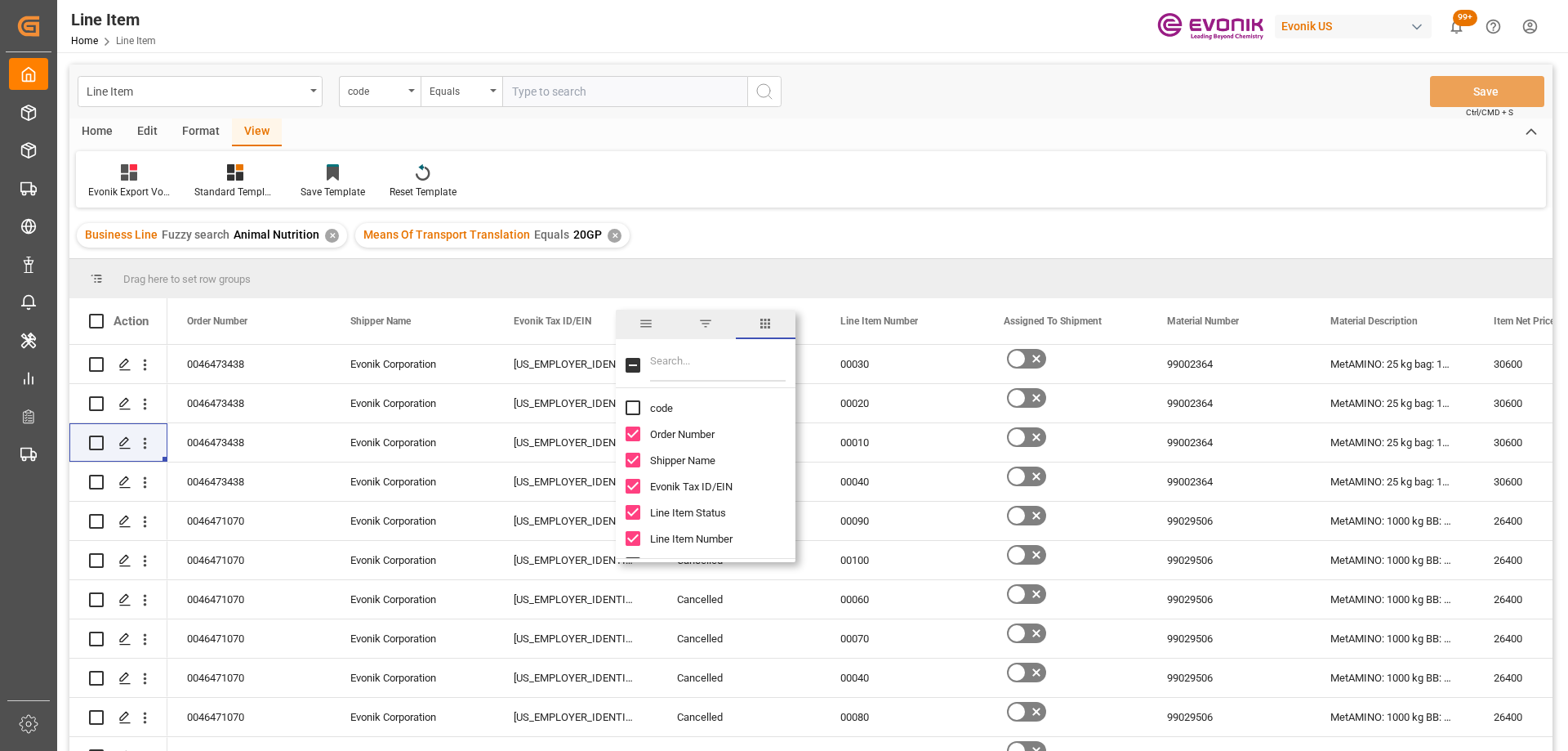
click at [698, 367] on input "Filter Columns Input" at bounding box center [718, 365] width 135 height 33
type input "ship"
click at [635, 533] on input "Ship From City column toggle visibility (hidden)" at bounding box center [632, 532] width 14 height 14
checkbox input "true"
click at [640, 259] on div "Drag here to set row groups" at bounding box center [811, 279] width 1483 height 39
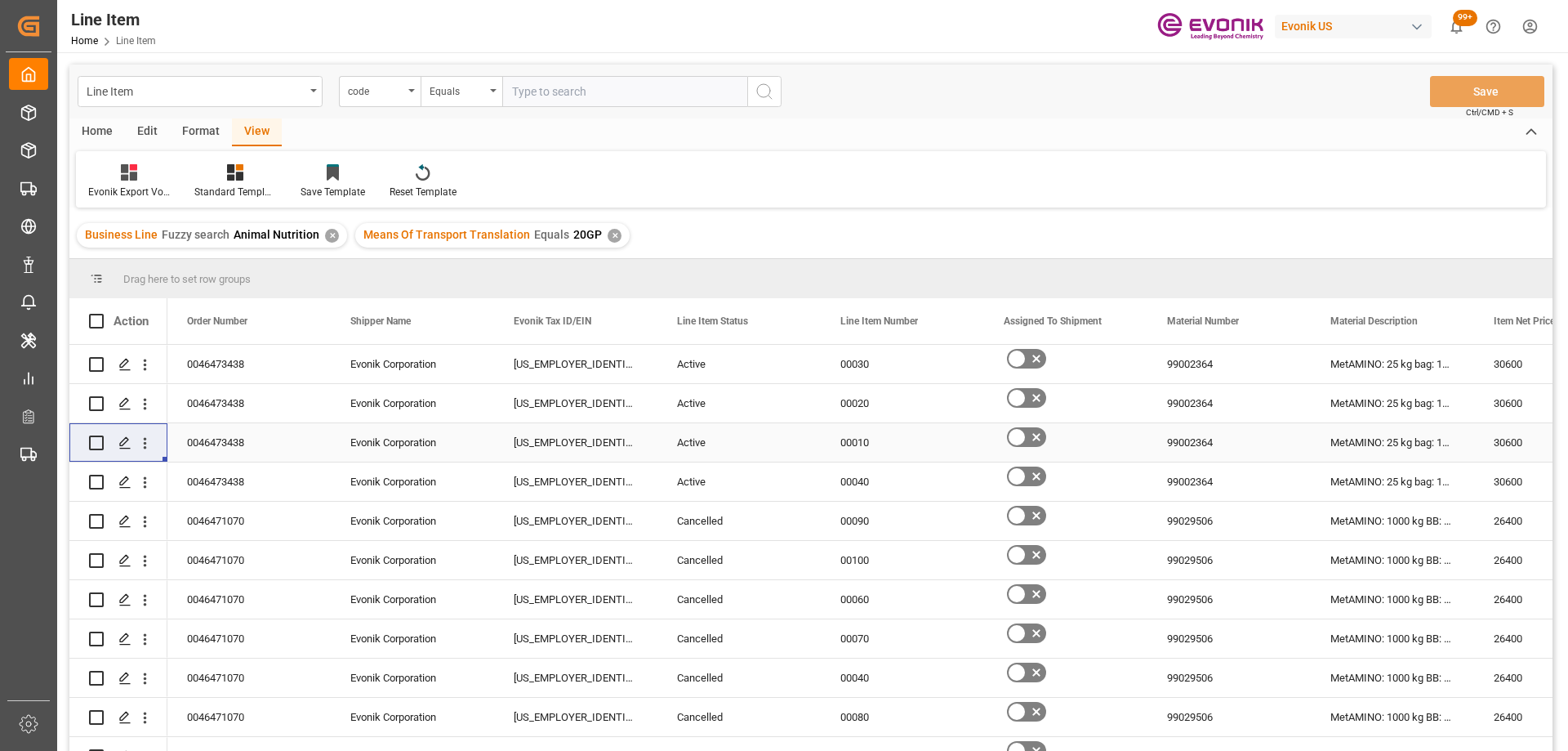
click at [686, 439] on div "Active" at bounding box center [739, 443] width 124 height 37
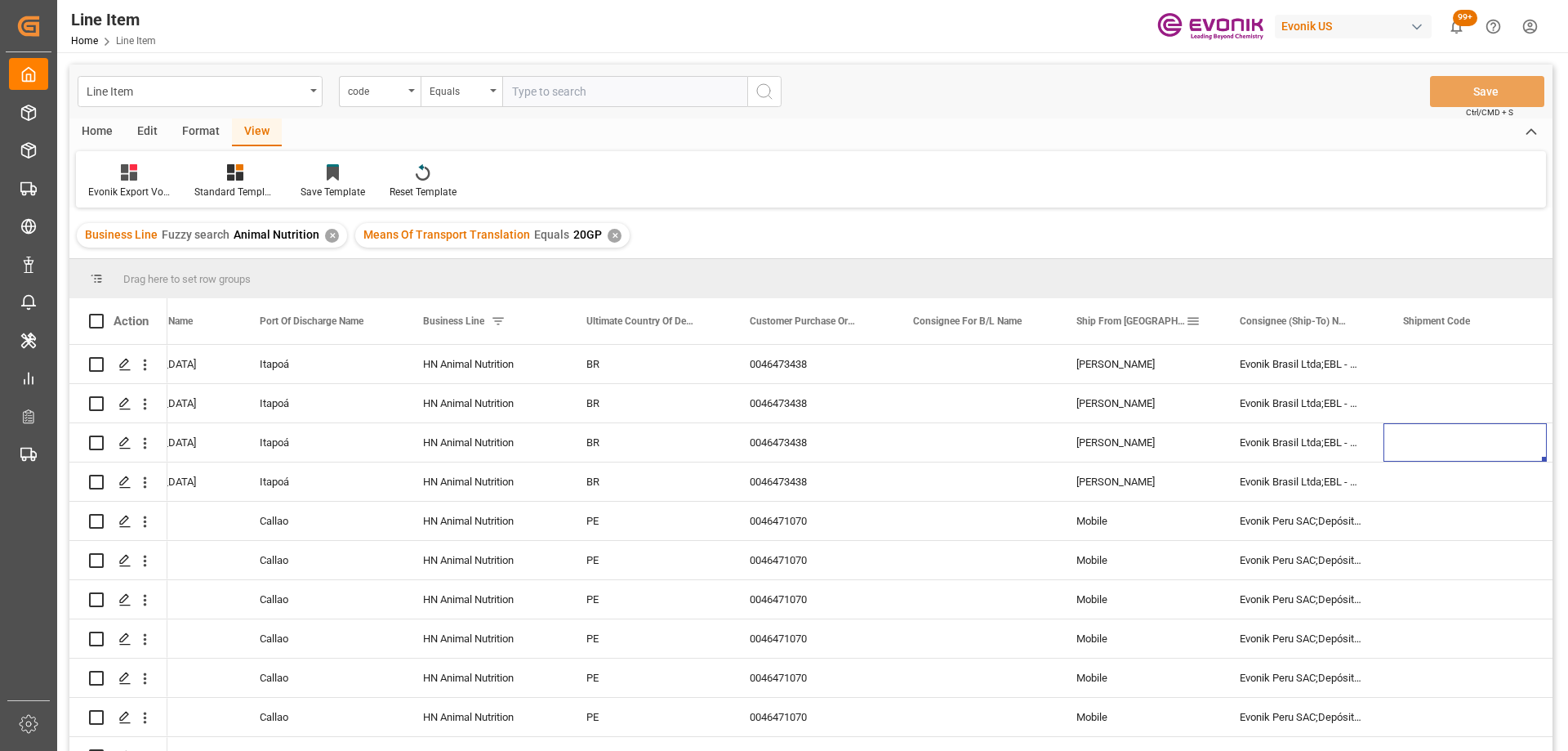
click at [1191, 323] on span at bounding box center [1193, 321] width 14 height 14
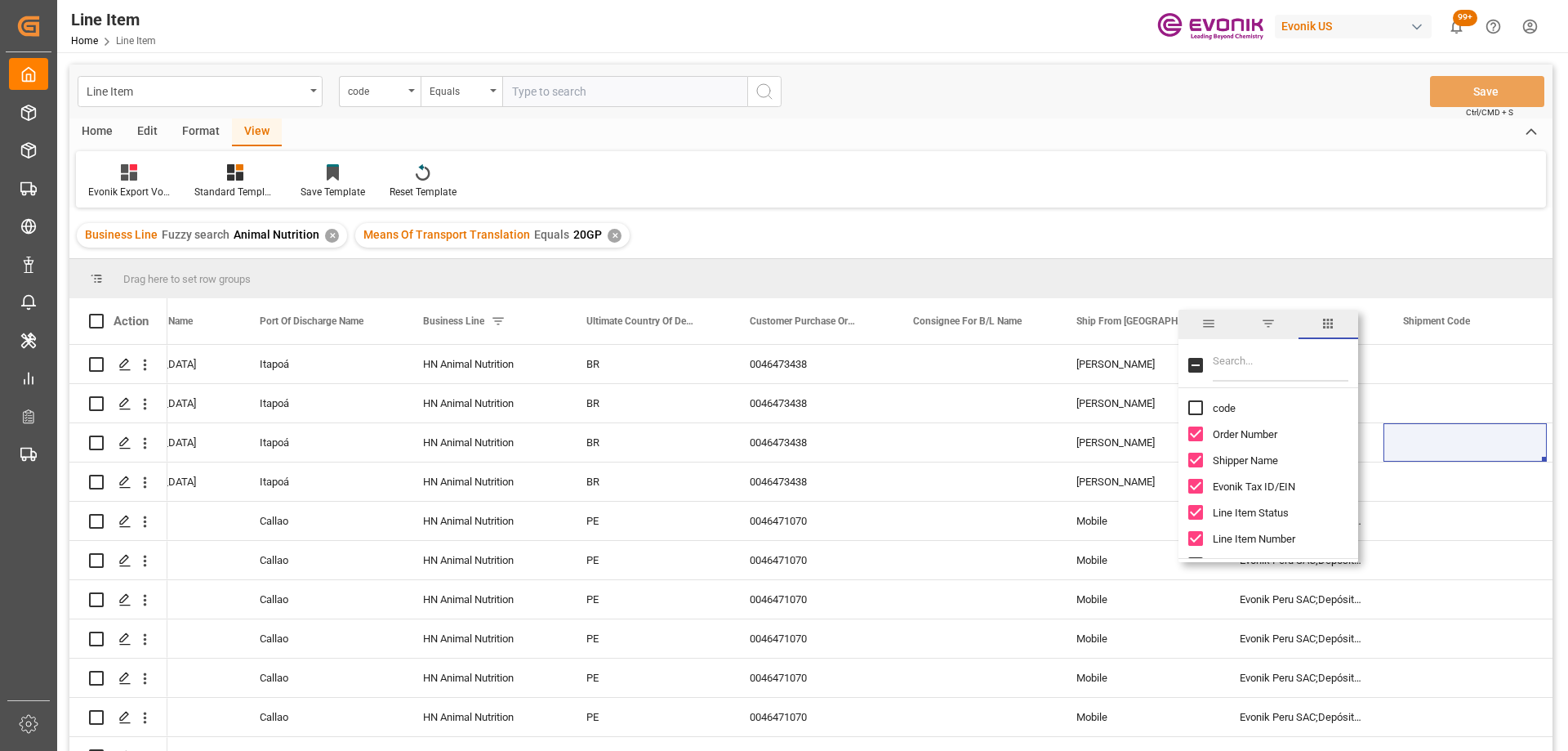
click at [1272, 329] on span "filter" at bounding box center [1268, 323] width 14 height 14
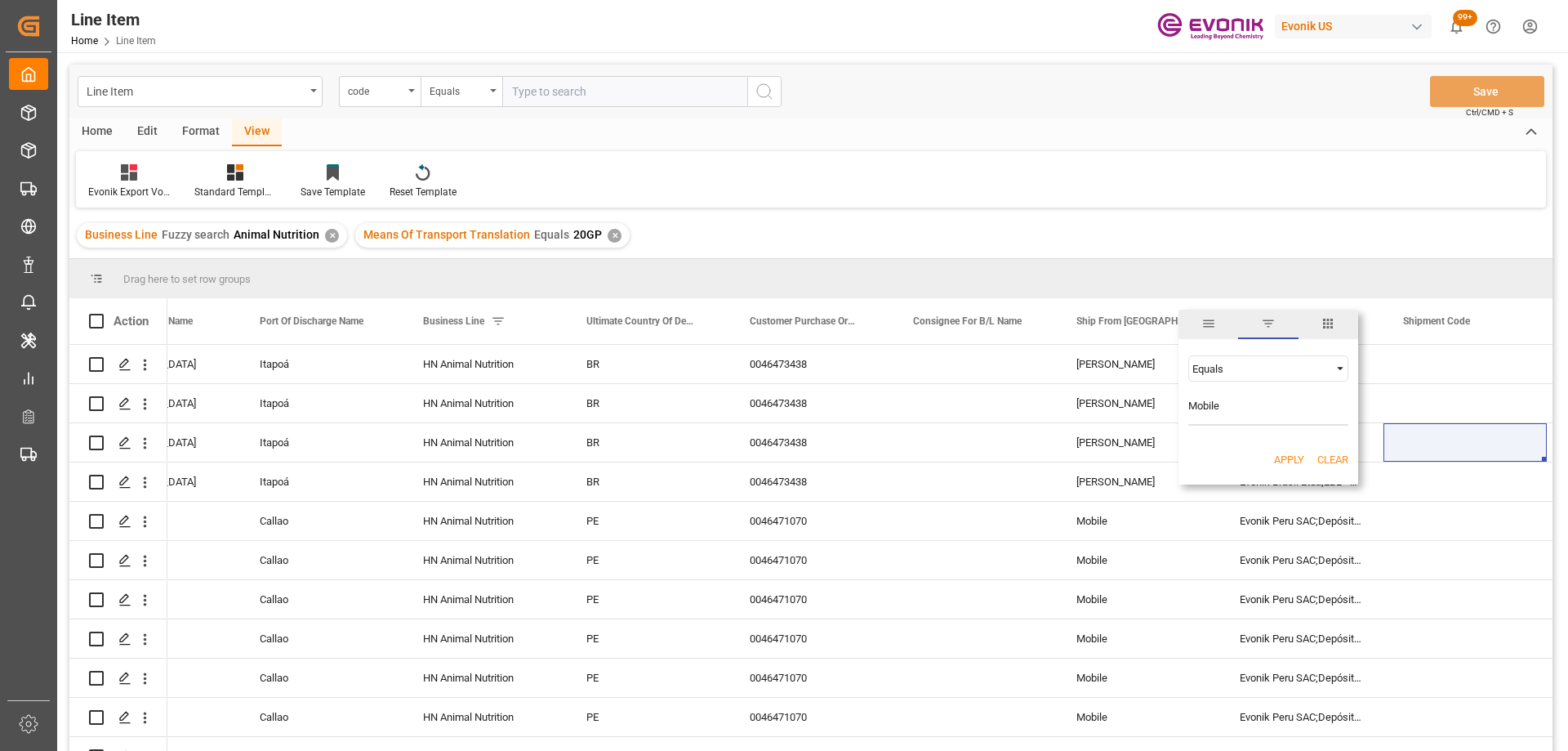
type input "Mobile"
click at [1293, 462] on button "Apply" at bounding box center [1290, 460] width 30 height 16
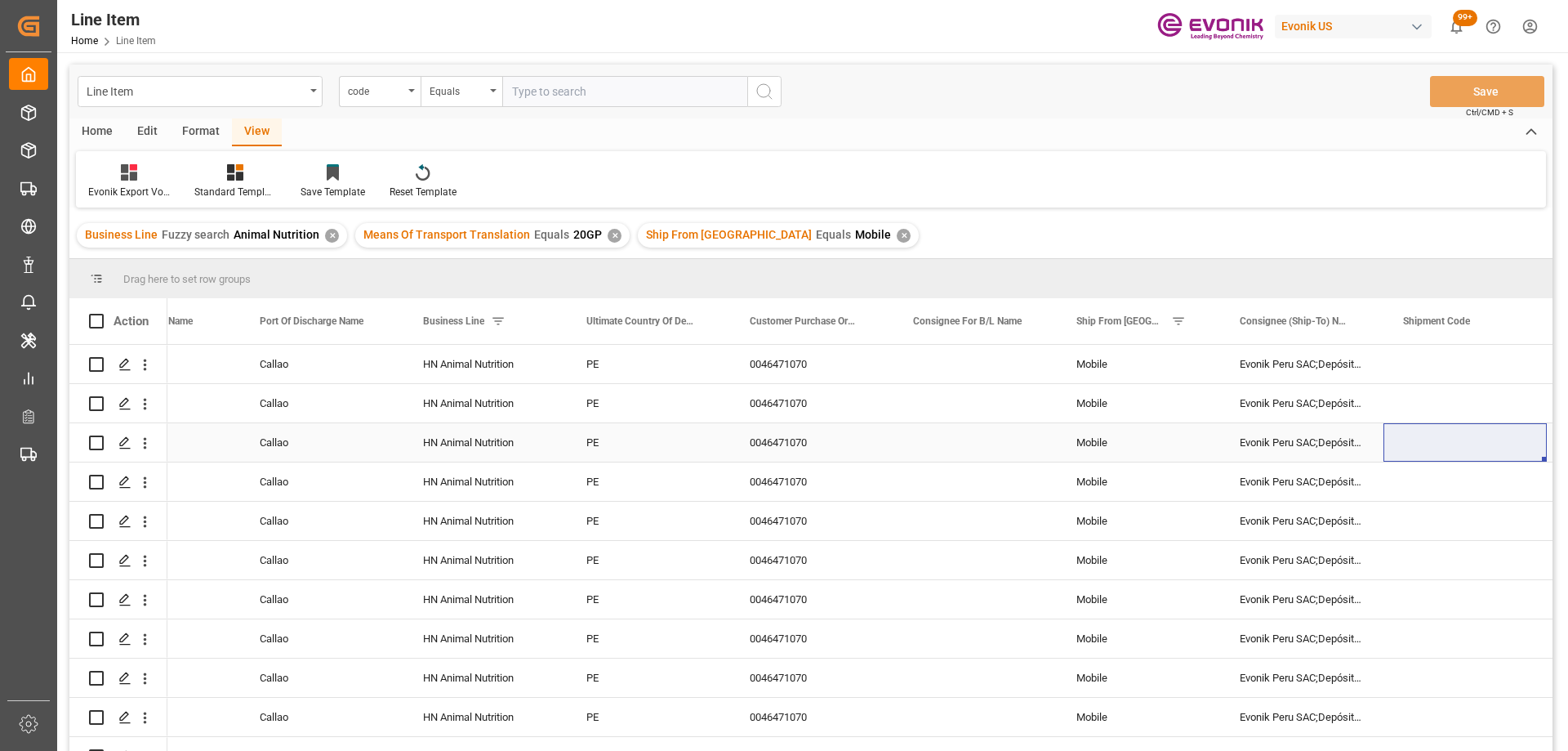
click at [883, 450] on div "0046471070" at bounding box center [812, 442] width 163 height 38
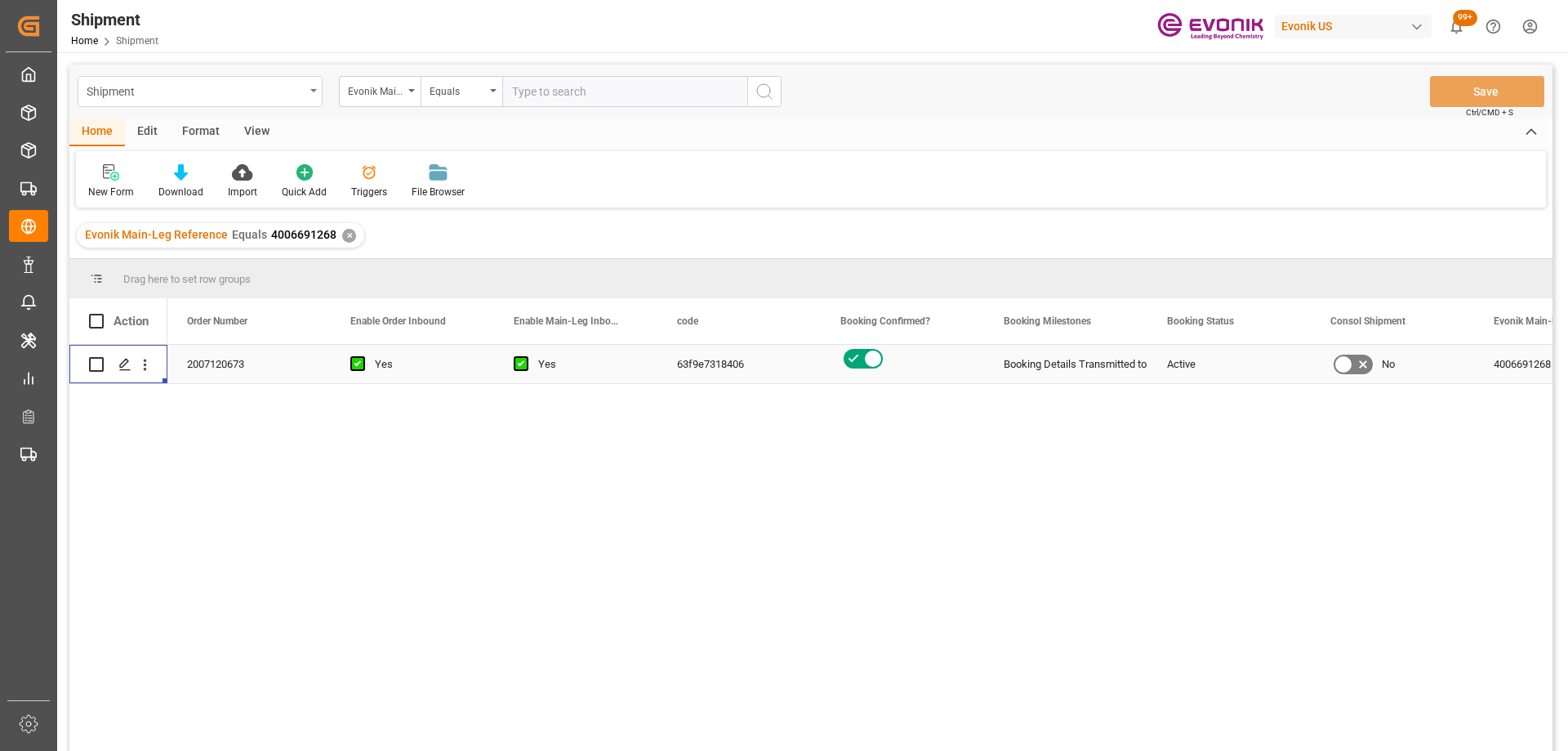
click at [244, 91] on div "Shipment" at bounding box center [195, 91] width 218 height 20
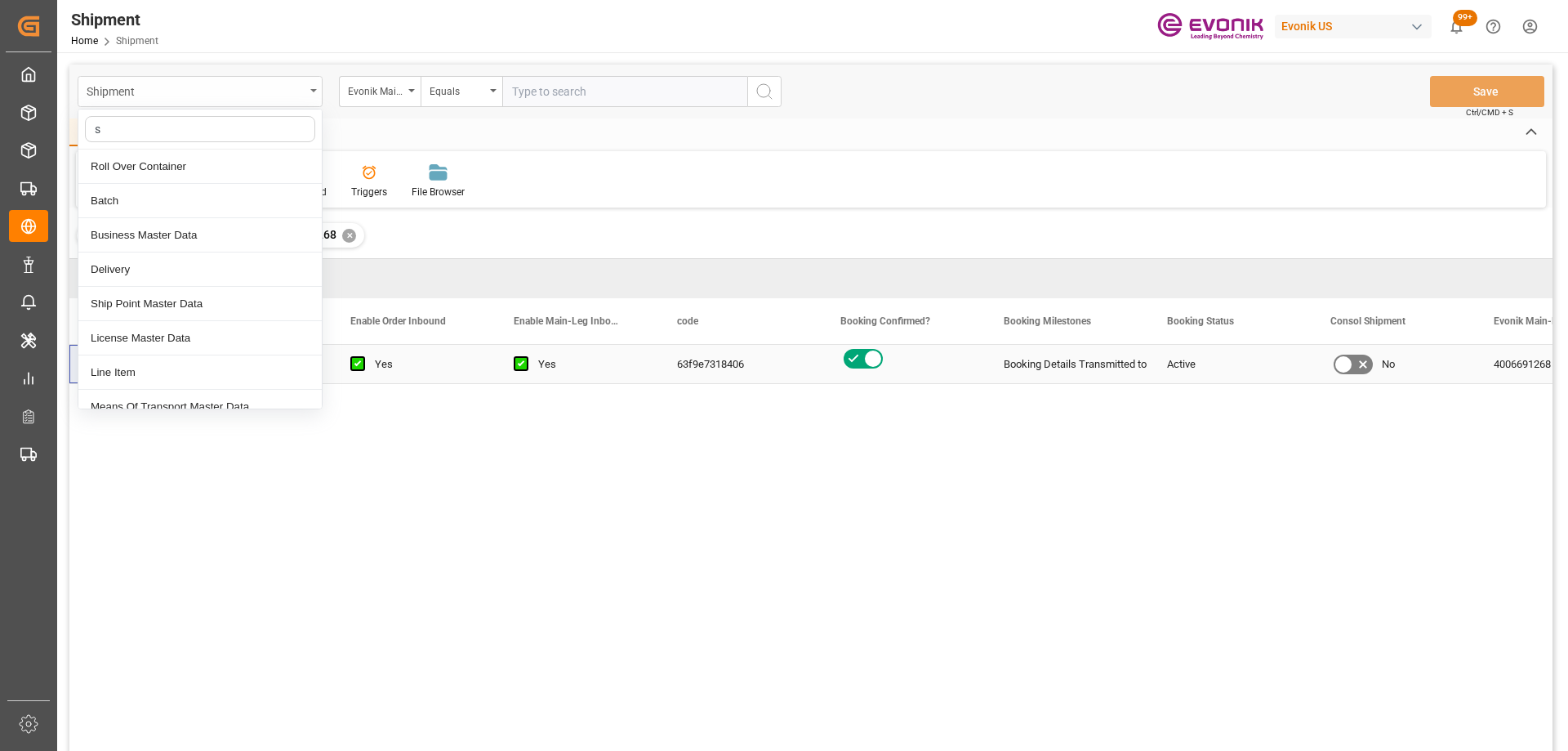
type input "sa"
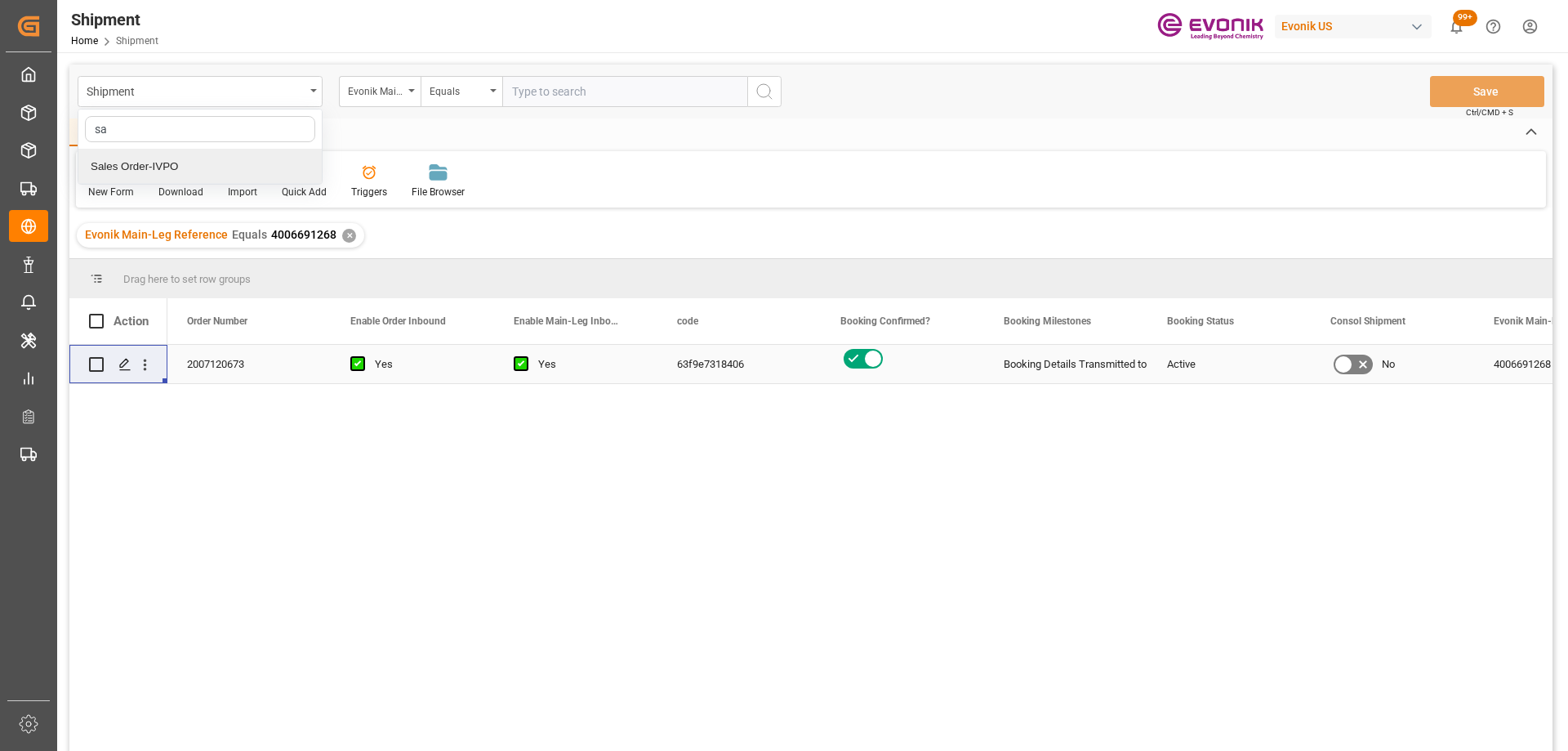
click at [177, 160] on div "Sales Order-IVPO" at bounding box center [201, 167] width 244 height 35
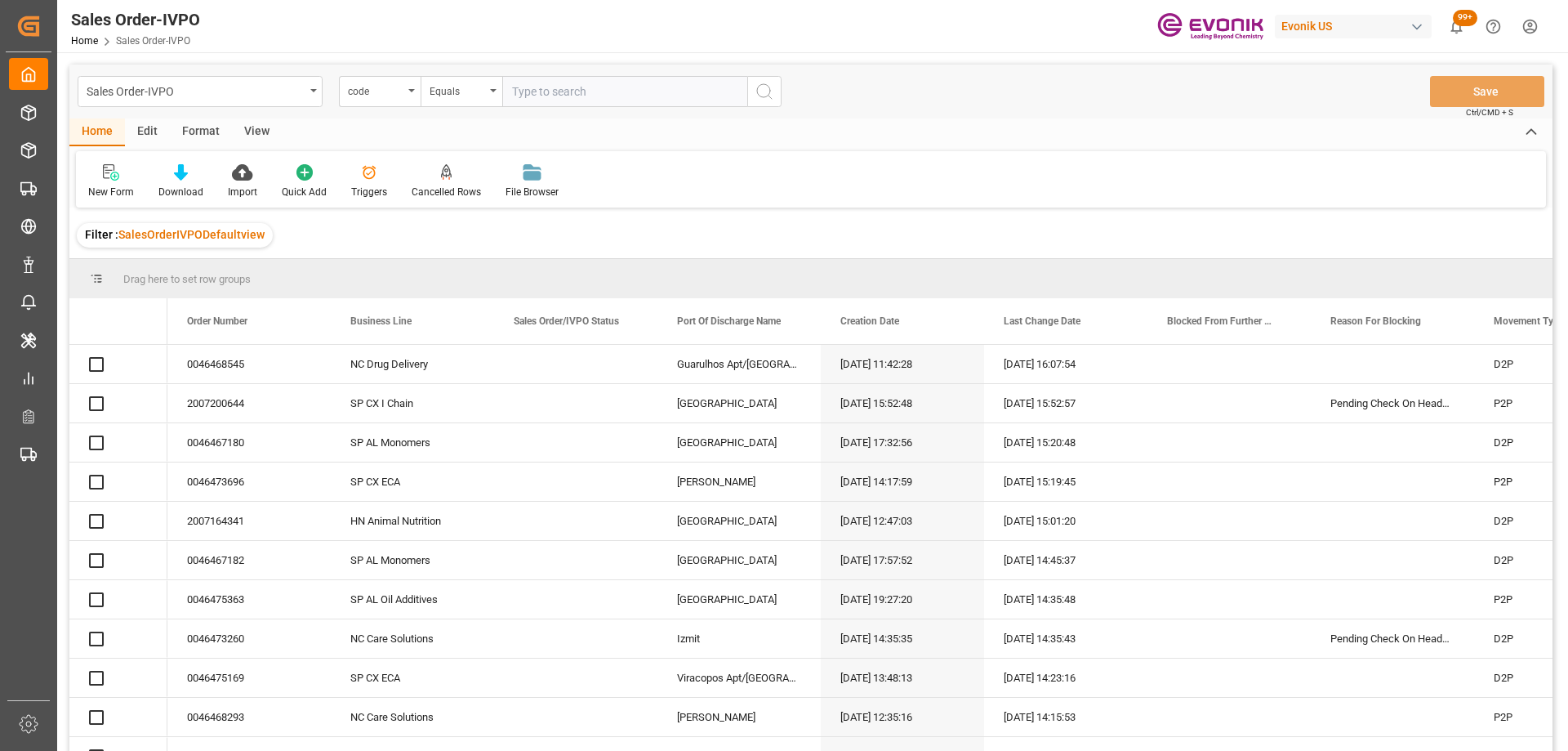
click at [355, 85] on div "code" at bounding box center [376, 90] width 56 height 19
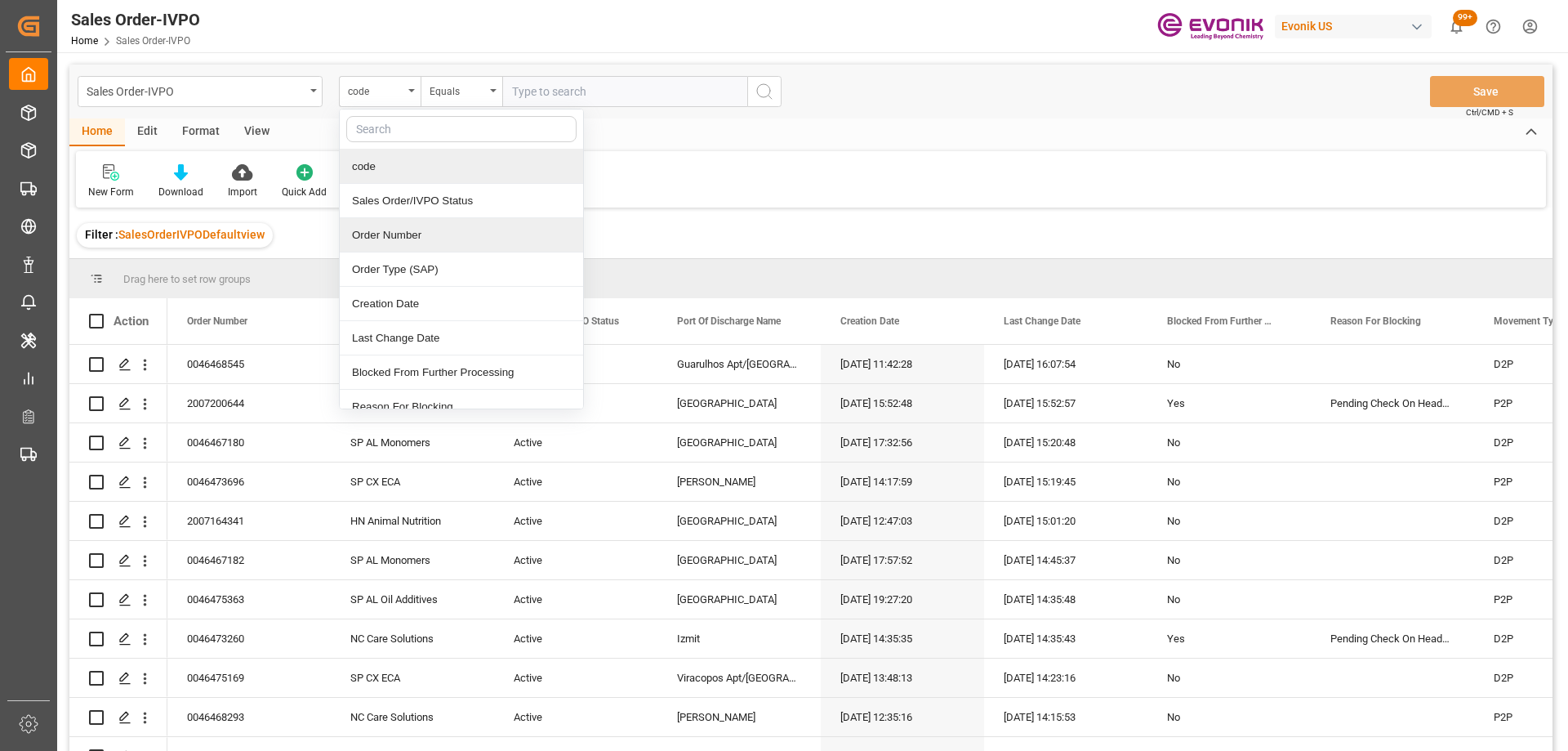
click at [414, 232] on div "Order Number" at bounding box center [462, 235] width 244 height 35
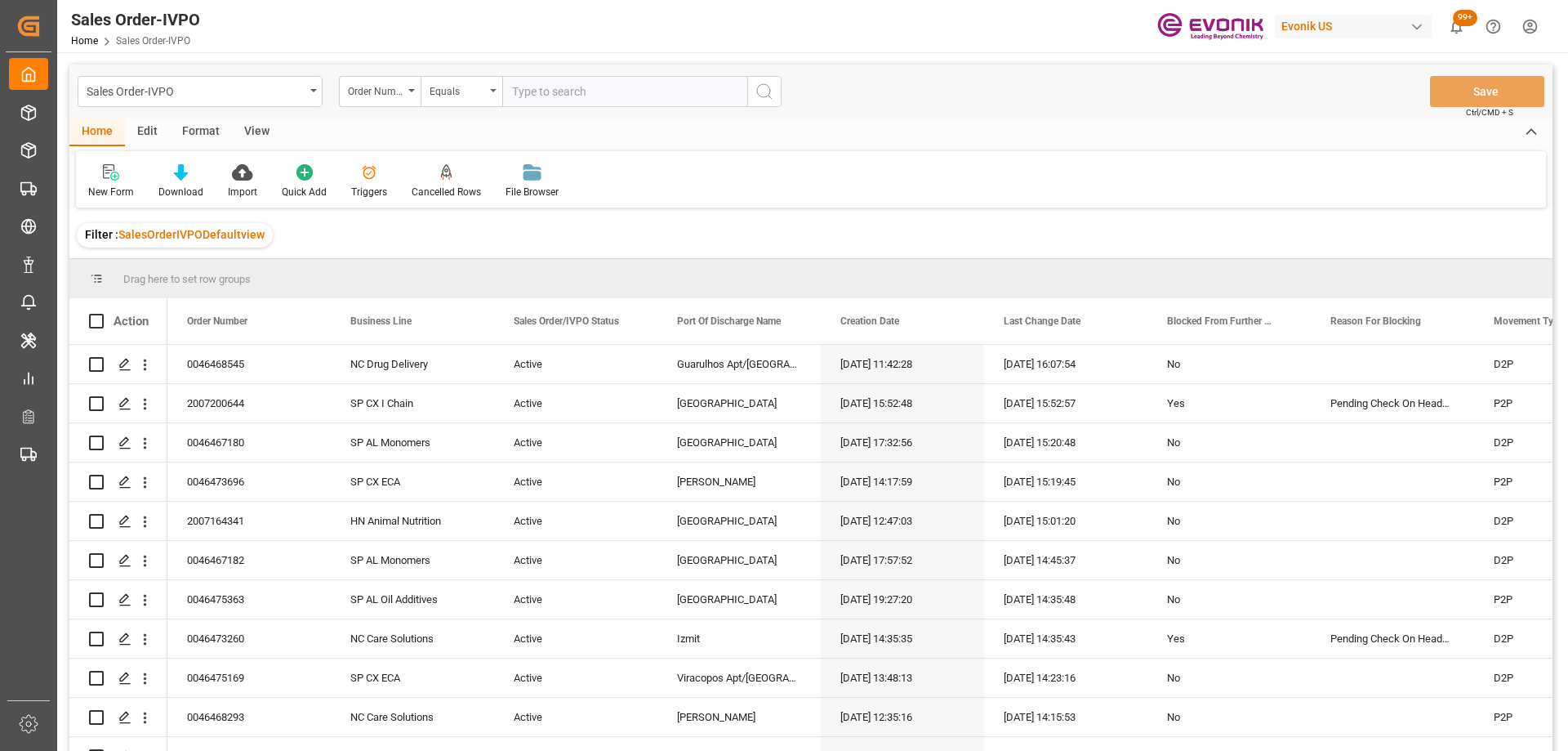
click at [532, 93] on input "text" at bounding box center [625, 91] width 245 height 31
paste input "0046474294"
type input "0046474294"
click at [763, 96] on icon "search button" at bounding box center [764, 91] width 19 height 19
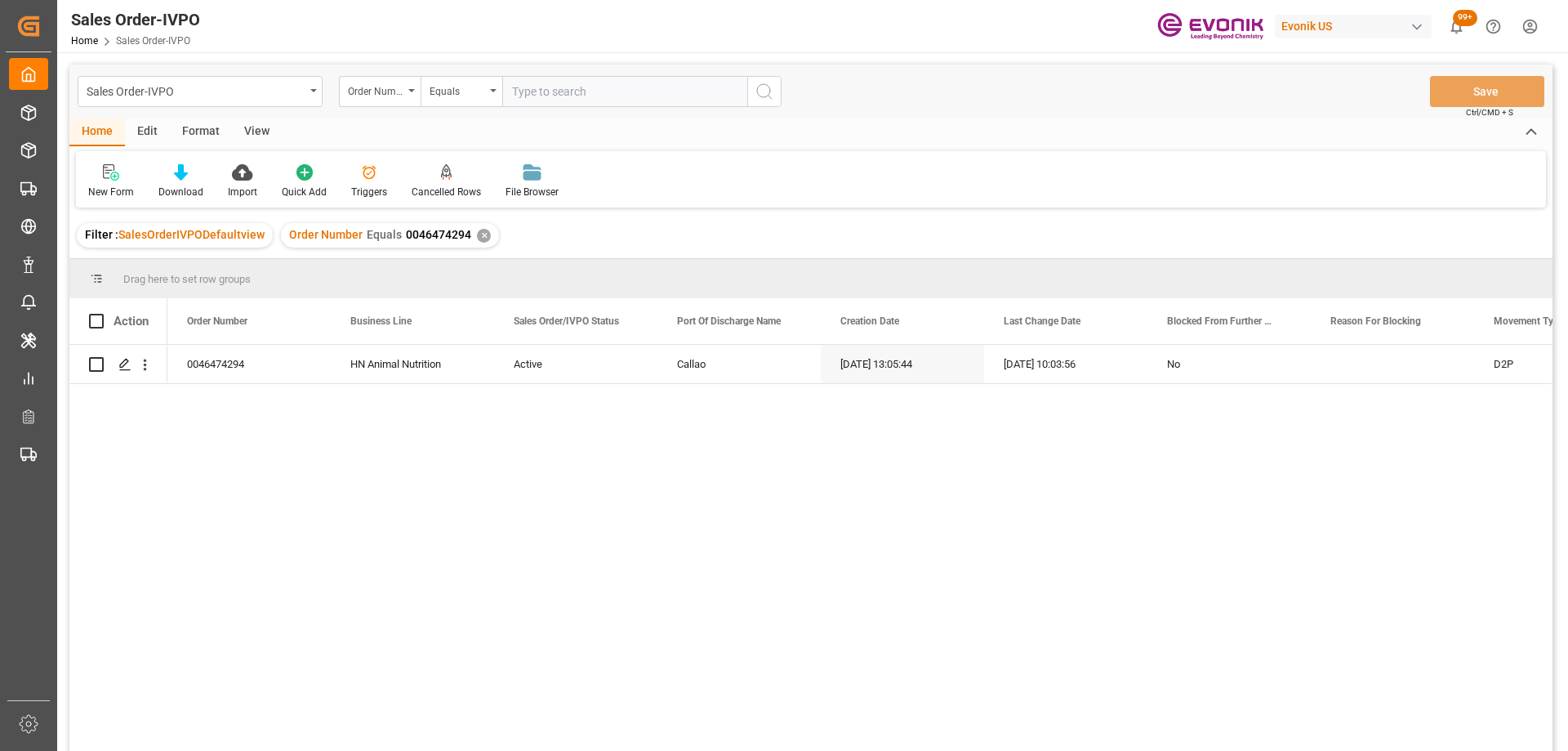
click at [296, 537] on div "0046474294 HN Animal Nutrition Active Callao 09-22-2025 13:05:44 09-23-2025 10:…" at bounding box center [860, 553] width 1385 height 417
click at [147, 370] on icon "open menu" at bounding box center [145, 365] width 17 height 17
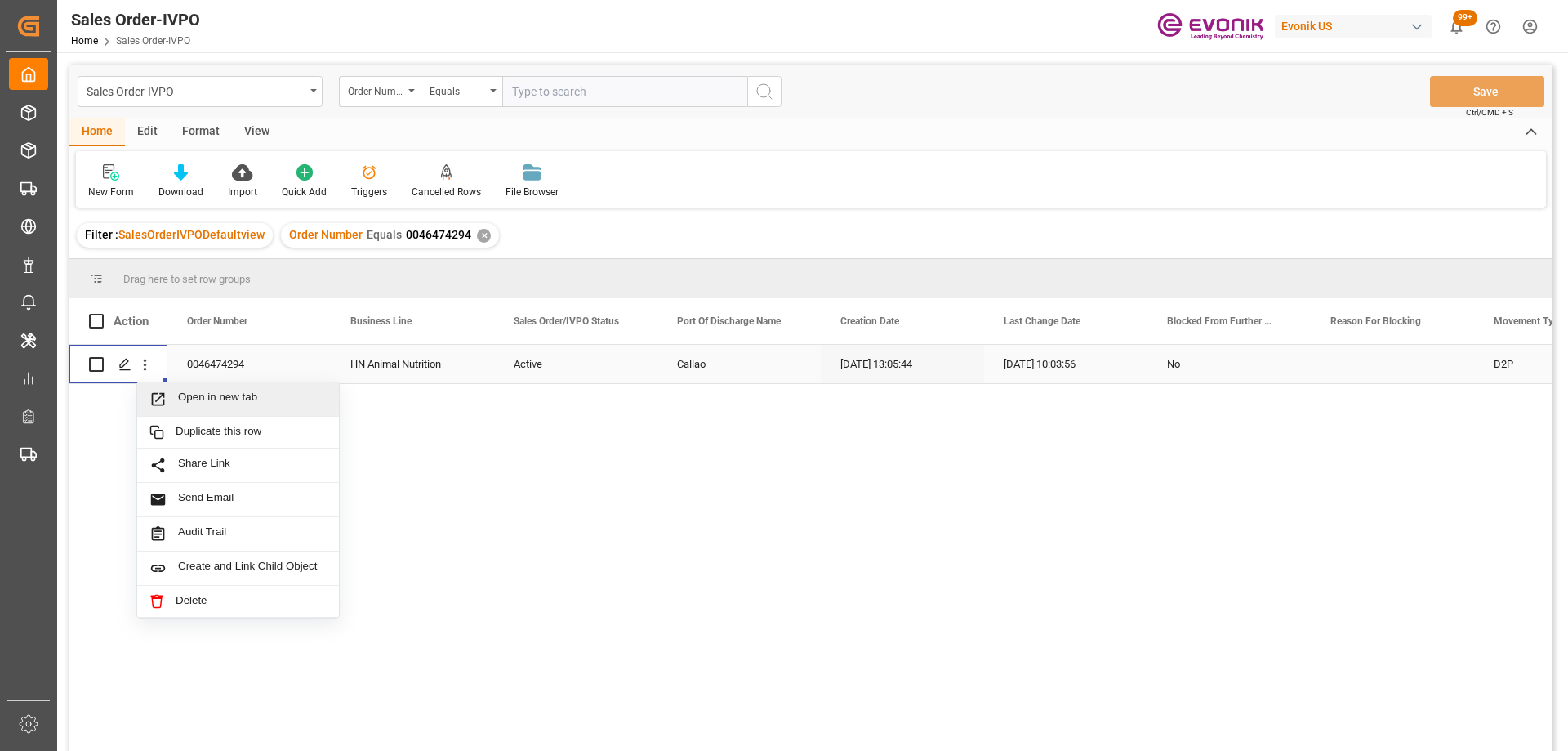
click at [173, 408] on span "Press SPACE to select this row." at bounding box center [164, 399] width 29 height 17
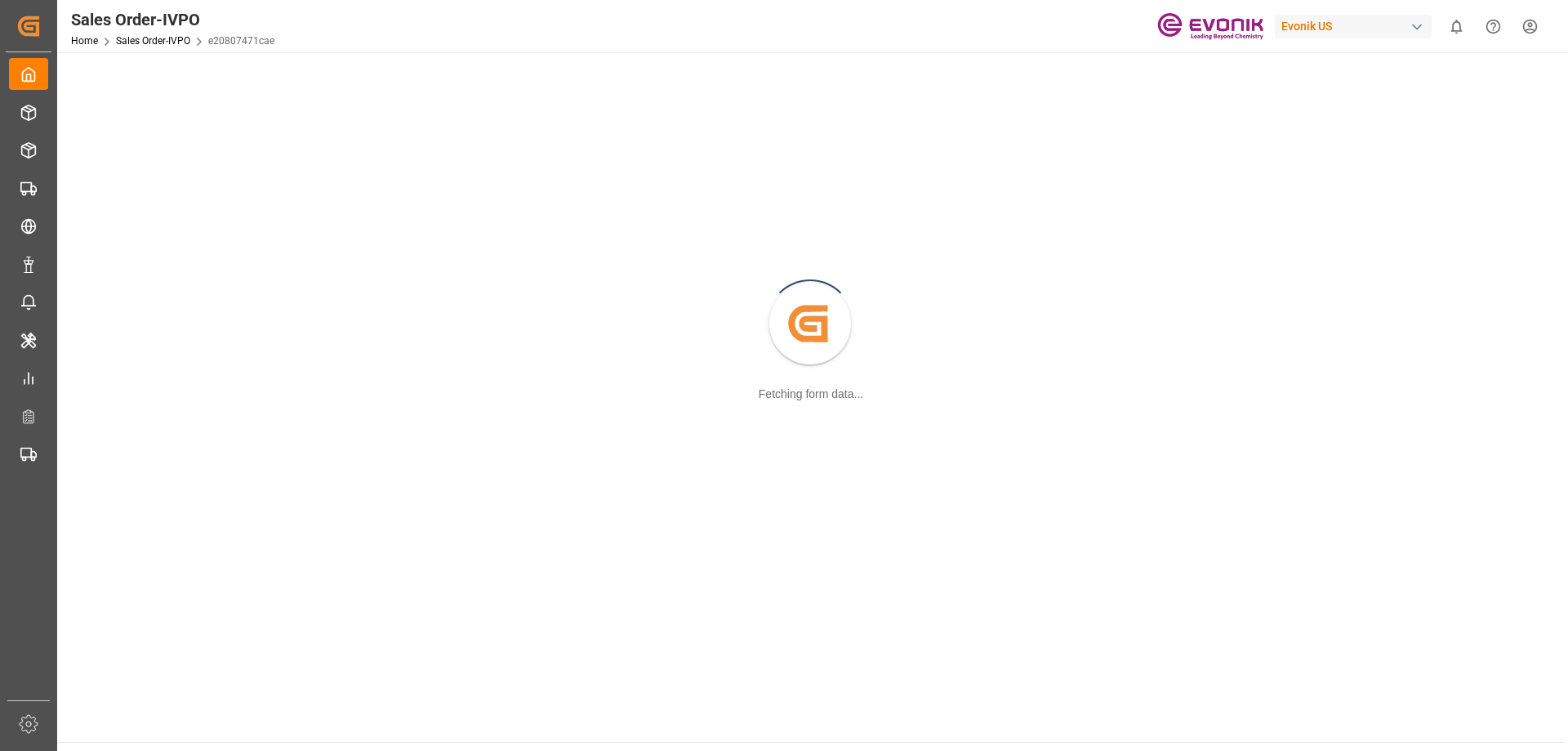
scroll to position [177, 0]
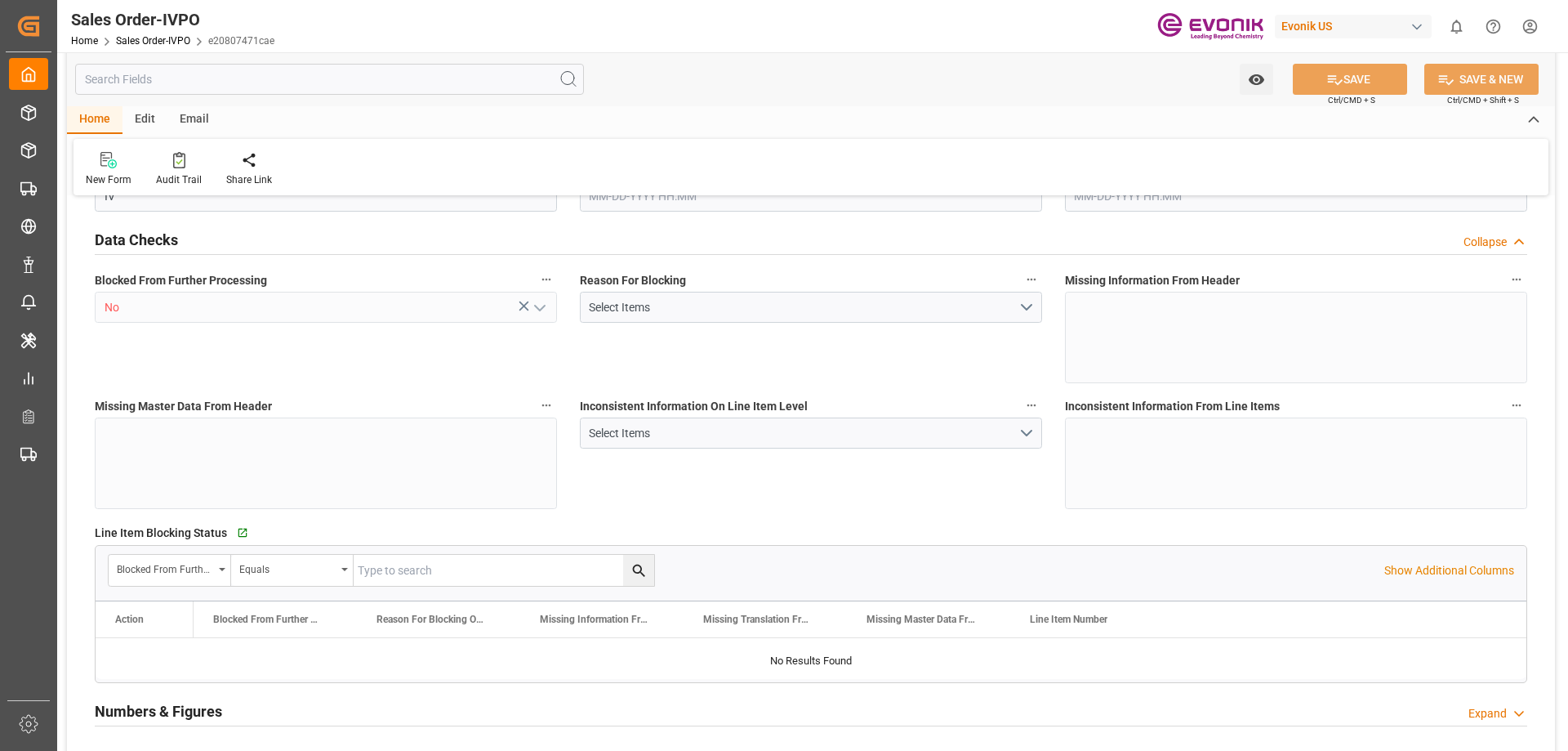
type input "PECLL"
type input "0"
type input "1"
type input "2"
type input "7"
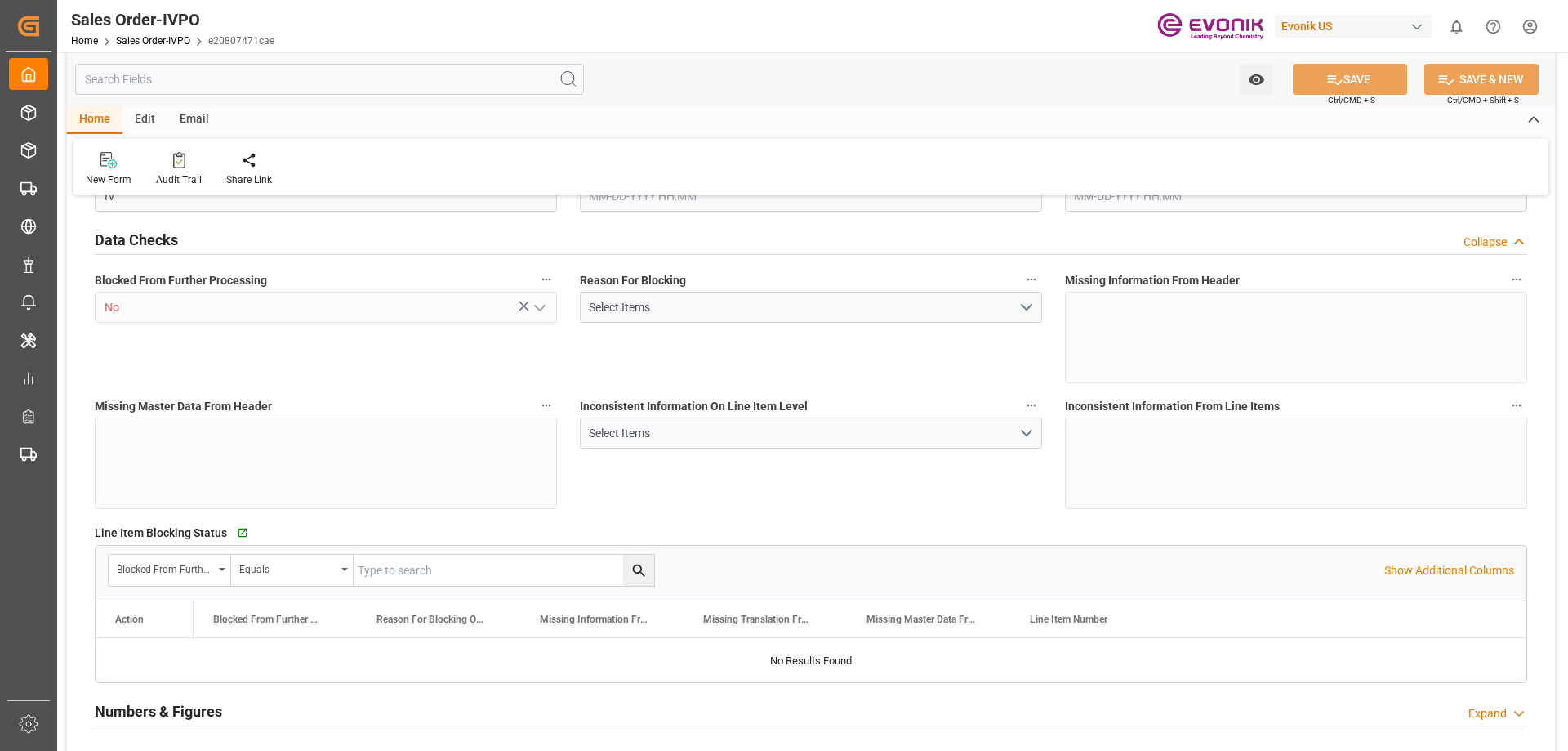
type input "20540"
type input "198.16"
type input "17000"
type input "30"
type input "09-22-2025 13:05"
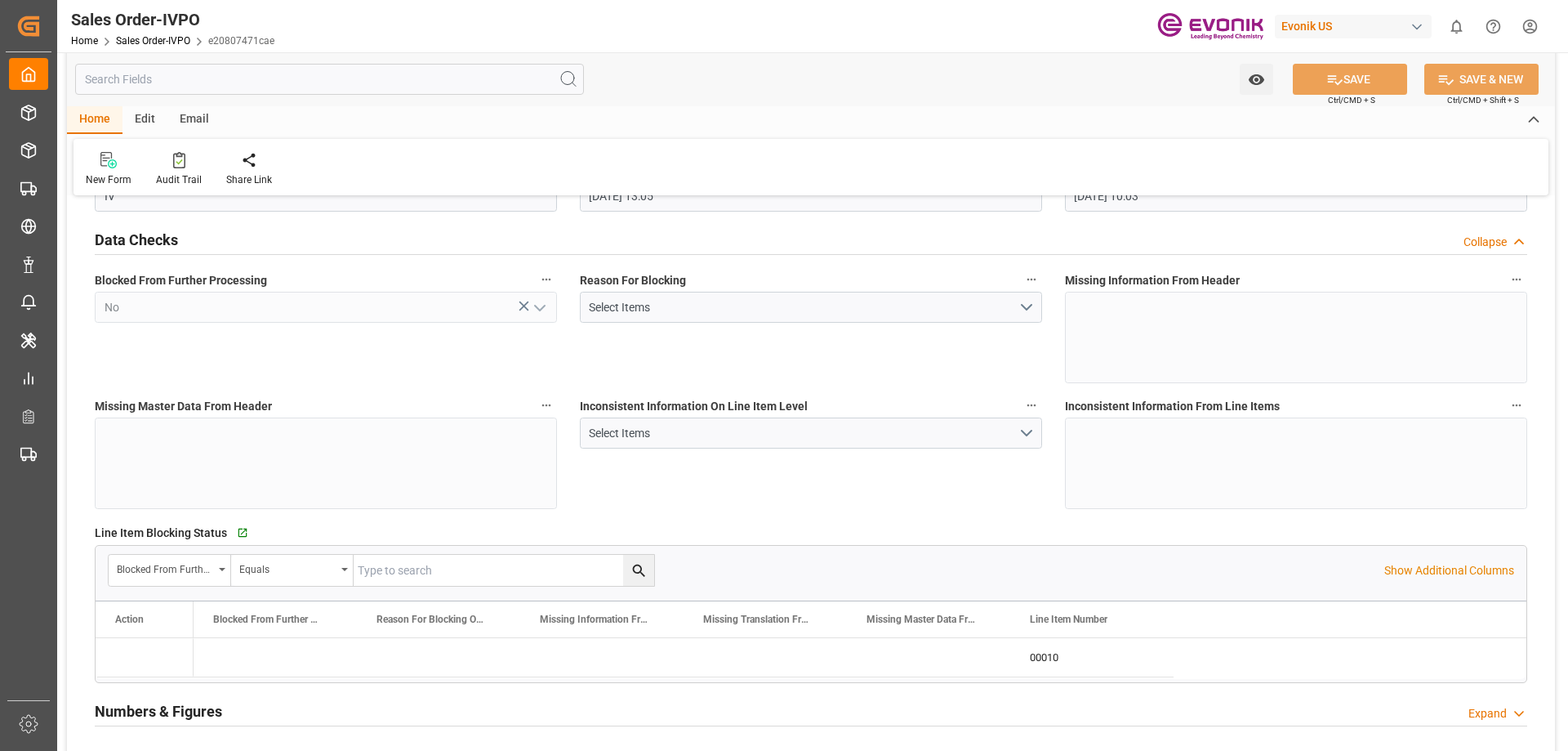
type input "[DATE] 10:03"
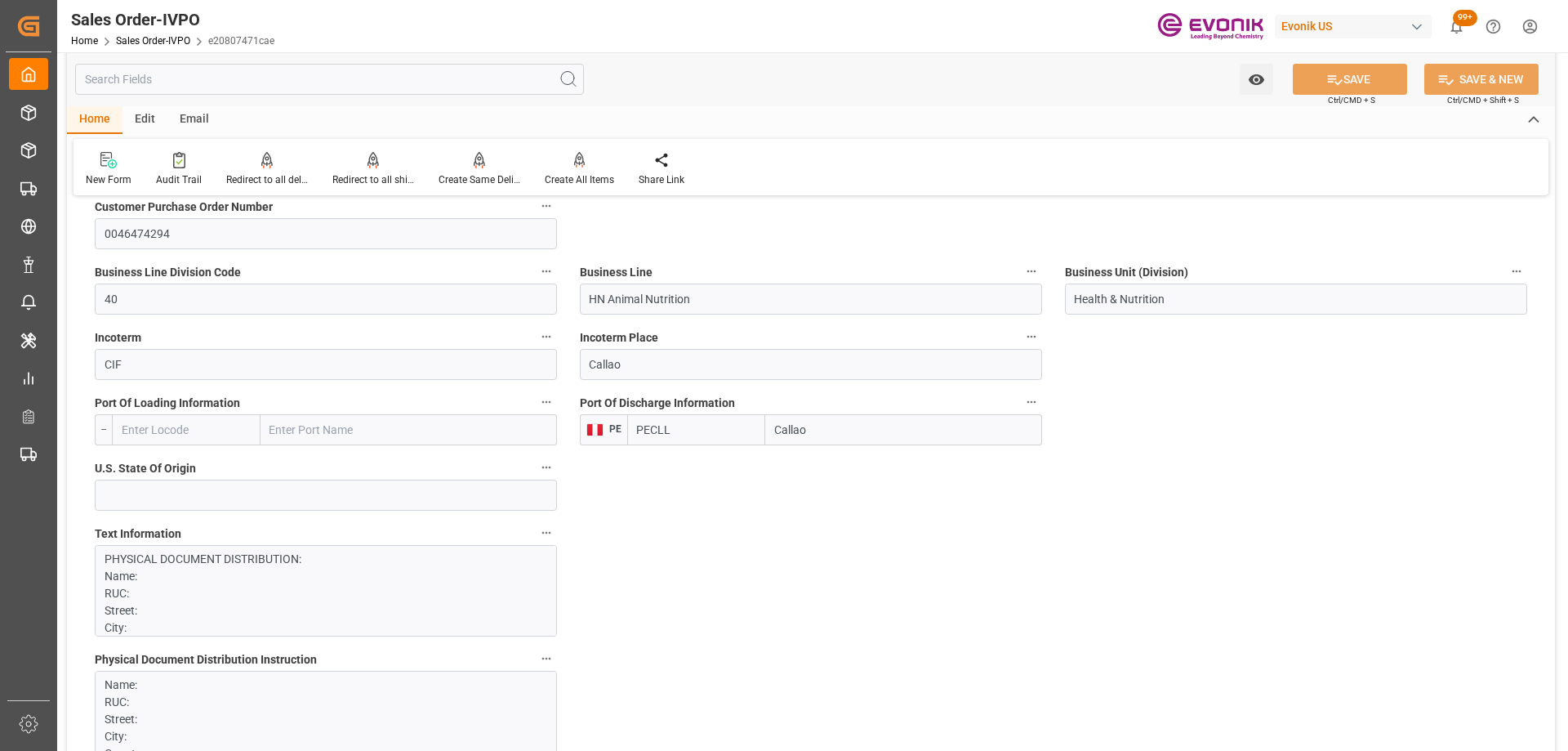
scroll to position [1145, 0]
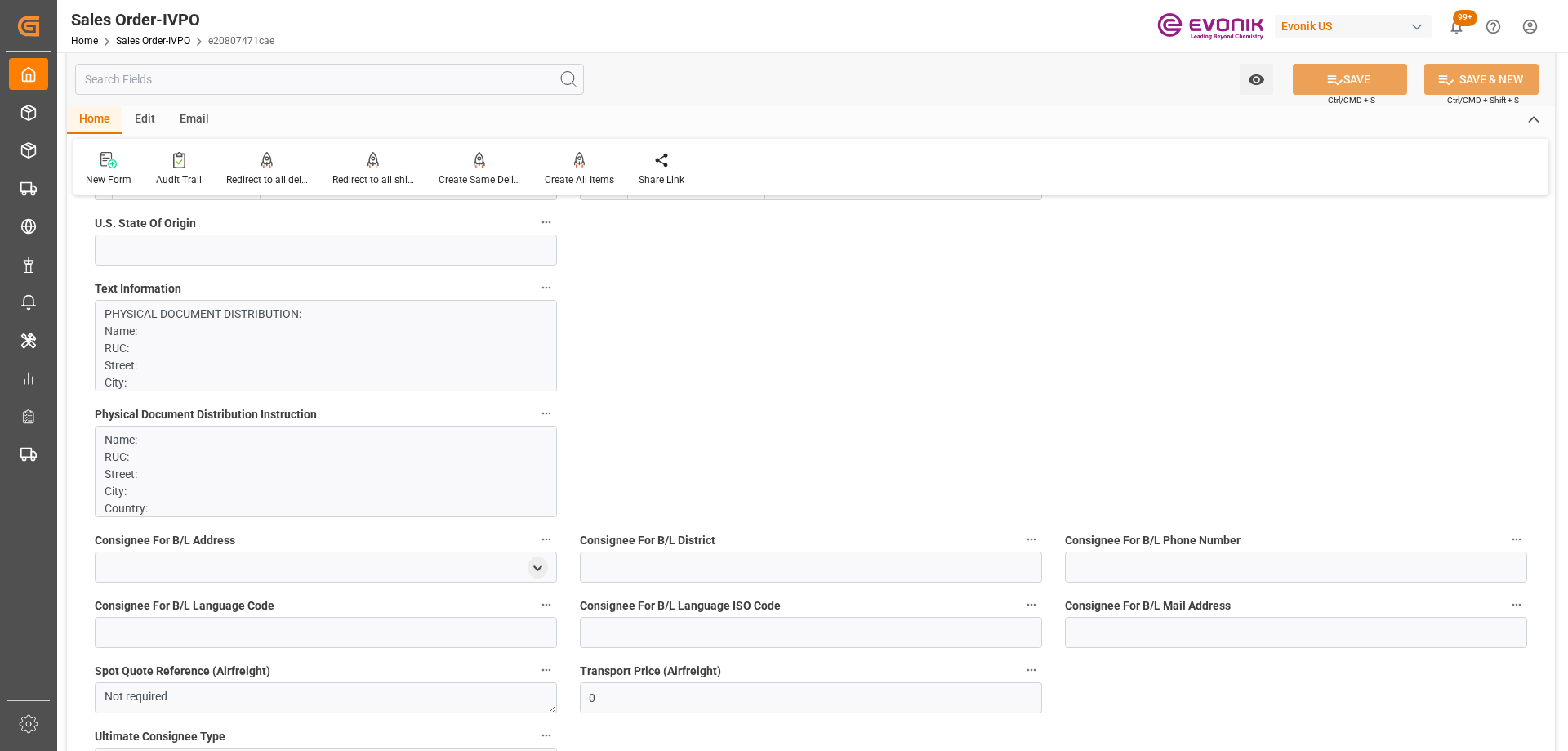
click at [243, 445] on p "Name: RUC: Street: City: Country: Zip: CONTACT: Aaron Arias EMAIL: aaron.arias@…" at bounding box center [320, 594] width 431 height 326
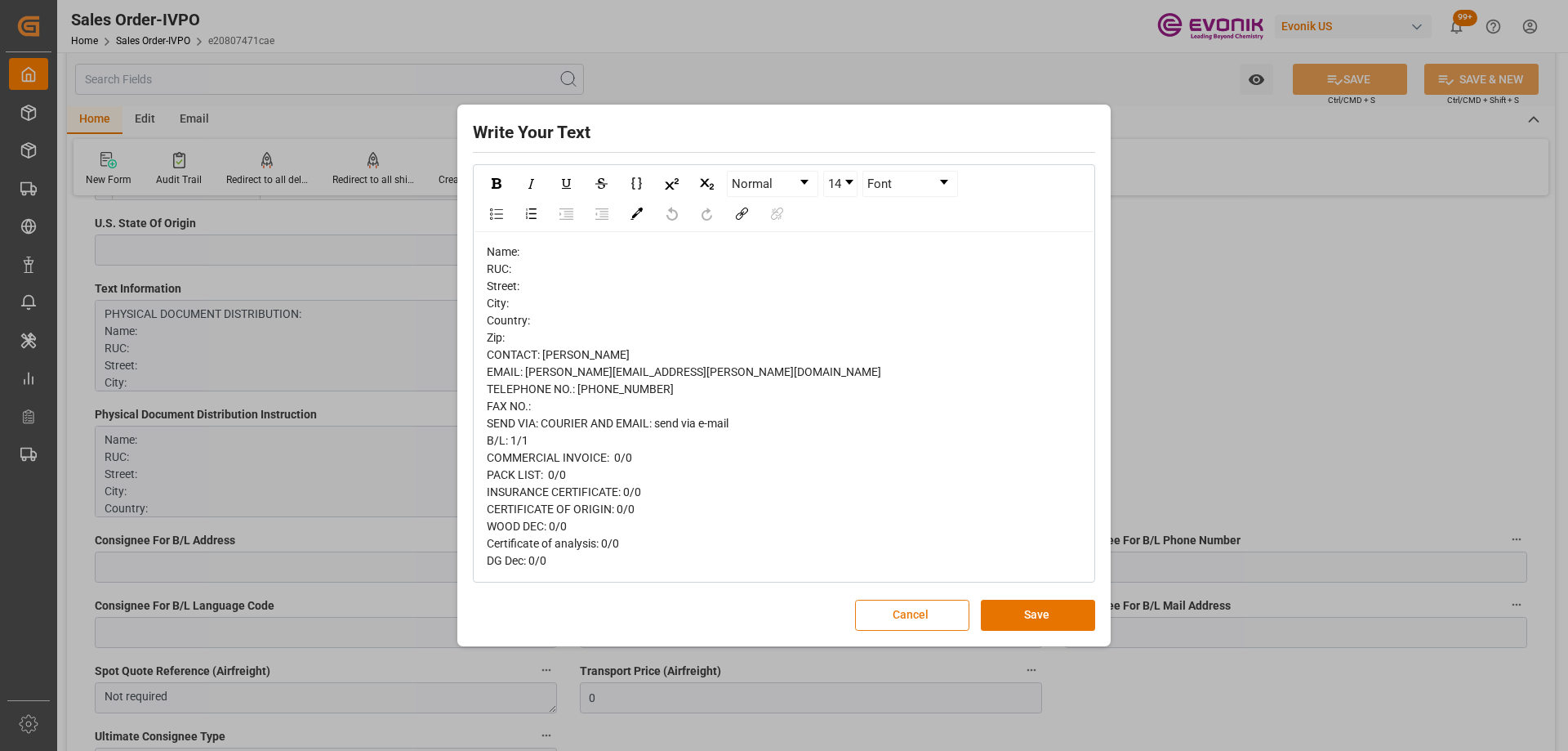
click at [886, 607] on button "Cancel" at bounding box center [912, 616] width 114 height 31
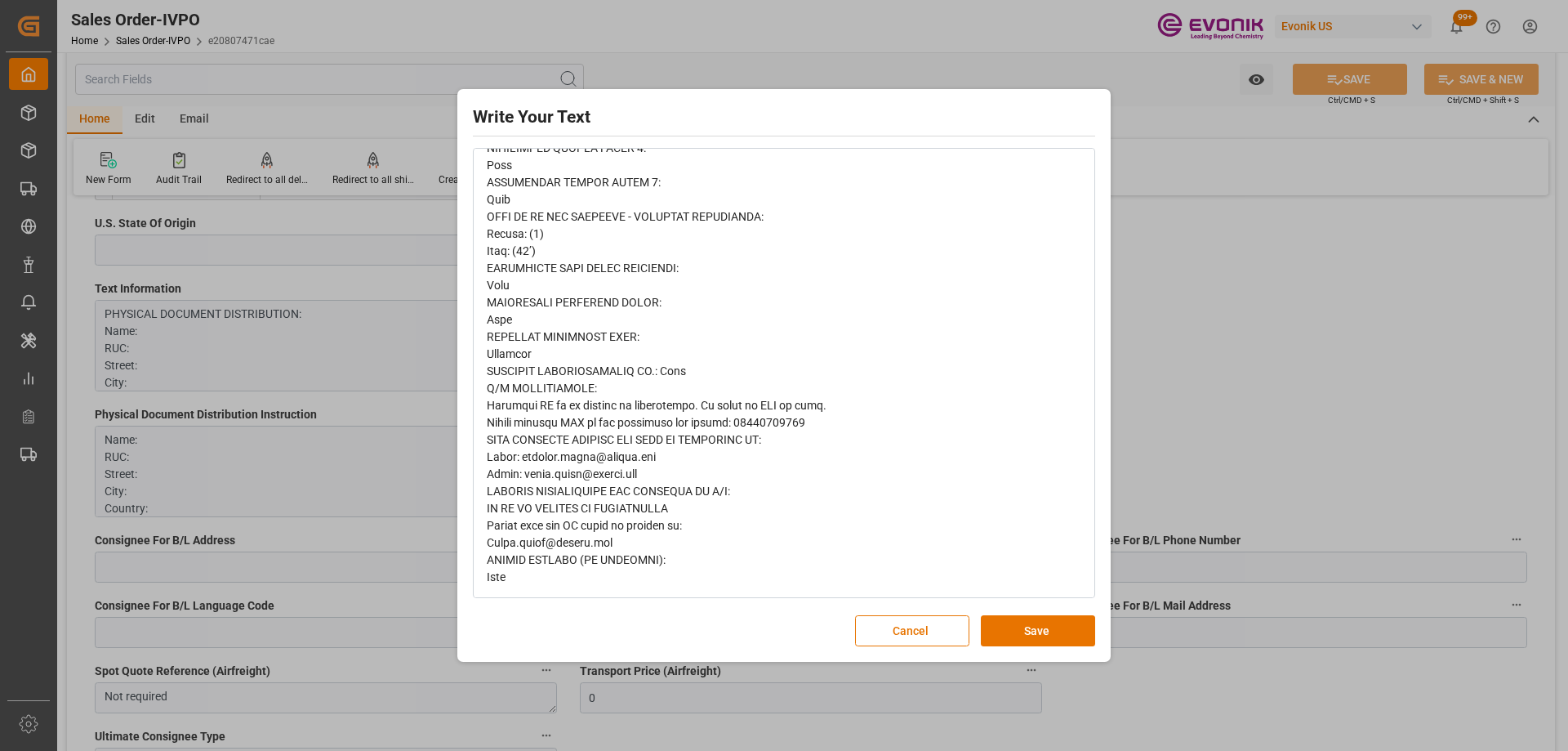
scroll to position [654, 0]
click at [912, 634] on button "Cancel" at bounding box center [912, 631] width 114 height 31
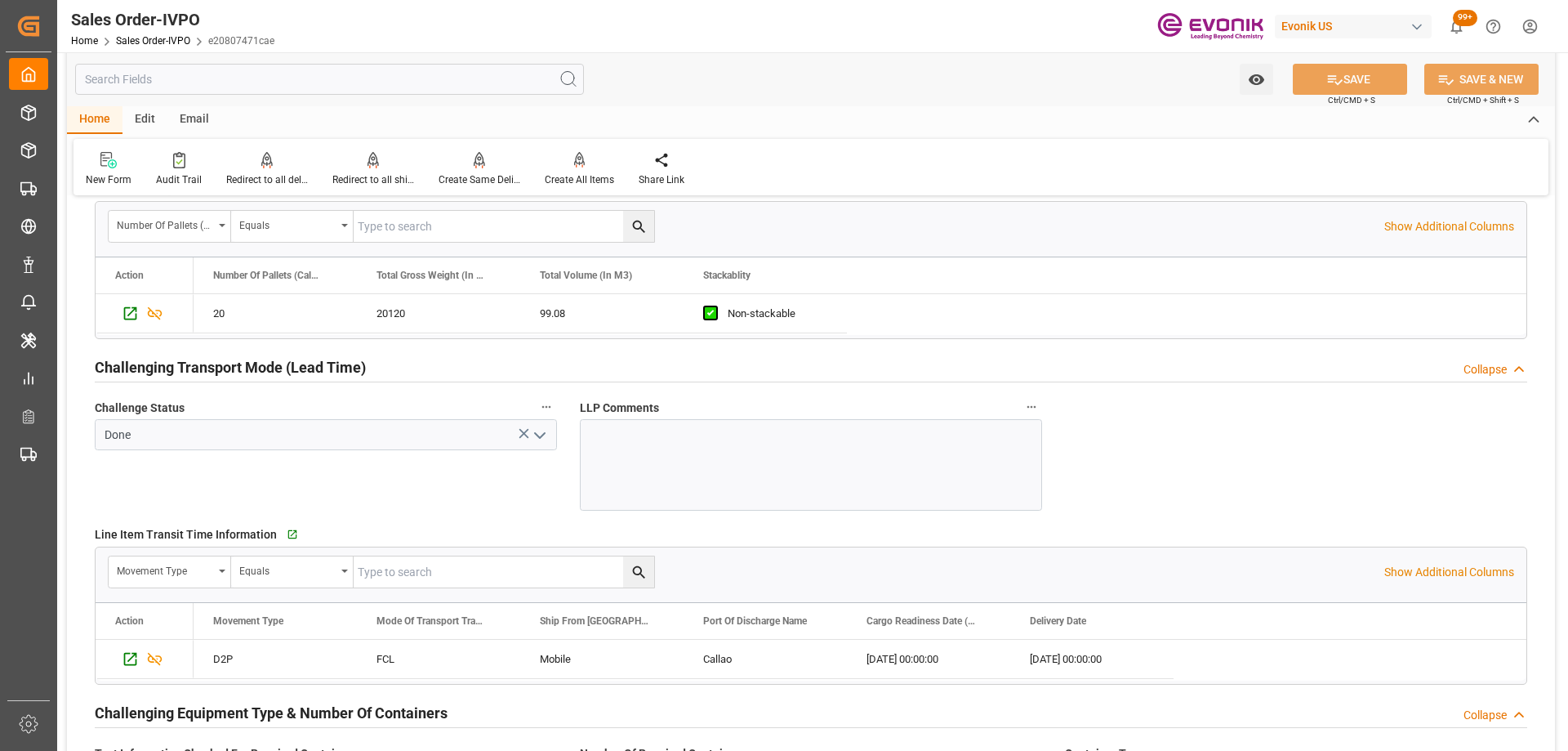
scroll to position [2206, 0]
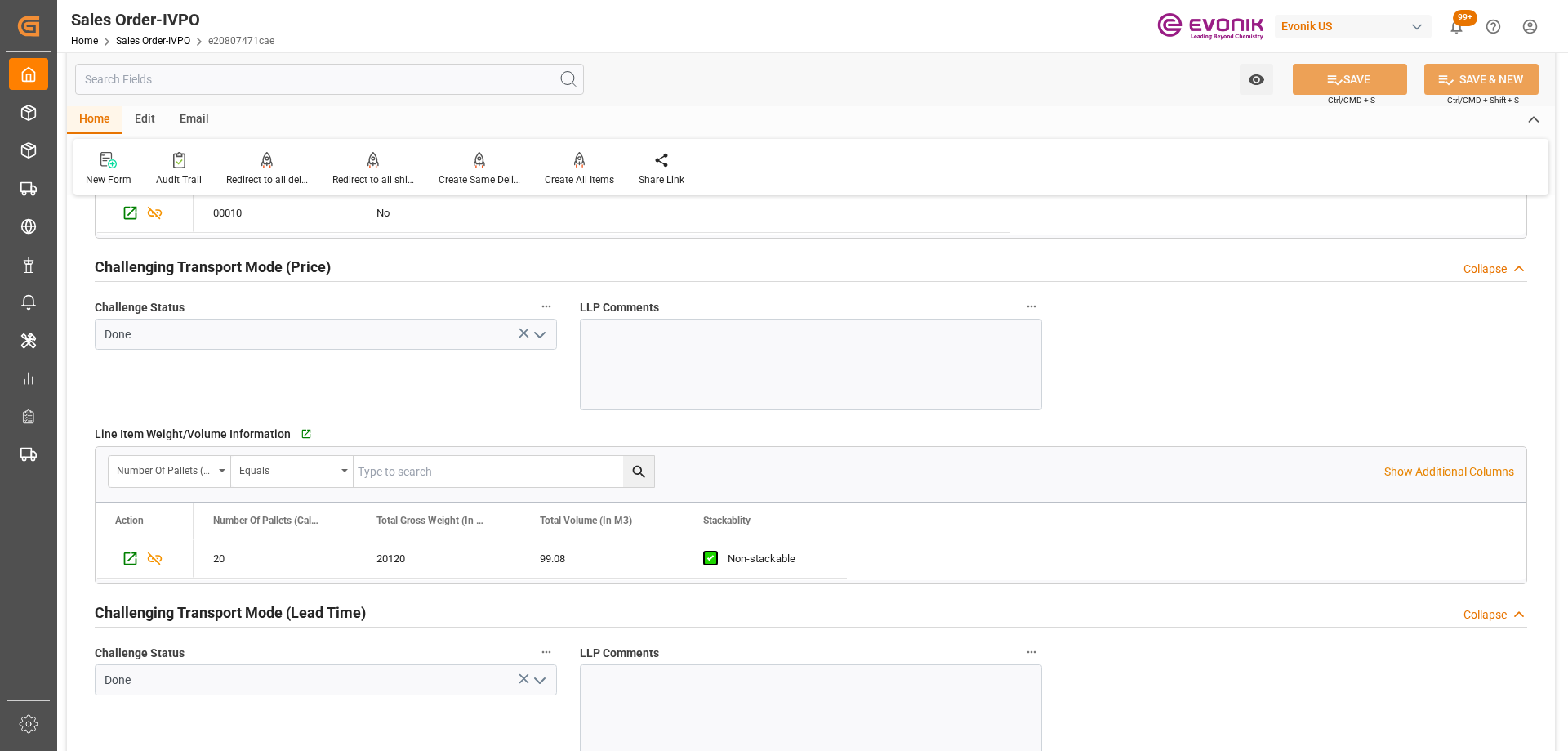
click at [349, 363] on div "Challenge Status Done" at bounding box center [325, 353] width 485 height 126
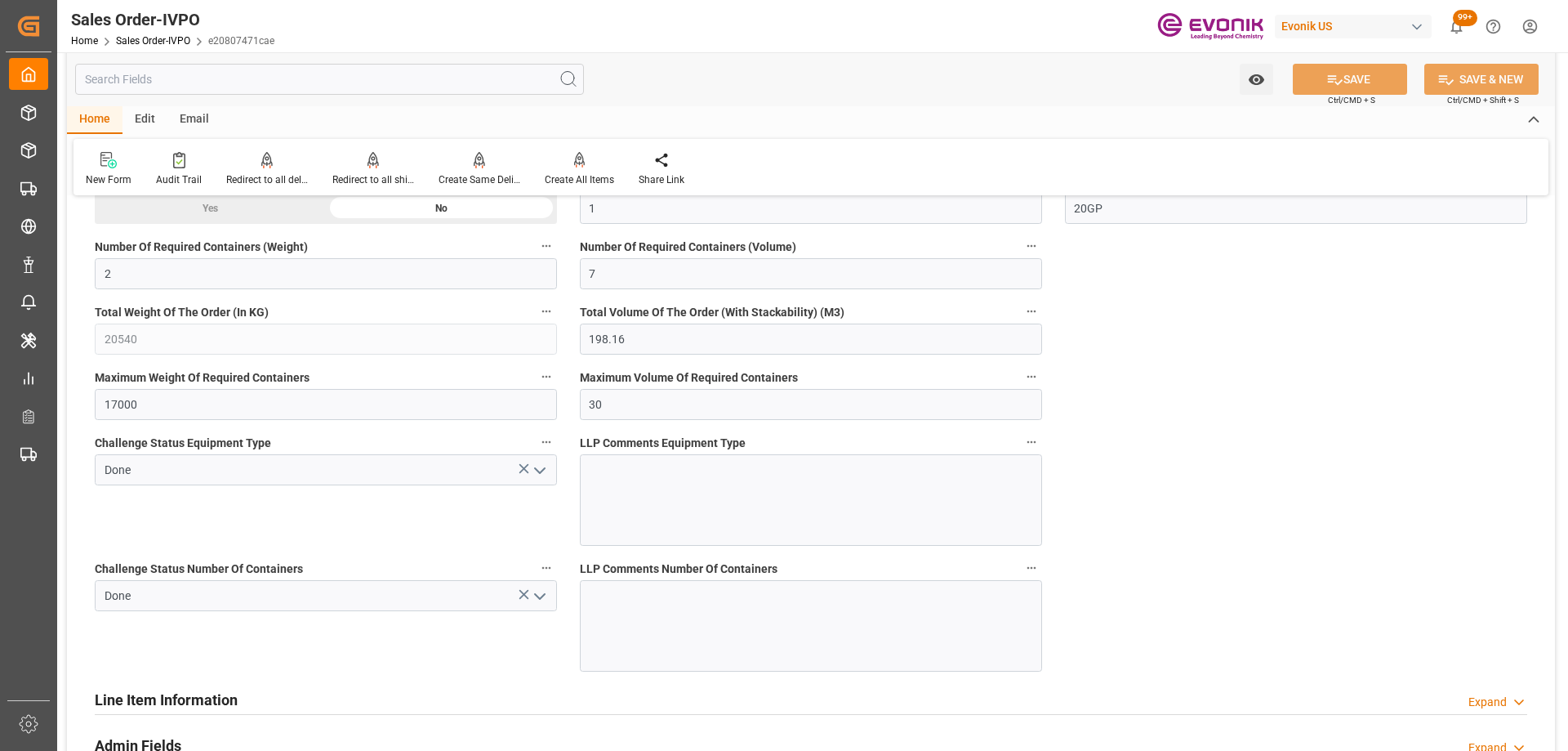
scroll to position [3351, 0]
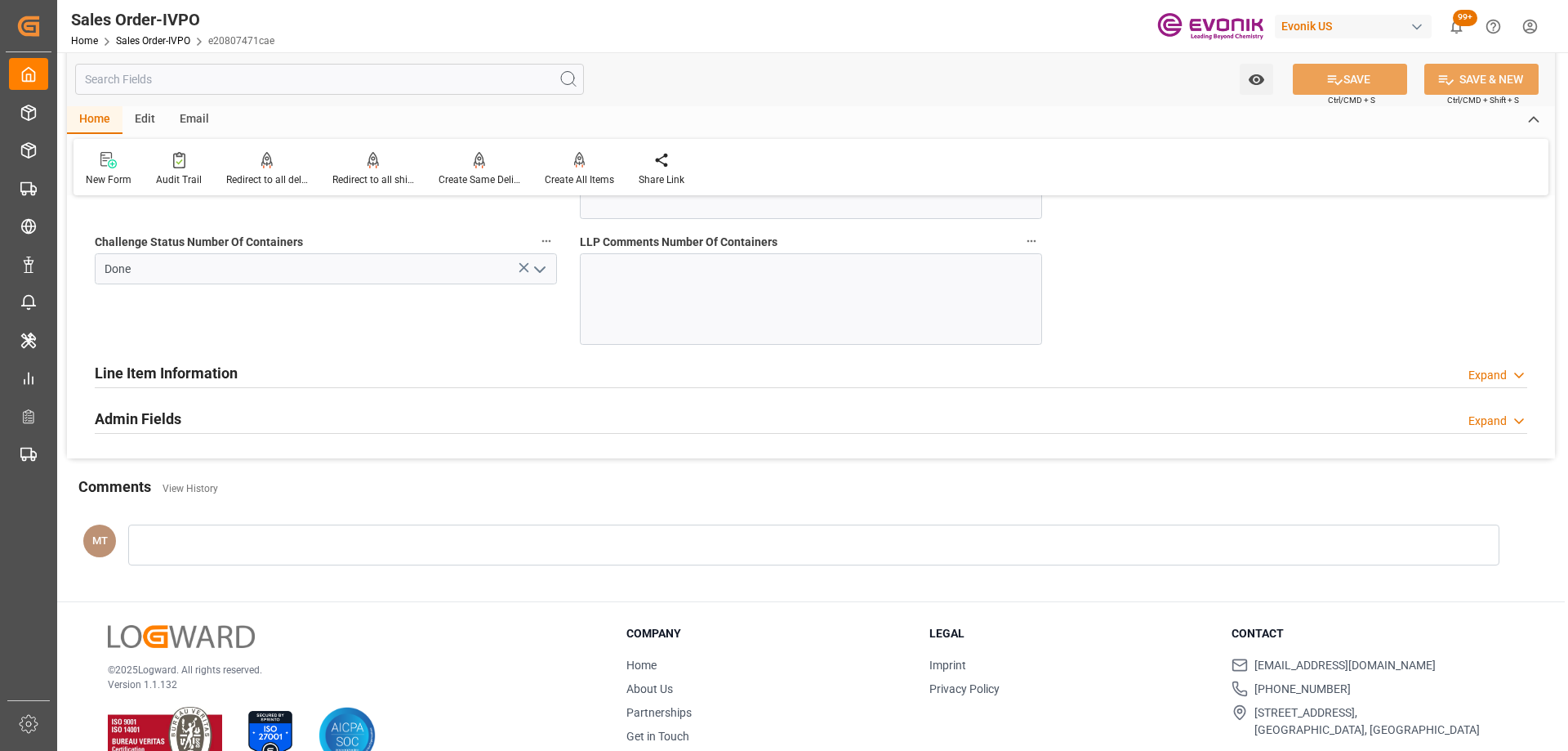
drag, startPoint x: 284, startPoint y: 299, endPoint x: 295, endPoint y: 318, distance: 22.0
click at [284, 299] on div "Challenge Status Number Of Containers Done" at bounding box center [325, 287] width 485 height 126
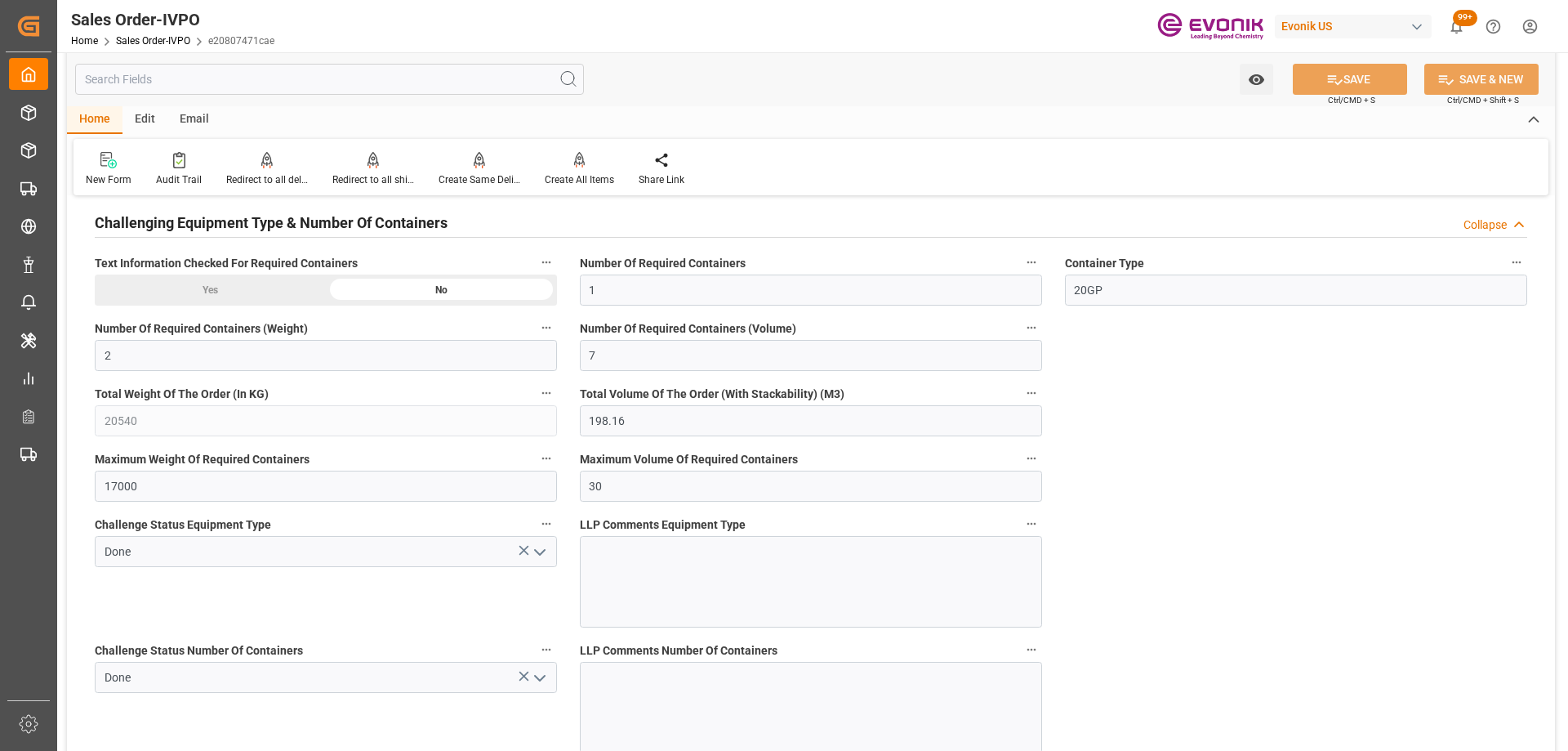
scroll to position [2615, 0]
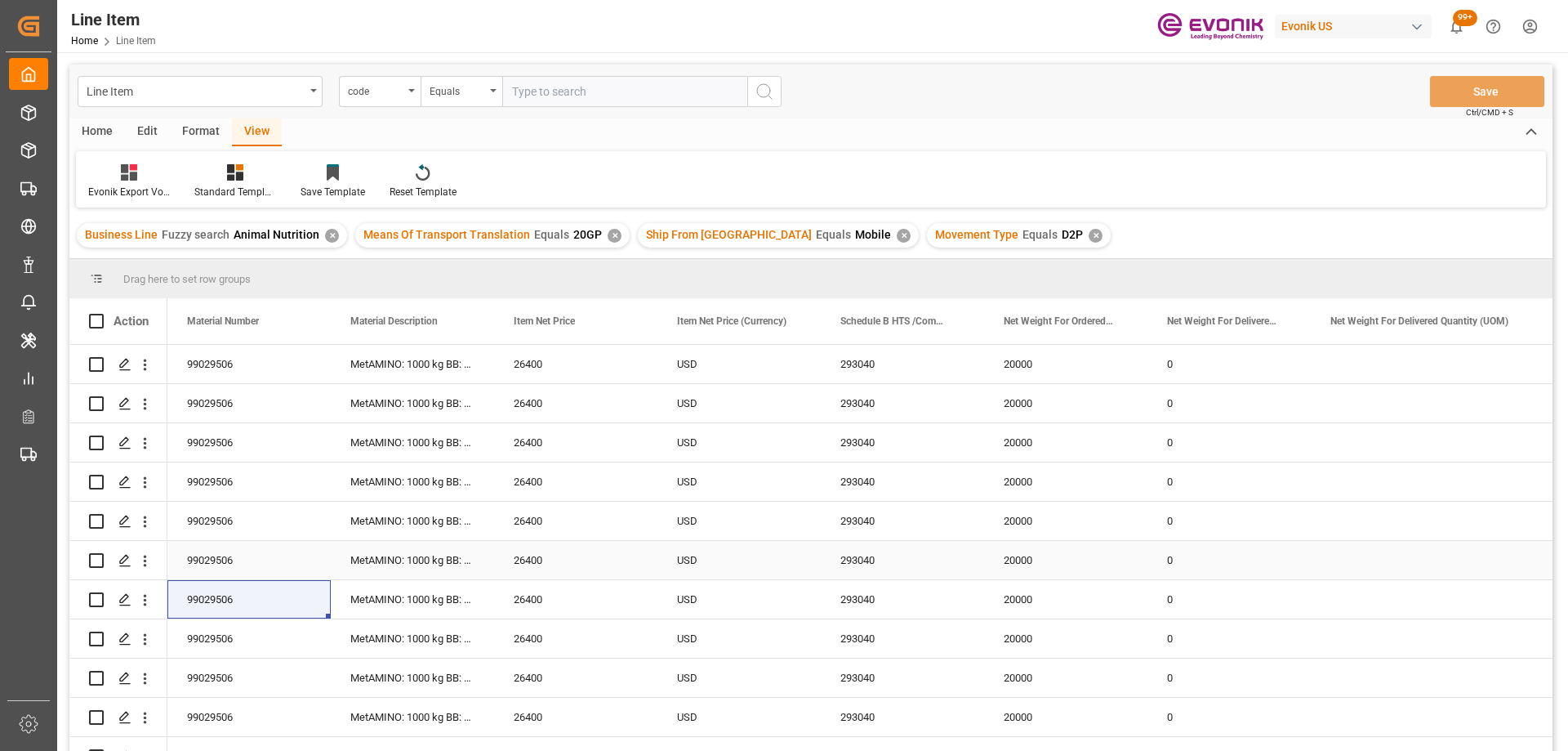
click at [682, 562] on div "USD" at bounding box center [739, 560] width 163 height 38
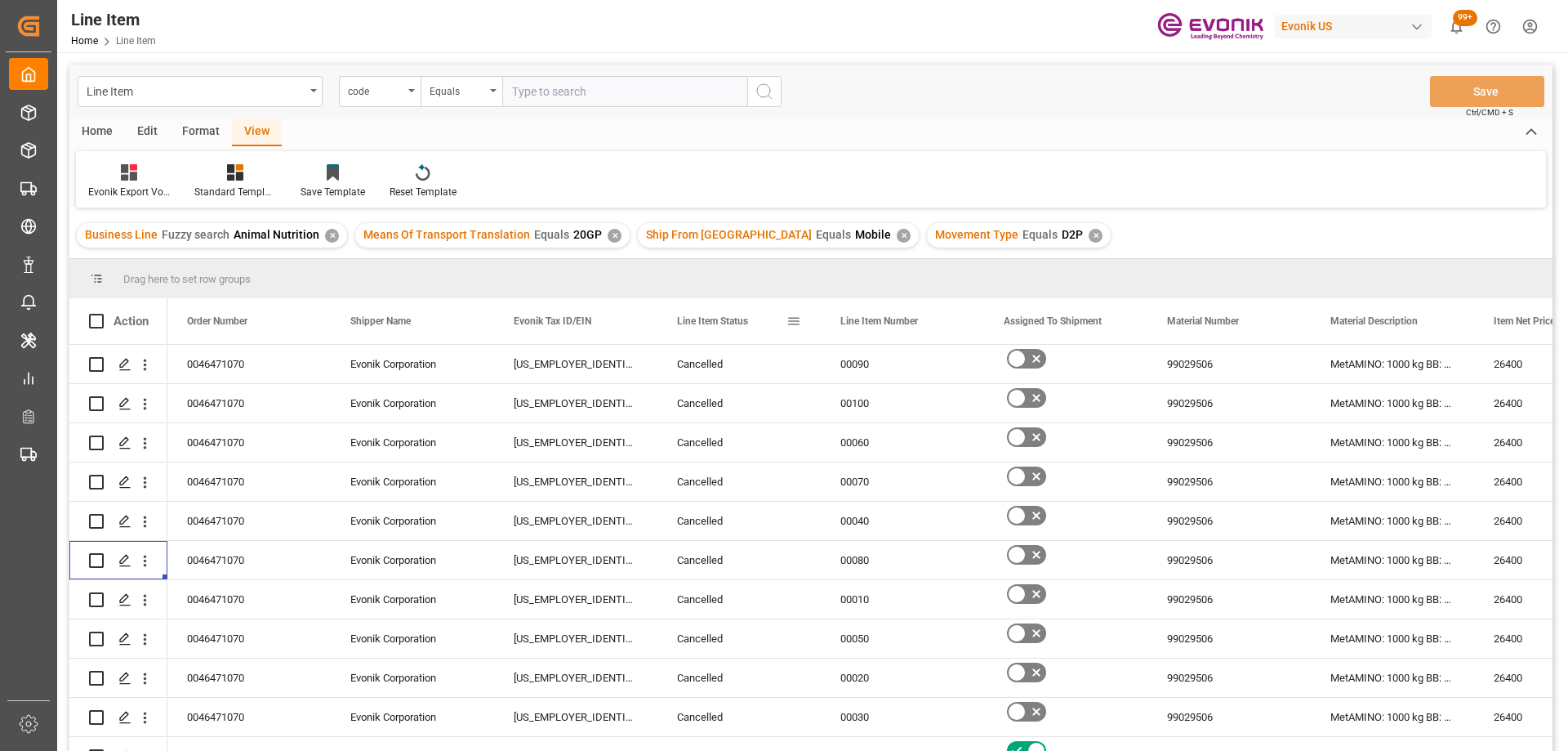
click at [795, 318] on span at bounding box center [794, 321] width 14 height 14
click at [812, 323] on span "general" at bounding box center [809, 323] width 14 height 14
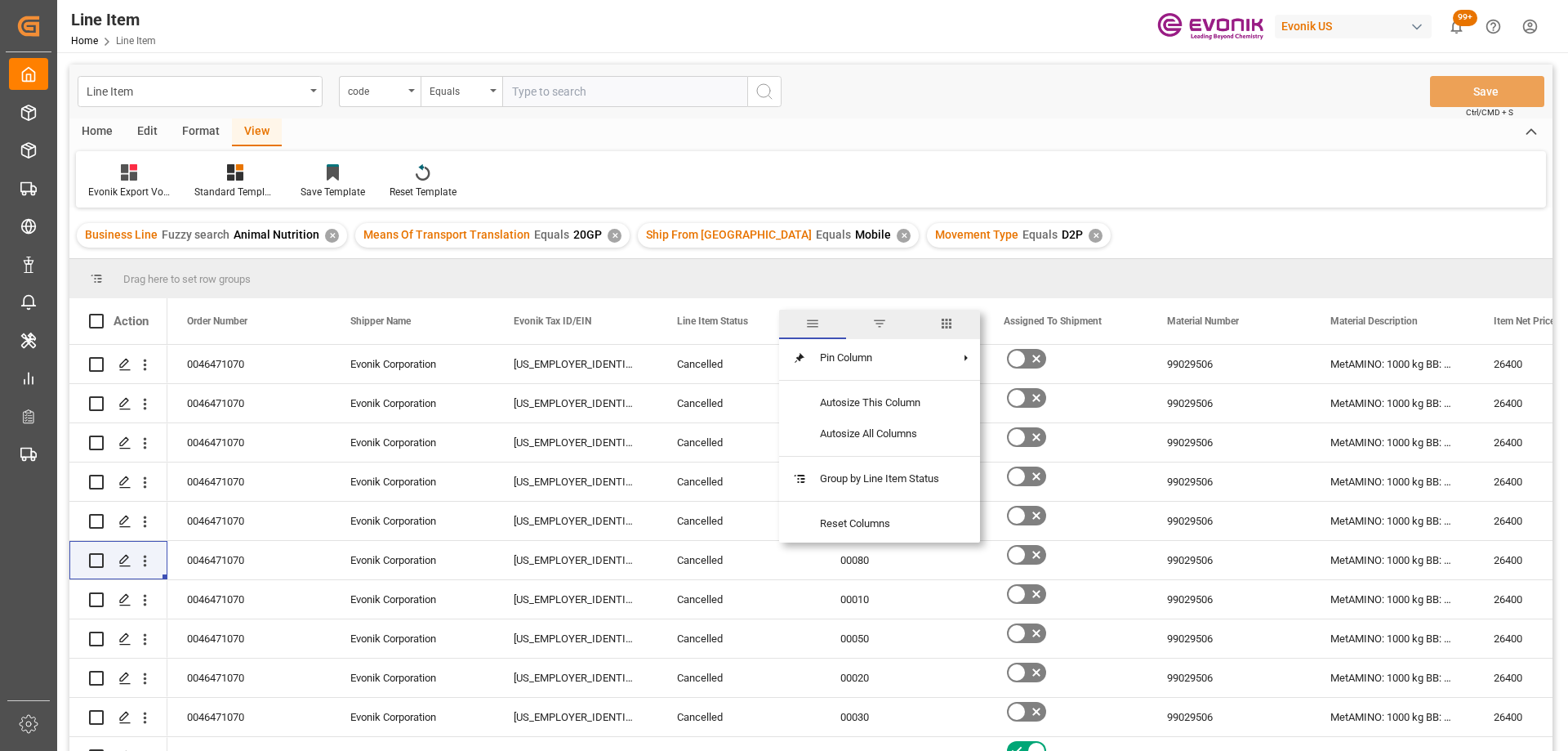
click at [881, 328] on span "filter" at bounding box center [879, 323] width 14 height 14
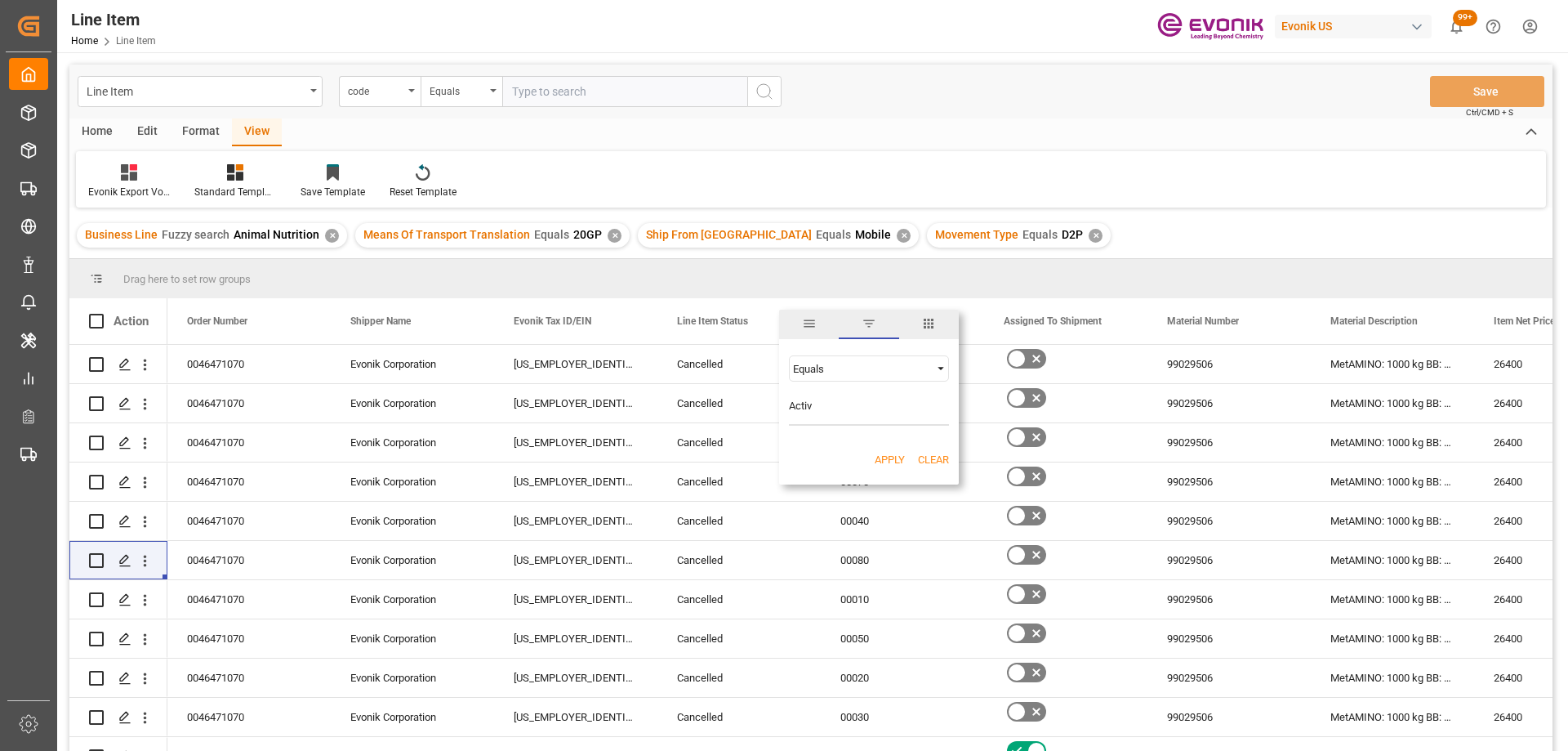
type input "Active"
click at [890, 456] on button "Apply" at bounding box center [890, 460] width 30 height 16
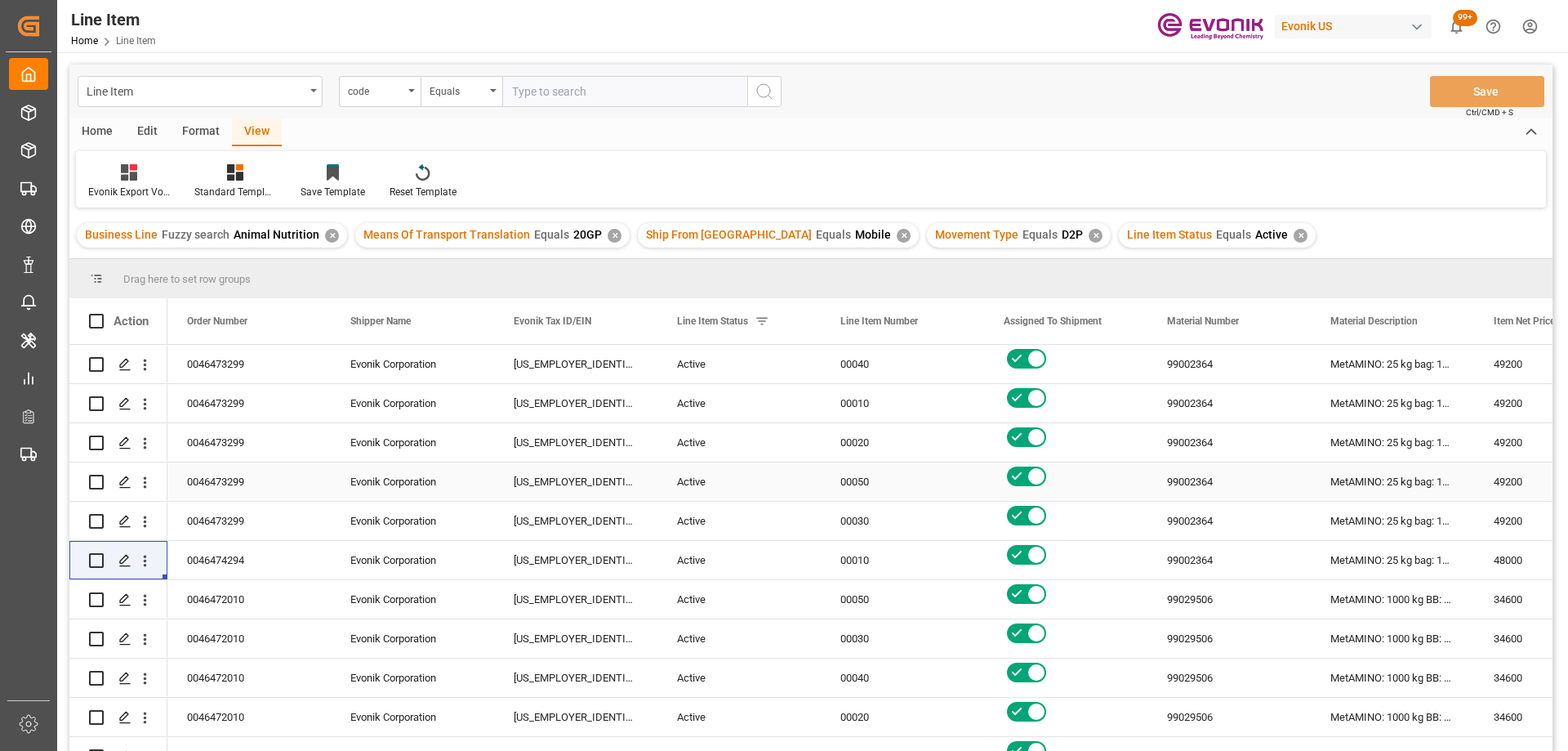
click at [1131, 489] on div "Press SPACE to select this row." at bounding box center [1065, 481] width 163 height 38
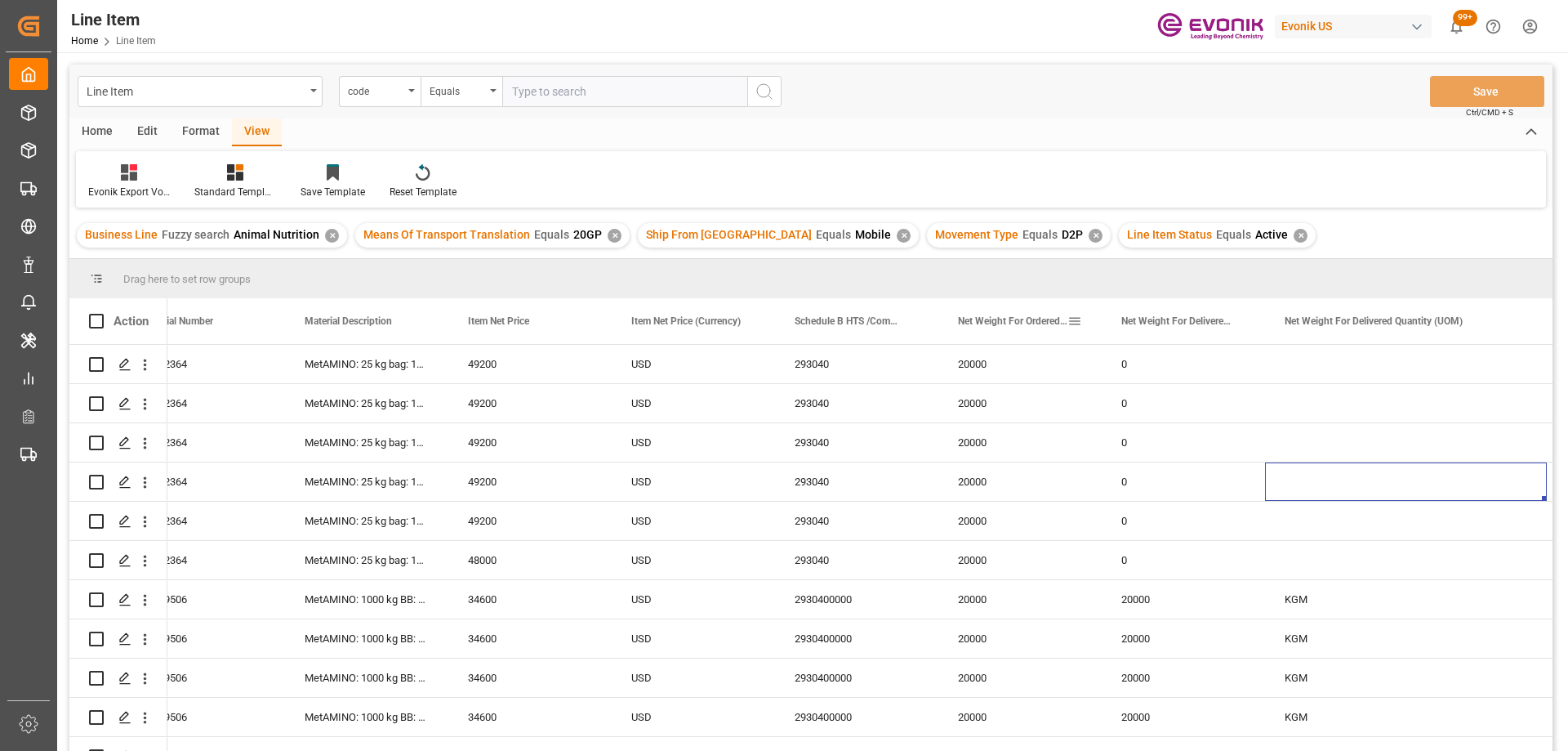
click at [1077, 323] on span at bounding box center [1075, 321] width 14 height 14
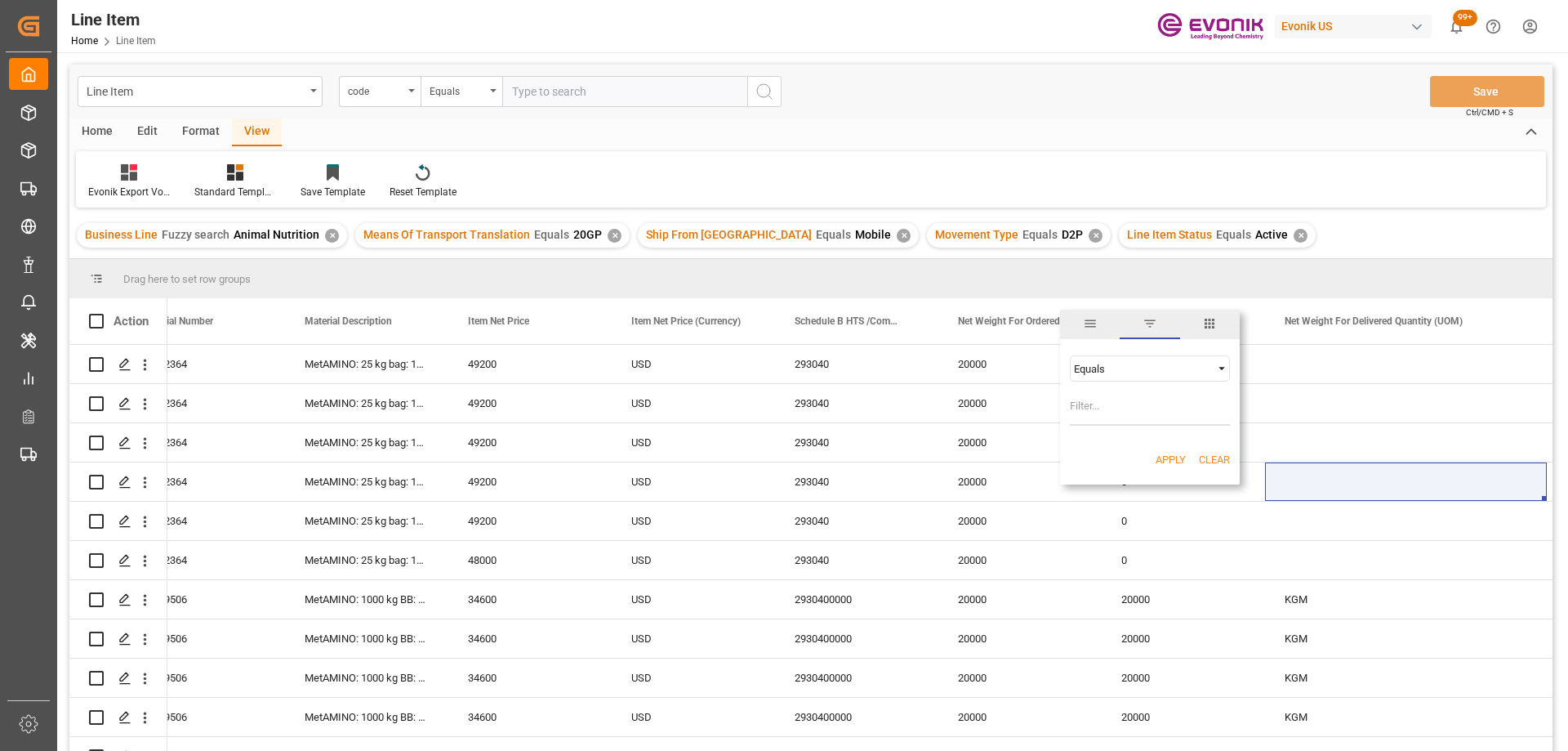
click at [1089, 329] on span "general" at bounding box center [1090, 323] width 14 height 14
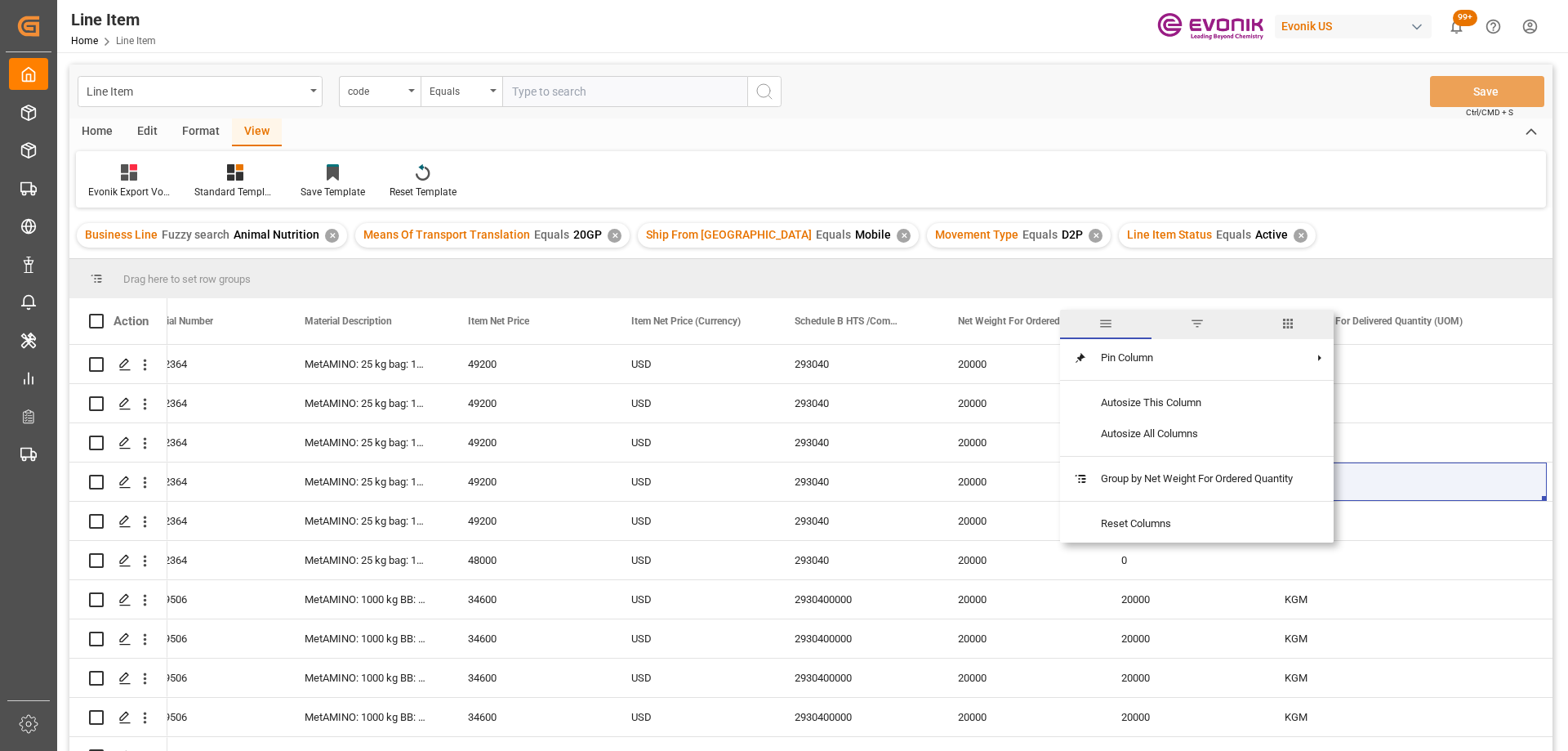
click at [1293, 328] on span "columns" at bounding box center [1288, 323] width 14 height 14
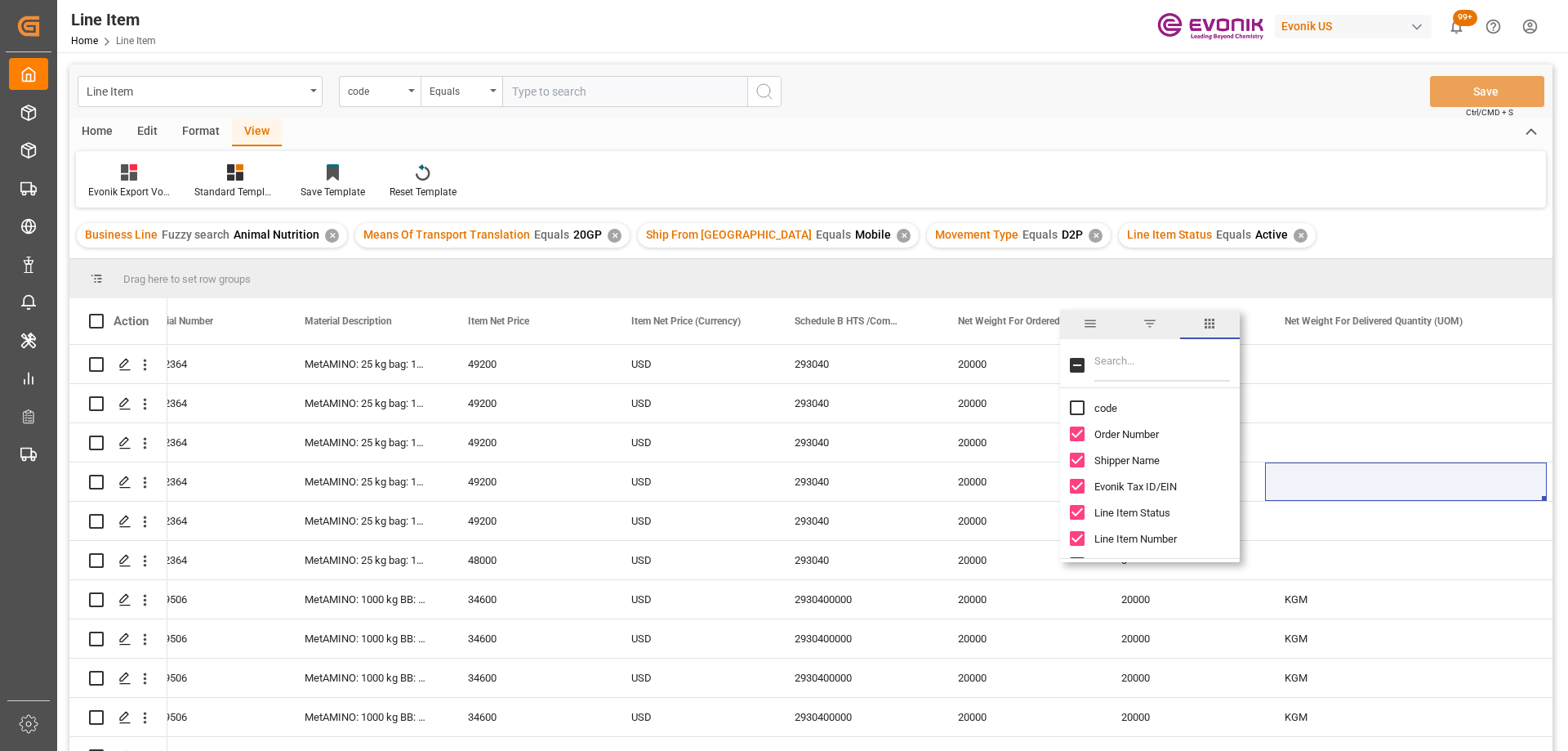
click at [1142, 366] on input "Filter Columns Input" at bounding box center [1163, 365] width 135 height 33
type input "gr"
click at [1080, 411] on input "Total Gross Weight (In KG) column toggle visibility (hidden)" at bounding box center [1077, 407] width 14 height 14
checkbox input "true"
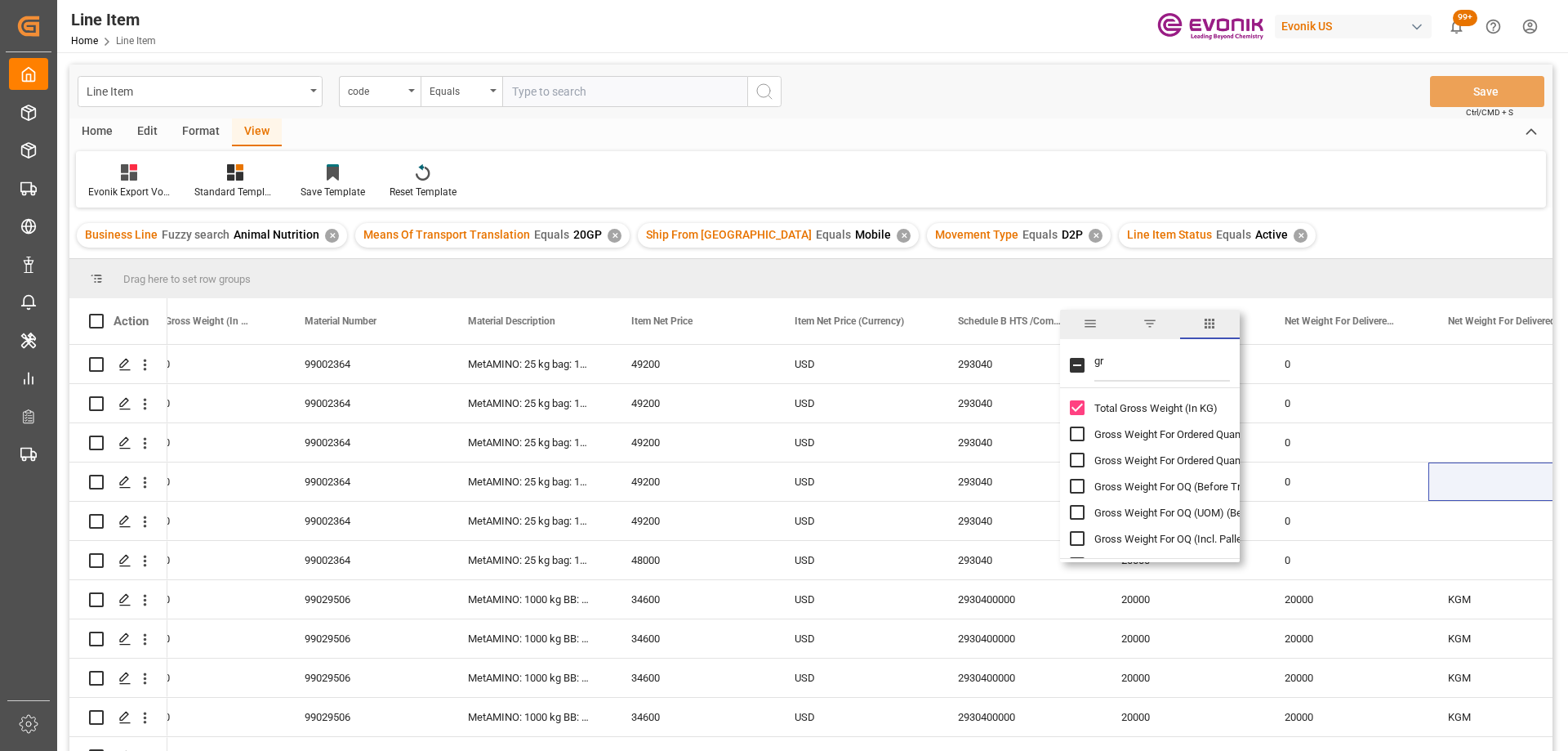
checkbox input "false"
click at [901, 384] on div "USD" at bounding box center [856, 363] width 163 height 38
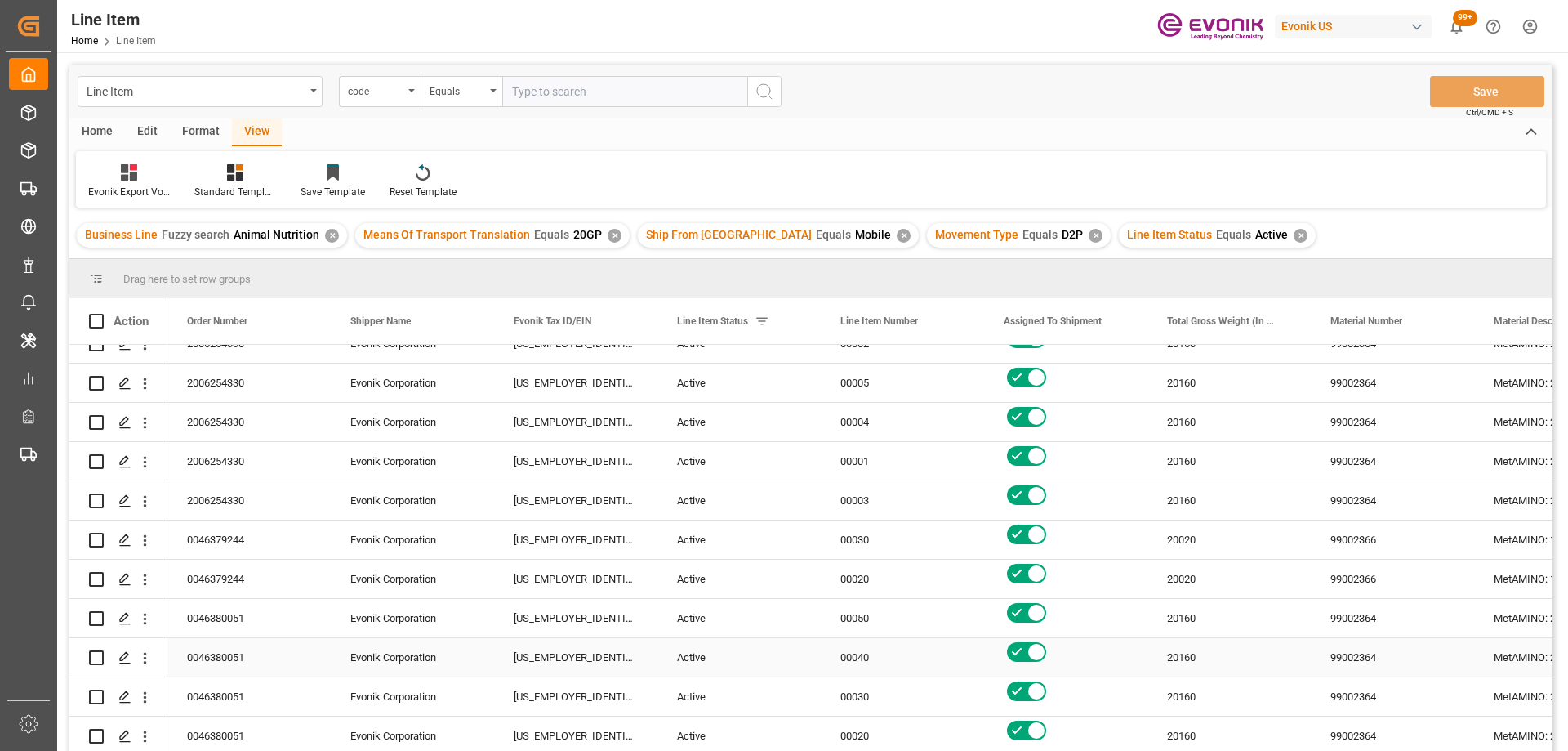
click at [239, 649] on div "0046380051" at bounding box center [249, 657] width 163 height 38
click at [669, 442] on div "Active" at bounding box center [739, 461] width 163 height 38
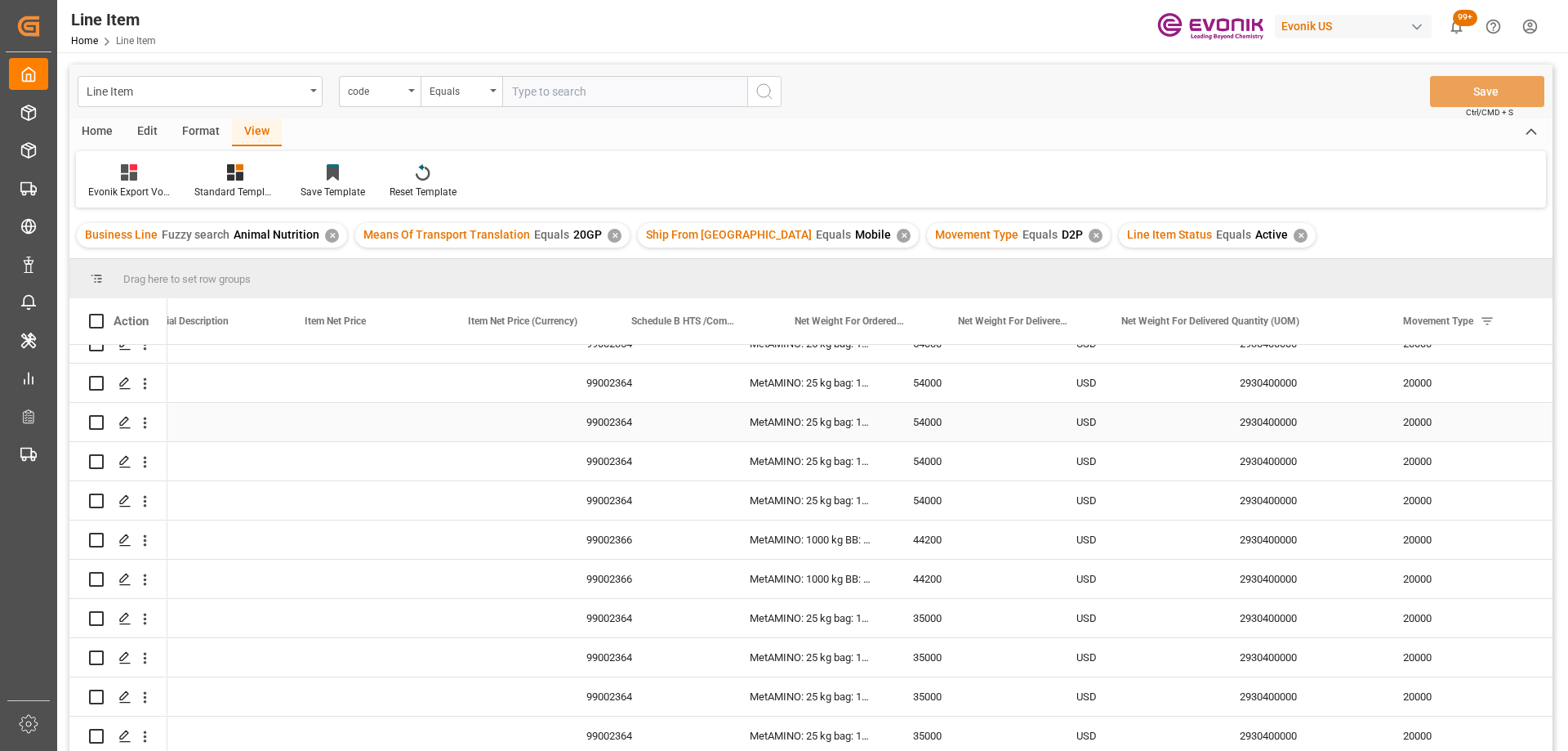
scroll to position [0, 1353]
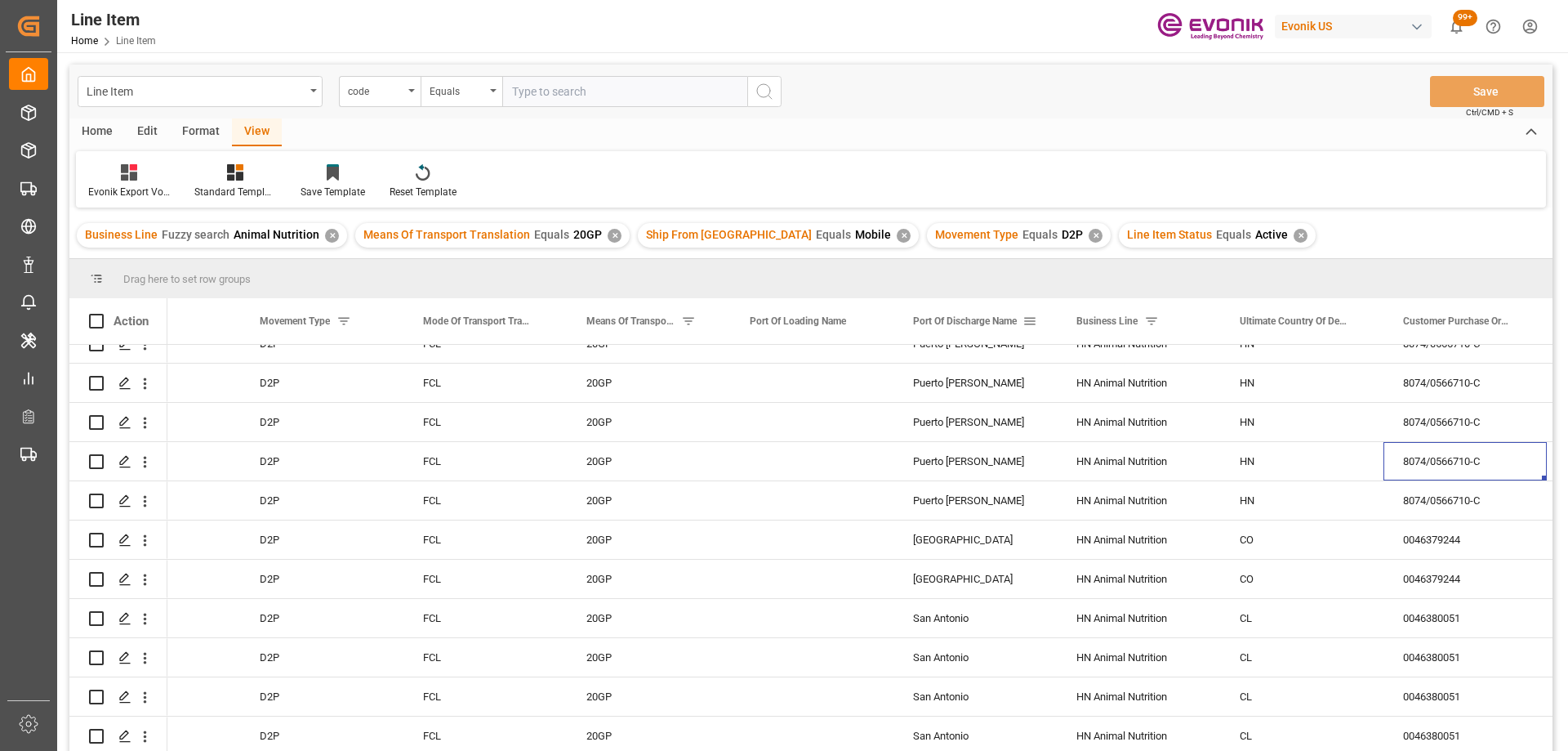
click at [1029, 319] on span at bounding box center [1030, 321] width 14 height 14
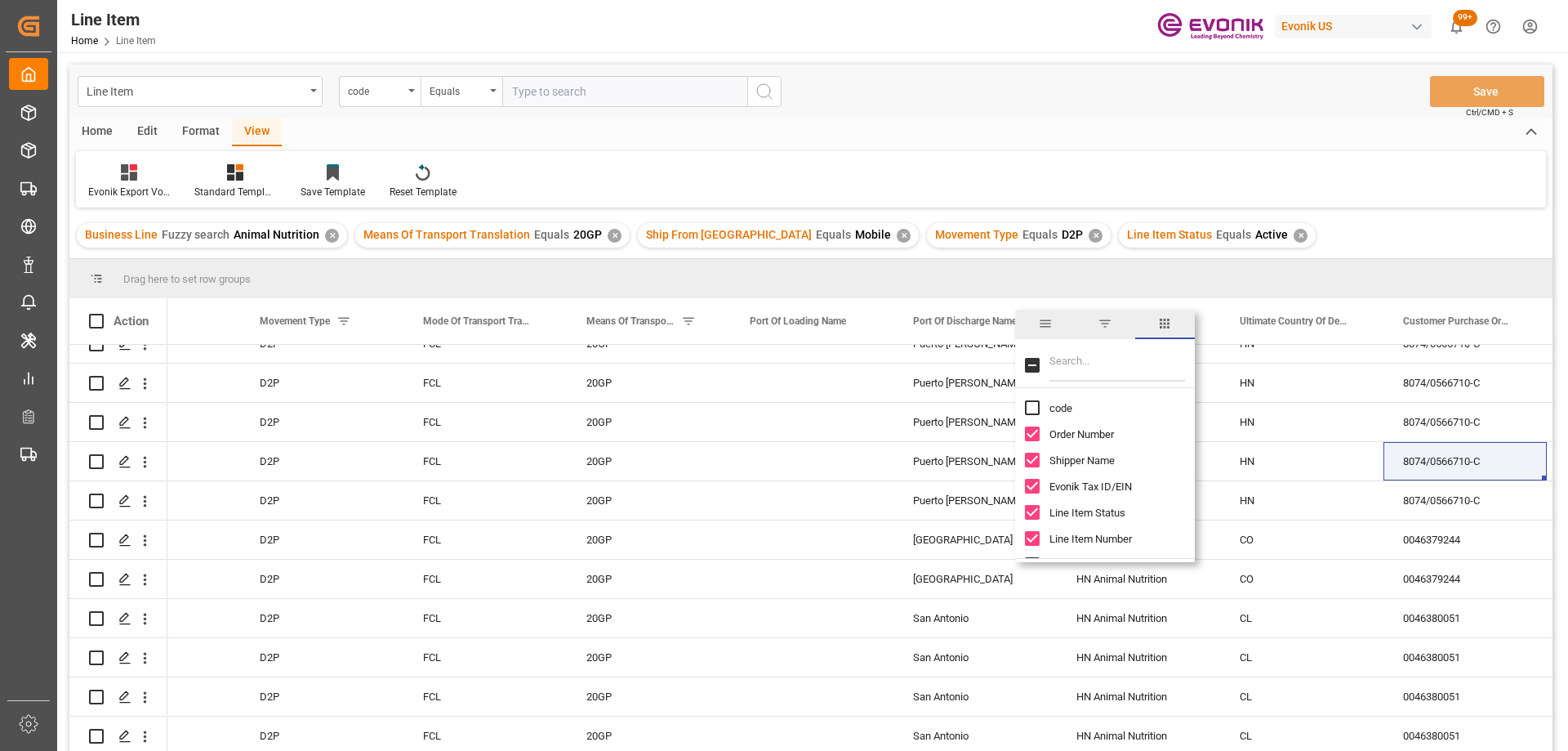
click at [1055, 327] on span "general" at bounding box center [1045, 324] width 59 height 30
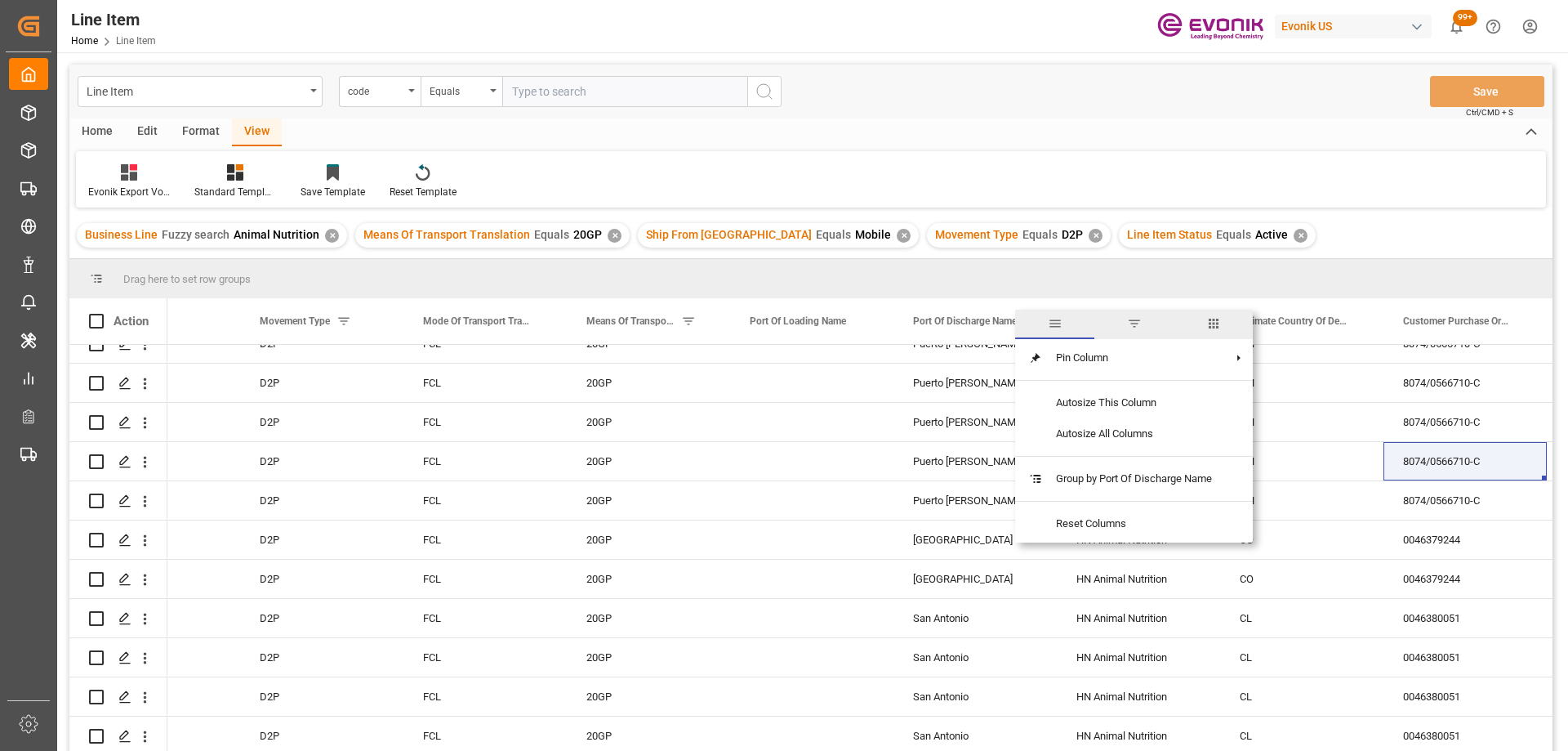
click at [1126, 327] on span "filter" at bounding box center [1135, 324] width 80 height 30
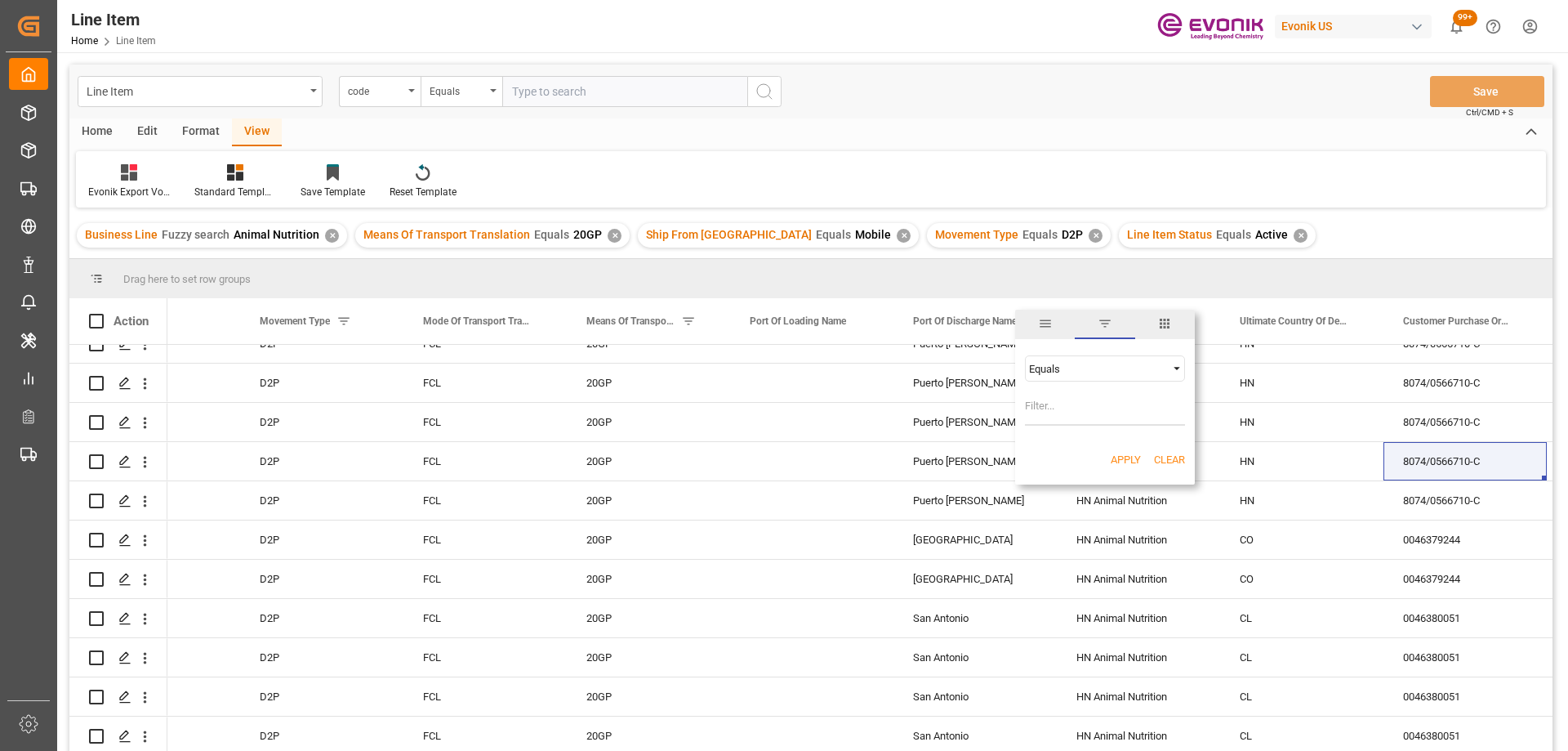
click at [1078, 367] on div "Equals" at bounding box center [1098, 369] width 137 height 12
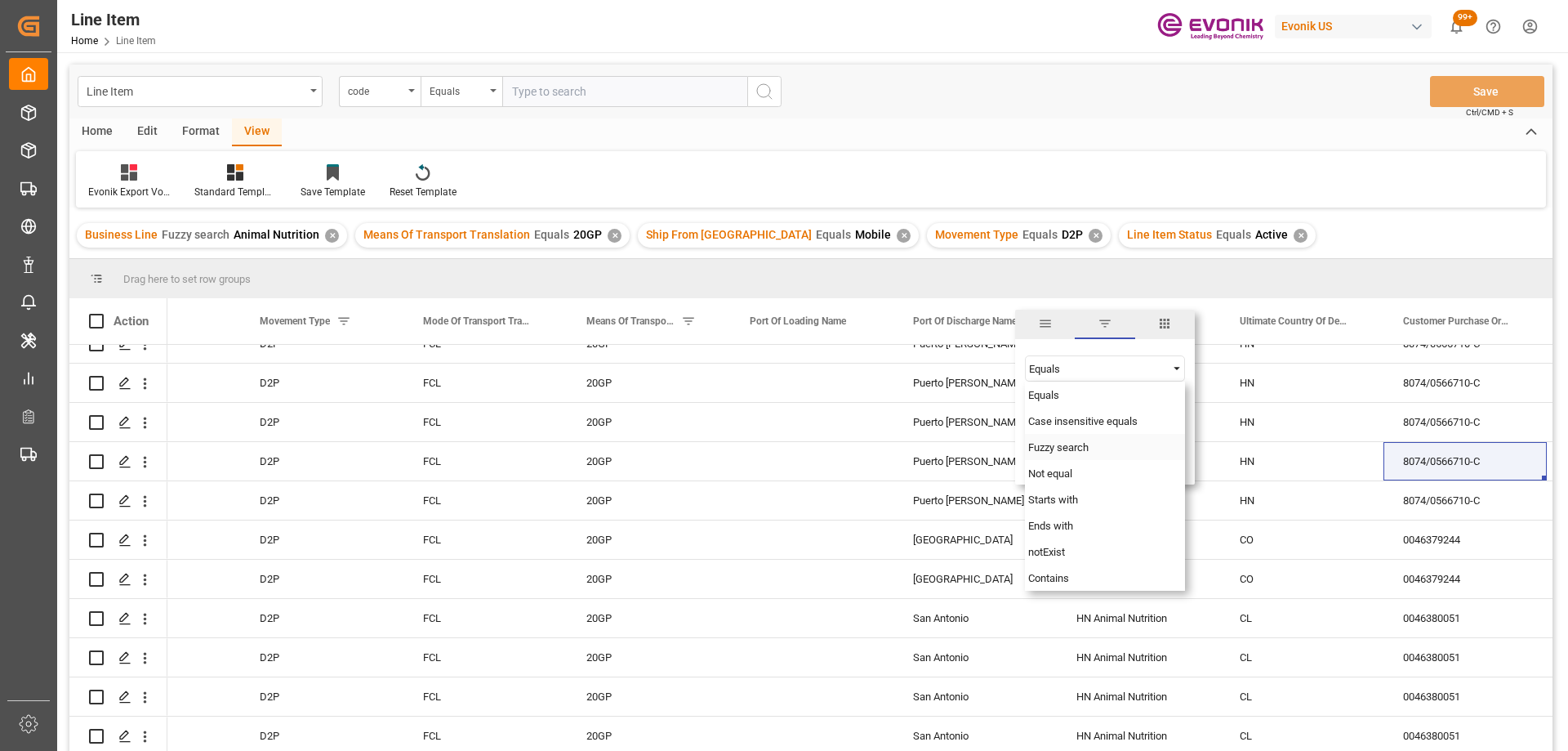
click at [1070, 448] on span "Fuzzy search" at bounding box center [1058, 447] width 60 height 12
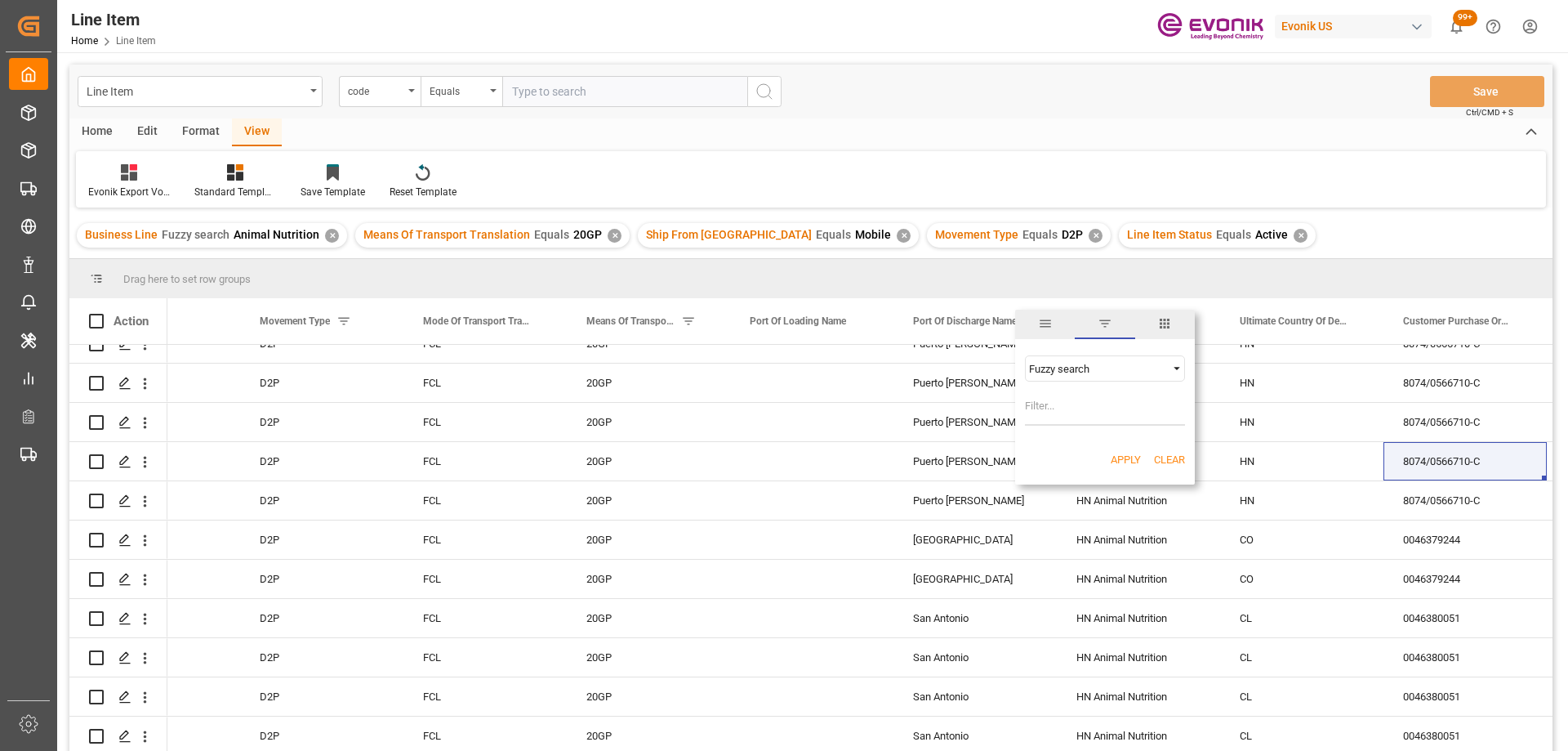
click at [1064, 397] on input "Filter Value" at bounding box center [1105, 409] width 160 height 33
type input "Callao"
click at [1116, 458] on button "Apply" at bounding box center [1126, 460] width 30 height 16
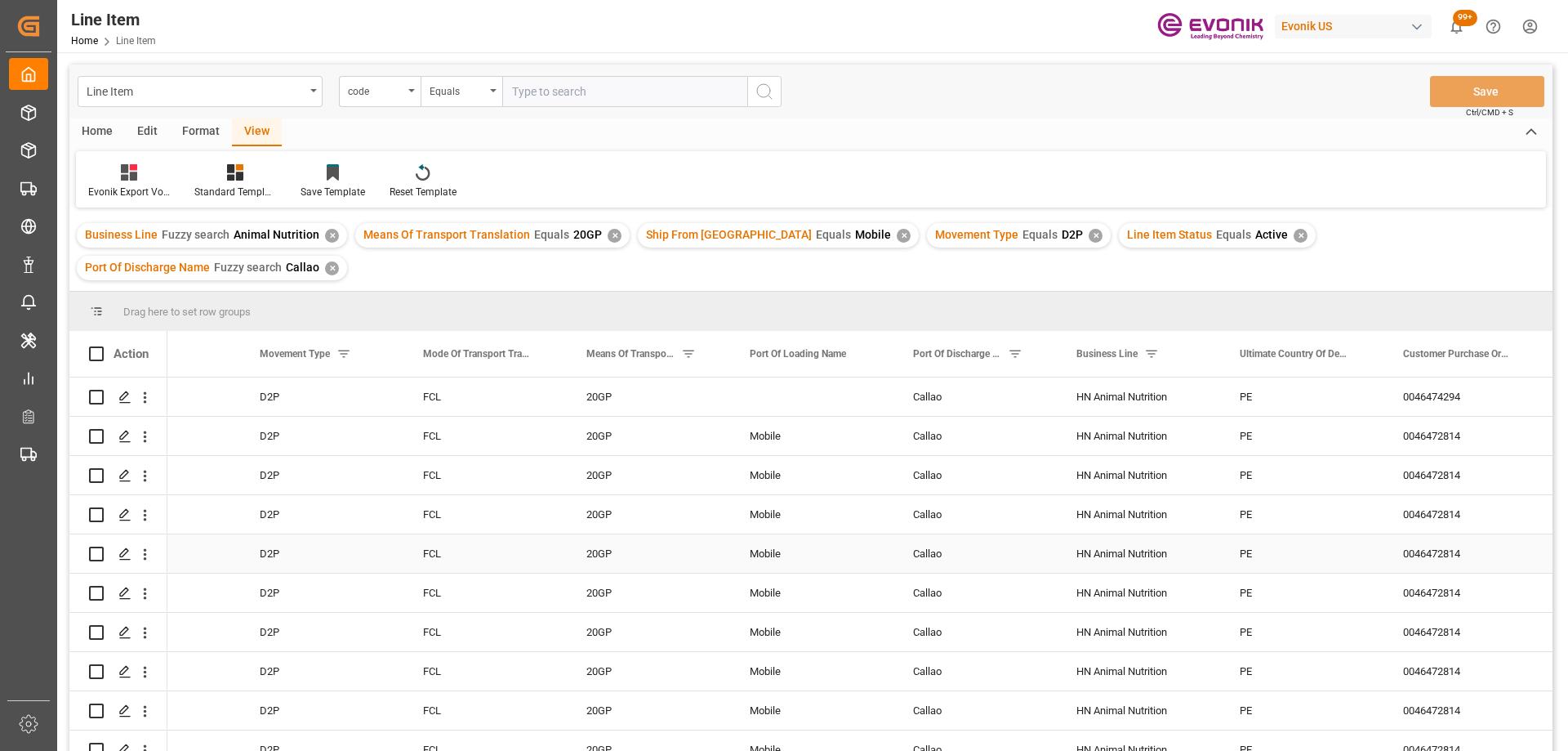
click at [910, 534] on div "Callao" at bounding box center [975, 553] width 163 height 38
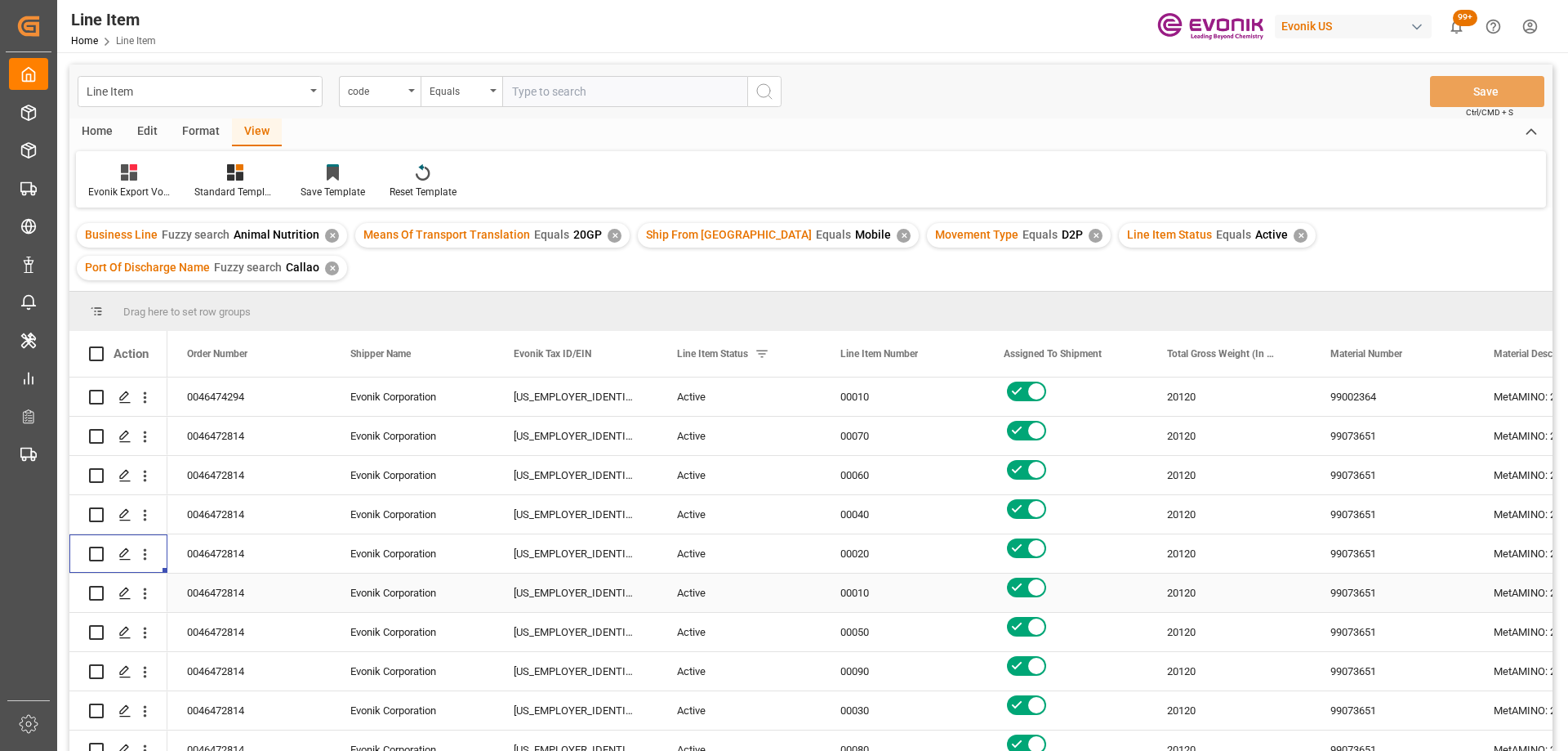
click at [233, 574] on div "0046472814" at bounding box center [249, 593] width 163 height 38
